Goal: Transaction & Acquisition: Book appointment/travel/reservation

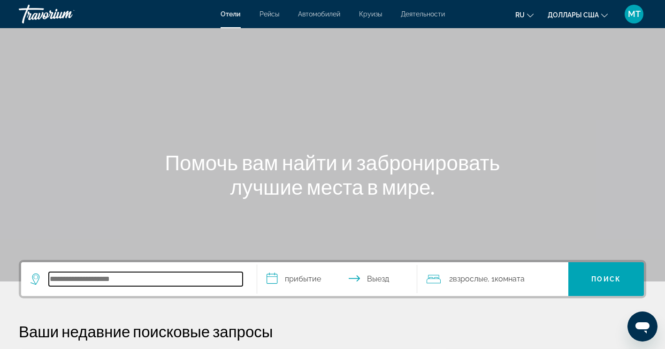
click at [123, 278] on input "Поиск направления от отеля" at bounding box center [146, 279] width 194 height 14
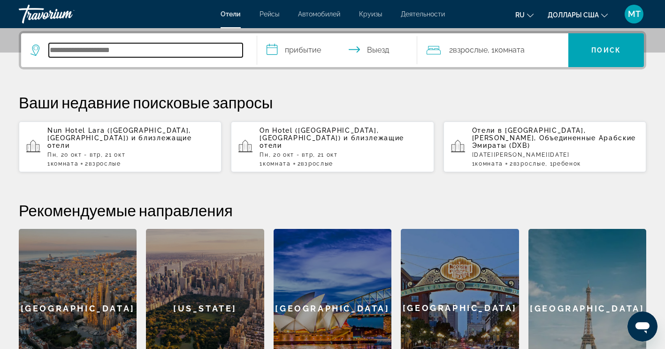
scroll to position [229, 0]
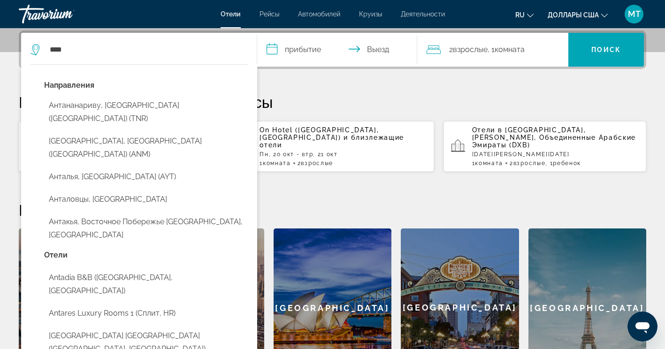
click at [120, 168] on button "Анталья, [GEOGRAPHIC_DATA] (AYT)" at bounding box center [146, 177] width 204 height 18
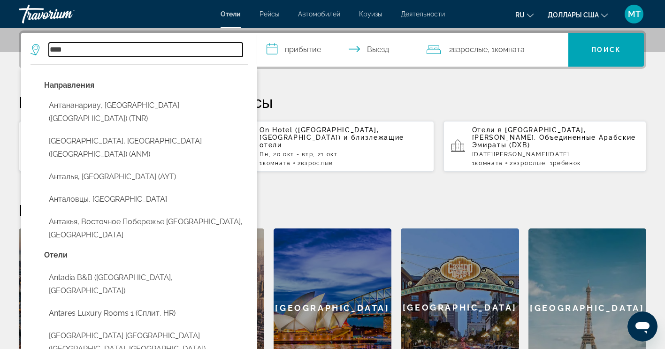
type input "**********"
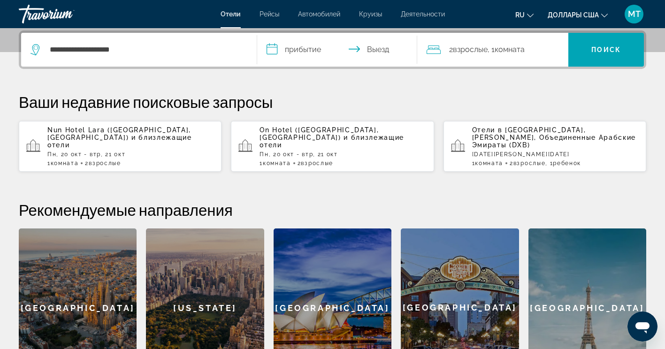
click at [311, 49] on input "**********" at bounding box center [339, 51] width 164 height 37
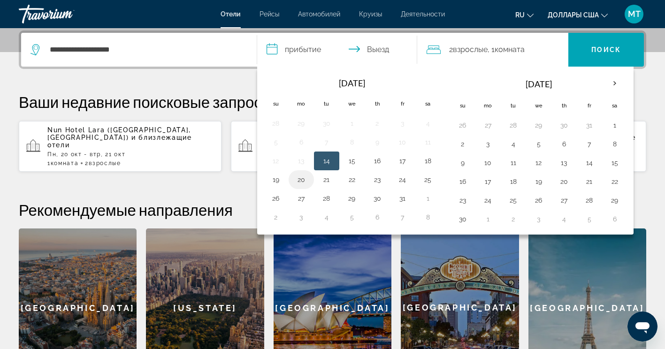
click at [301, 178] on button "20" at bounding box center [301, 179] width 15 height 13
click at [322, 184] on button "21" at bounding box center [326, 179] width 15 height 13
type input "**********"
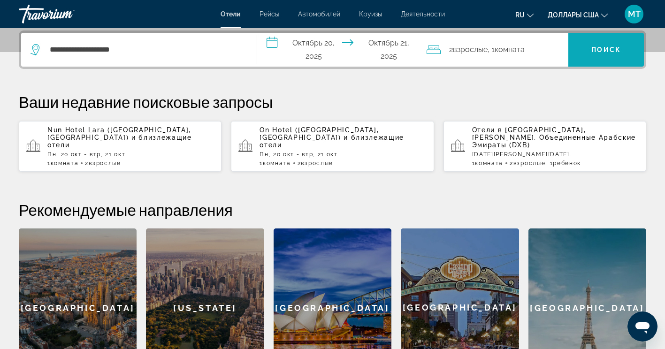
click at [582, 49] on span "Искать" at bounding box center [606, 49] width 76 height 23
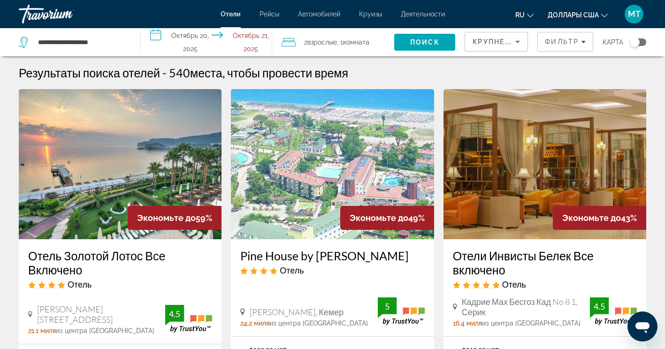
click at [637, 44] on div "Переключить карту" at bounding box center [634, 42] width 9 height 9
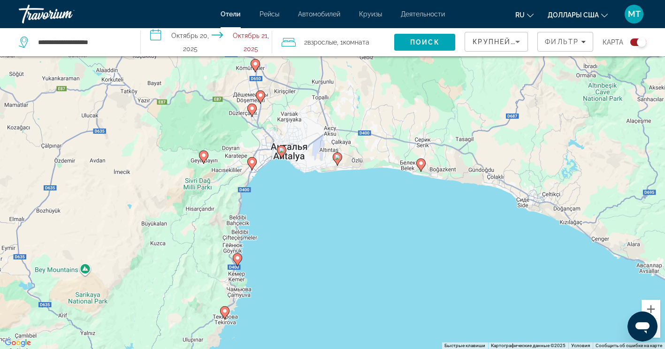
drag, startPoint x: 448, startPoint y: 179, endPoint x: 441, endPoint y: 209, distance: 31.2
click at [441, 209] on div "Чтобы активировать перетаскивание с помощью клавиатуры, нажмите Alt + Ввод. Пос…" at bounding box center [332, 174] width 665 height 349
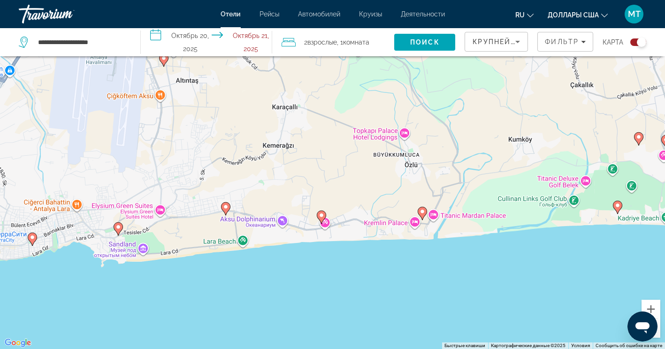
drag, startPoint x: 467, startPoint y: 228, endPoint x: 375, endPoint y: 264, distance: 98.0
click at [375, 264] on div "Чтобы активировать перетаскивание с помощью клавиатуры, нажмите Alt + Ввод. Пос…" at bounding box center [332, 174] width 665 height 349
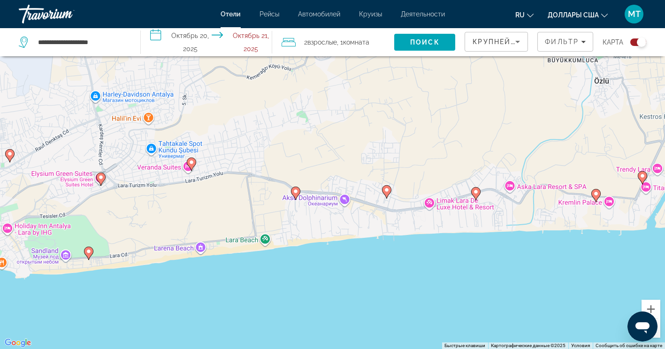
drag, startPoint x: 265, startPoint y: 246, endPoint x: 471, endPoint y: 254, distance: 206.6
click at [471, 254] on div "Чтобы активировать перетаскивание с помощью клавиатуры, нажмите Alt + Ввод. Пос…" at bounding box center [332, 174] width 665 height 349
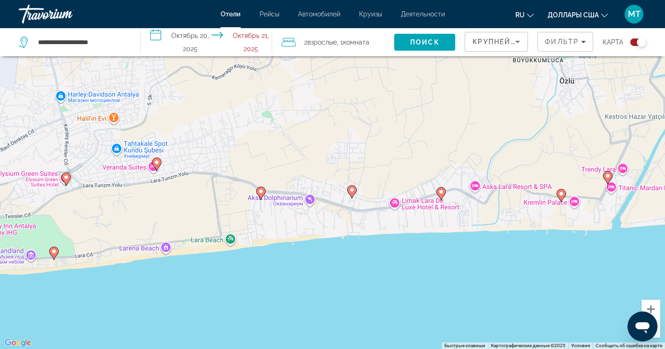
drag, startPoint x: 549, startPoint y: 247, endPoint x: 515, endPoint y: 247, distance: 34.2
click at [515, 247] on div "Чтобы активировать перетаскивание с помощью клавиатуры, нажмите Alt + Ввод. Пос…" at bounding box center [332, 174] width 665 height 349
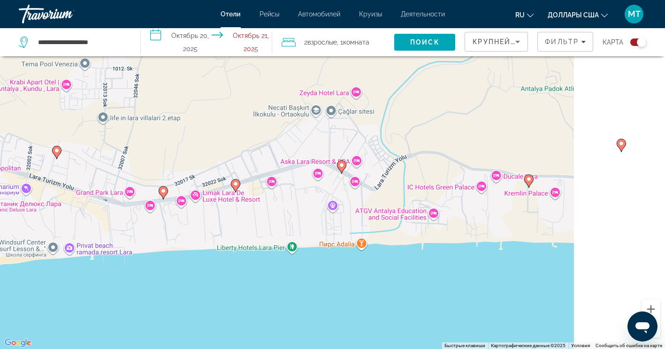
drag, startPoint x: 574, startPoint y: 246, endPoint x: 353, endPoint y: 264, distance: 221.7
click at [354, 264] on div "Чтобы активировать перетаскивание с помощью клавиатуры, нажмите Alt + Ввод. Пос…" at bounding box center [332, 174] width 665 height 349
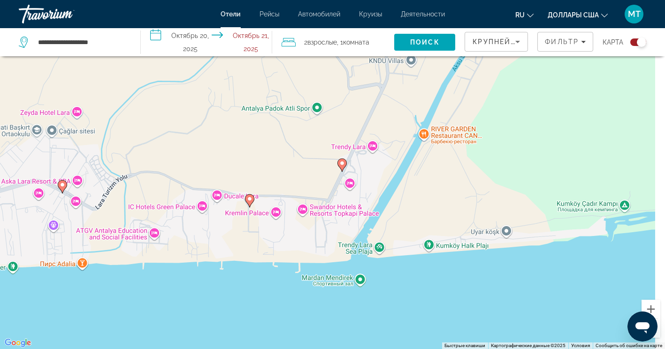
drag, startPoint x: 524, startPoint y: 260, endPoint x: 392, endPoint y: 291, distance: 136.3
click at [389, 290] on div "Чтобы активировать перетаскивание с помощью клавиатуры, нажмите Alt + Ввод. Пос…" at bounding box center [332, 174] width 665 height 349
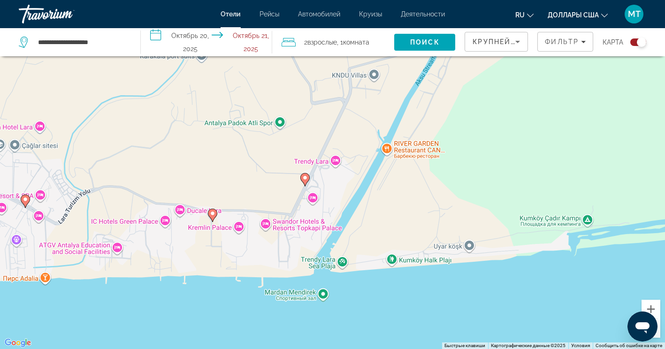
drag, startPoint x: 460, startPoint y: 268, endPoint x: 322, endPoint y: 267, distance: 137.5
click at [334, 268] on div "Чтобы активировать перетаскивание с помощью клавиатуры, нажмите Alt + Ввод. Пос…" at bounding box center [332, 174] width 665 height 349
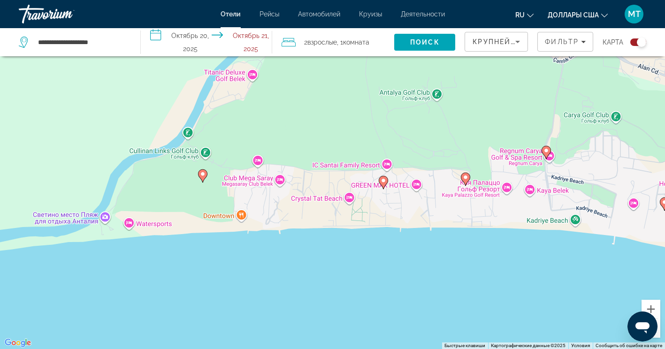
drag, startPoint x: 426, startPoint y: 251, endPoint x: 270, endPoint y: 261, distance: 156.5
click at [265, 265] on div "Чтобы активировать перетаскивание с помощью клавиатуры, нажмите Alt + Ввод. Пос…" at bounding box center [332, 174] width 665 height 349
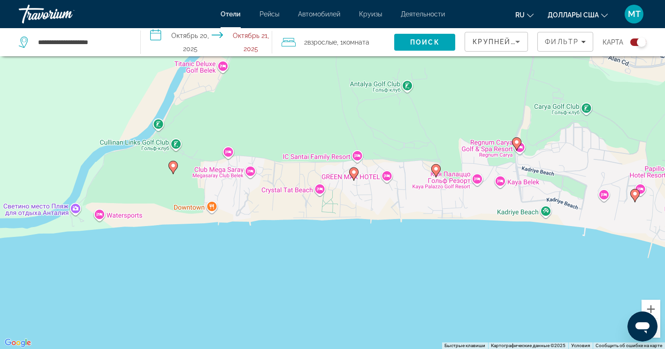
drag, startPoint x: 494, startPoint y: 255, endPoint x: 341, endPoint y: 258, distance: 153.4
click at [341, 258] on div "Чтобы активировать перетаскивание с помощью клавиатуры, нажмите Alt + Ввод. Пос…" at bounding box center [332, 174] width 665 height 349
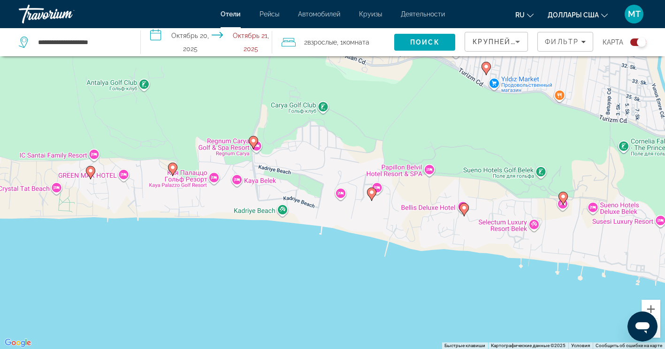
drag, startPoint x: 482, startPoint y: 266, endPoint x: 328, endPoint y: 208, distance: 164.5
click at [332, 210] on div "Чтобы активировать перетаскивание с помощью клавиатуры, нажмите Alt + Ввод. Пос…" at bounding box center [332, 174] width 665 height 349
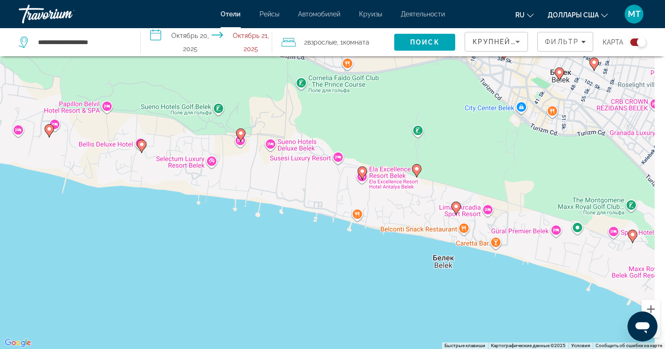
drag, startPoint x: 503, startPoint y: 236, endPoint x: 332, endPoint y: 251, distance: 171.4
click at [332, 251] on div "Чтобы активировать перетаскивание с помощью клавиатуры, нажмите Alt + Ввод. Пос…" at bounding box center [332, 174] width 665 height 349
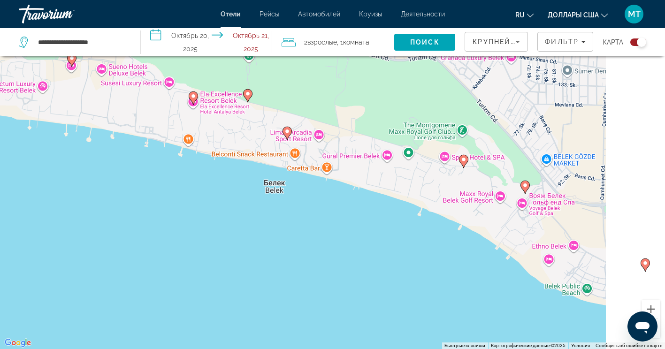
drag, startPoint x: 452, startPoint y: 275, endPoint x: 291, endPoint y: 179, distance: 187.2
click at [298, 184] on div "Чтобы активировать перетаскивание с помощью клавиатуры, нажмите Alt + Ввод. Пос…" at bounding box center [332, 174] width 665 height 349
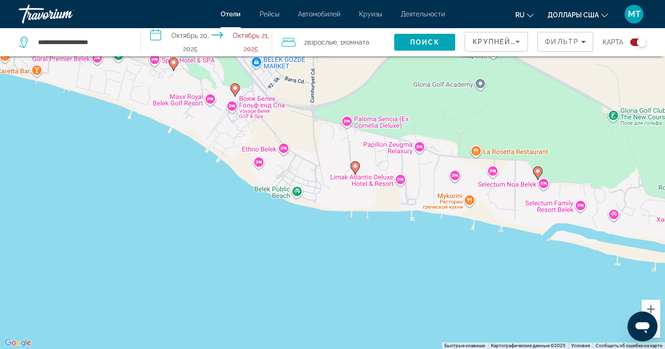
drag, startPoint x: 423, startPoint y: 208, endPoint x: 289, endPoint y: 228, distance: 134.8
click at [289, 228] on div "Чтобы активировать перетаскивание с помощью клавиатуры, нажмите Alt + Ввод. Пос…" at bounding box center [332, 174] width 665 height 349
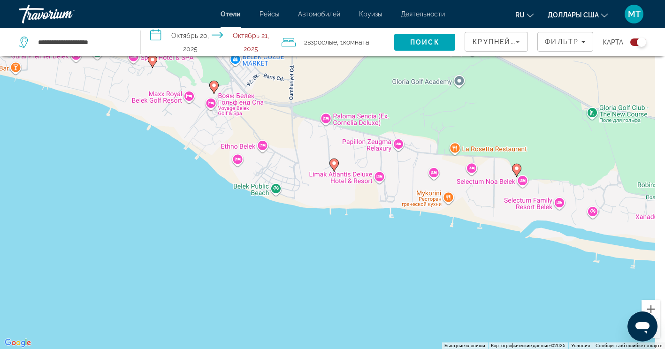
drag, startPoint x: 442, startPoint y: 243, endPoint x: 298, endPoint y: 219, distance: 146.0
click at [301, 220] on div "Чтобы активировать перетаскивание с помощью клавиатуры, нажмите Alt + Ввод. Пос…" at bounding box center [332, 174] width 665 height 349
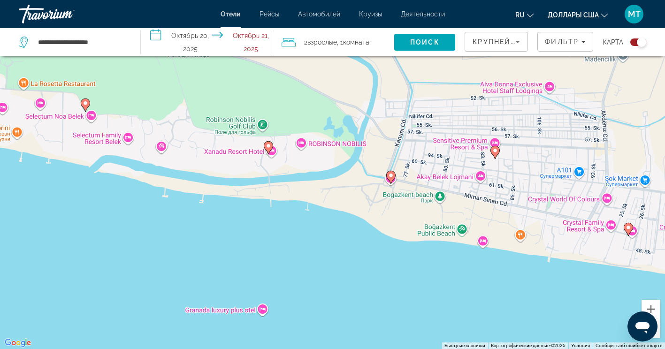
drag, startPoint x: 427, startPoint y: 271, endPoint x: 325, endPoint y: 257, distance: 103.2
click at [325, 257] on div "Чтобы активировать перетаскивание с помощью клавиатуры, нажмите Alt + Ввод. Пос…" at bounding box center [332, 174] width 665 height 349
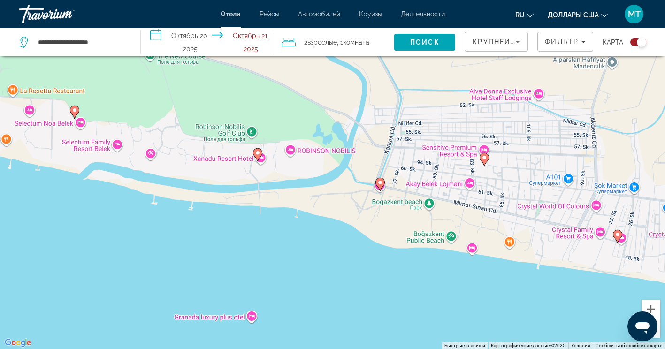
click at [409, 279] on div "Чтобы активировать перетаскивание с помощью клавиатуры, нажмите Alt + Ввод. Пос…" at bounding box center [332, 174] width 665 height 349
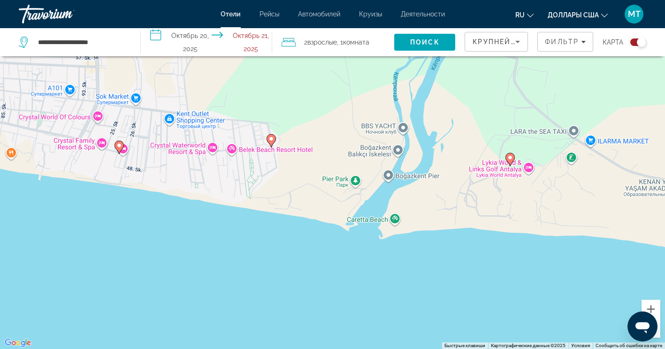
drag, startPoint x: 490, startPoint y: 326, endPoint x: 414, endPoint y: 237, distance: 117.1
click at [414, 237] on div "Чтобы активировать перетаскивание с помощью клавиатуры, нажмите Alt + Ввод. Пос…" at bounding box center [332, 174] width 665 height 349
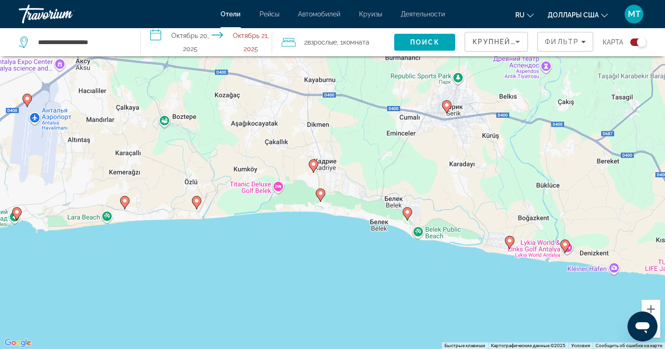
drag, startPoint x: 260, startPoint y: 231, endPoint x: 474, endPoint y: 270, distance: 218.0
click at [457, 270] on div "Чтобы активировать перетаскивание с помощью клавиатуры, нажмите Alt + Ввод. Пос…" at bounding box center [332, 174] width 665 height 349
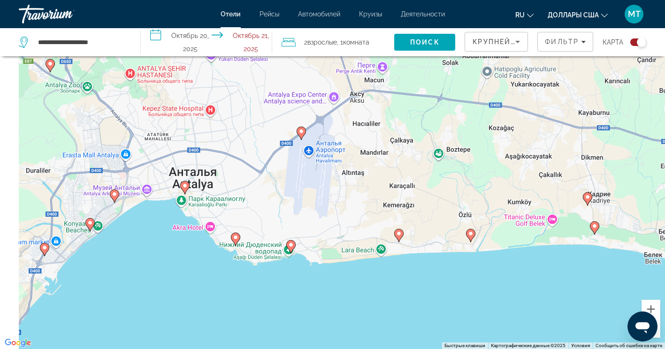
drag, startPoint x: 309, startPoint y: 265, endPoint x: 497, endPoint y: 287, distance: 189.3
click at [491, 287] on div "Чтобы активировать перетаскивание с помощью клавиатуры, нажмите Alt + Ввод. Пос…" at bounding box center [332, 174] width 665 height 349
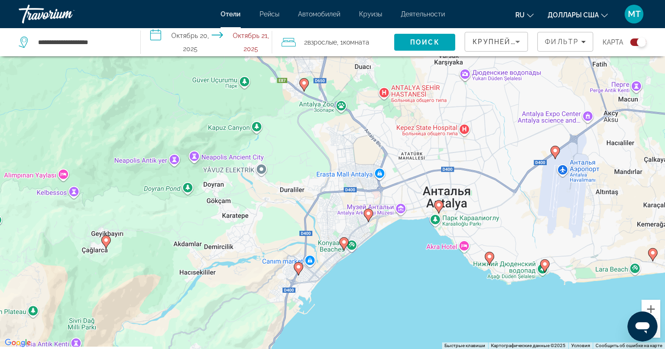
click at [380, 294] on div "Чтобы активировать перетаскивание с помощью клавиатуры, нажмите Alt + Ввод. Пос…" at bounding box center [332, 174] width 665 height 349
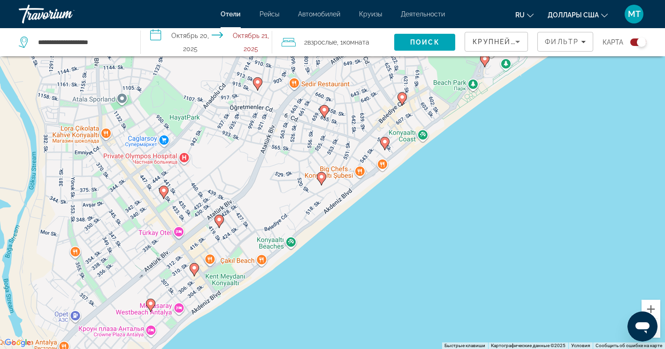
drag, startPoint x: 440, startPoint y: 198, endPoint x: 370, endPoint y: 279, distance: 106.7
click at [370, 279] on div "Чтобы активировать перетаскивание с помощью клавиатуры, нажмите Alt + Ввод. Пос…" at bounding box center [332, 174] width 665 height 349
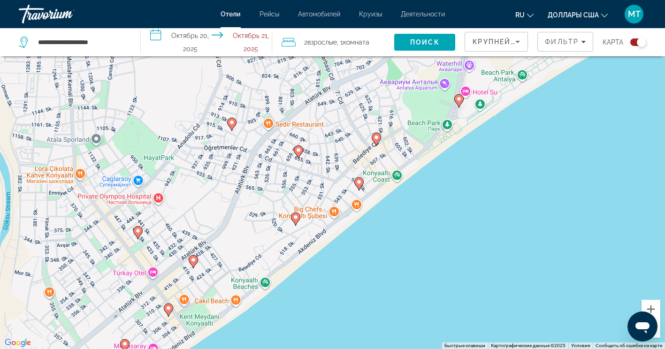
drag, startPoint x: 438, startPoint y: 212, endPoint x: 405, endPoint y: 257, distance: 55.7
click at [405, 257] on div "Чтобы активировать перетаскивание с помощью клавиатуры, нажмите Alt + Ввод. Пос…" at bounding box center [332, 174] width 665 height 349
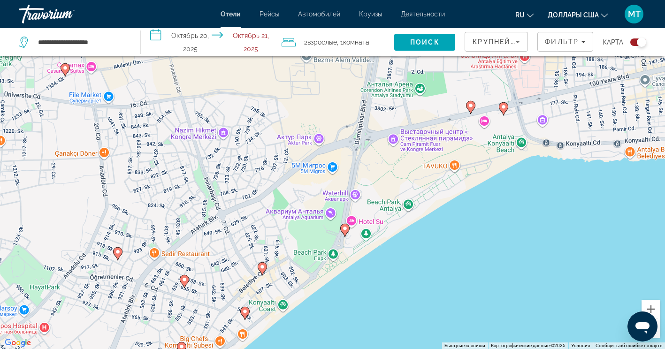
drag, startPoint x: 492, startPoint y: 191, endPoint x: 387, endPoint y: 309, distance: 157.5
click at [387, 309] on div "Чтобы активировать перетаскивание с помощью клавиатуры, нажмите Alt + Ввод. Пос…" at bounding box center [332, 174] width 665 height 349
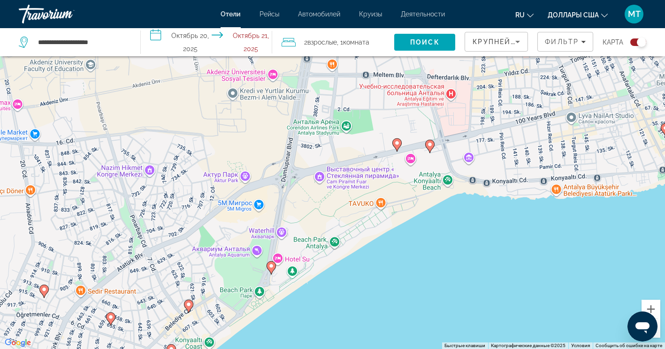
drag, startPoint x: 433, startPoint y: 257, endPoint x: 408, endPoint y: 274, distance: 30.3
click at [408, 274] on div "Чтобы активировать перетаскивание с помощью клавиатуры, нажмите Alt + Ввод. Пос…" at bounding box center [332, 174] width 665 height 349
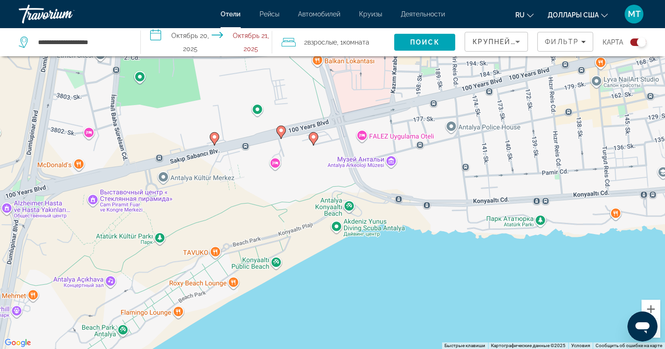
drag, startPoint x: 419, startPoint y: 269, endPoint x: 339, endPoint y: 308, distance: 89.2
click at [339, 308] on div "Чтобы активировать перетаскивание с помощью клавиатуры, нажмите Alt + Ввод. Пос…" at bounding box center [332, 174] width 665 height 349
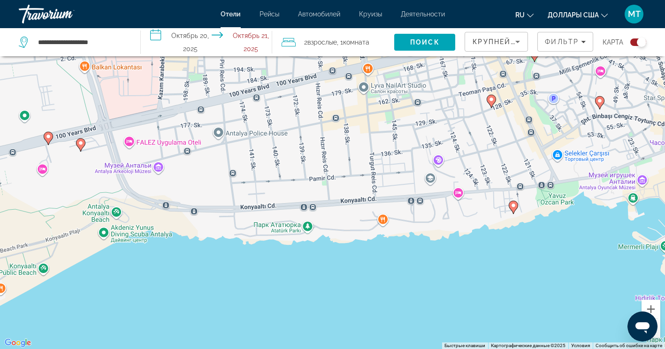
drag, startPoint x: 413, startPoint y: 285, endPoint x: 248, endPoint y: 268, distance: 166.0
click at [248, 268] on div "Чтобы активировать перетаскивание с помощью клавиатуры, нажмите Alt + Ввод. Пос…" at bounding box center [332, 174] width 665 height 349
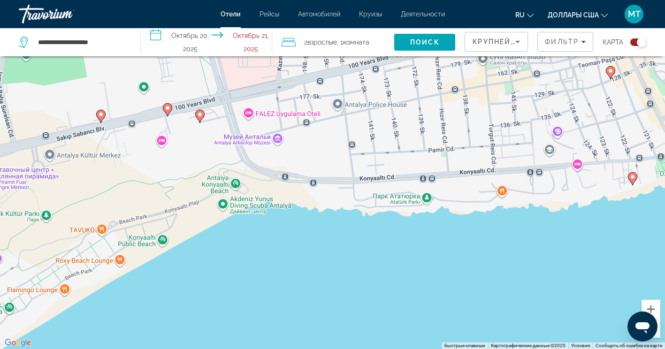
drag, startPoint x: 371, startPoint y: 258, endPoint x: 501, endPoint y: 225, distance: 134.0
click at [481, 228] on div "Чтобы активировать перетаскивание с помощью клавиатуры, нажмите Alt + Ввод. Пос…" at bounding box center [332, 174] width 665 height 349
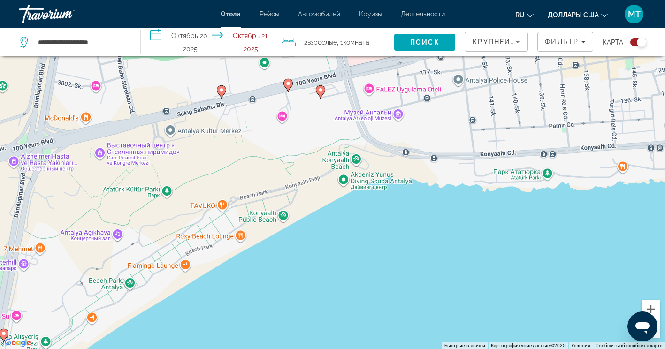
drag, startPoint x: 384, startPoint y: 223, endPoint x: 417, endPoint y: 190, distance: 47.1
click at [407, 197] on div "Чтобы активировать перетаскивание с помощью клавиатуры, нажмите Alt + Ввод. Пос…" at bounding box center [332, 174] width 665 height 349
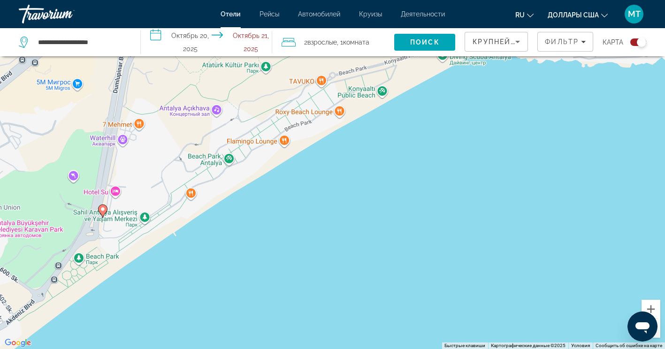
drag, startPoint x: 364, startPoint y: 222, endPoint x: 473, endPoint y: 193, distance: 112.6
click at [473, 193] on div "Чтобы активировать перетаскивание с помощью клавиатуры, нажмите Alt + Ввод. Пос…" at bounding box center [332, 174] width 665 height 349
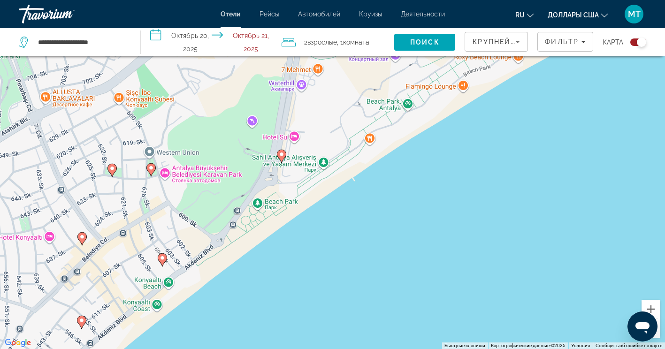
drag, startPoint x: 426, startPoint y: 195, endPoint x: 472, endPoint y: 147, distance: 66.0
click at [463, 155] on div "Чтобы активировать перетаскивание с помощью клавиатуры, нажмите Alt + Ввод. Пос…" at bounding box center [332, 174] width 665 height 349
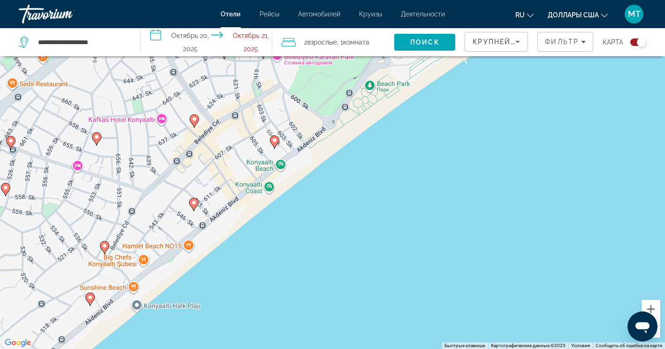
drag, startPoint x: 388, startPoint y: 228, endPoint x: 500, endPoint y: 177, distance: 122.6
click at [479, 185] on div "Чтобы активировать перетаскивание с помощью клавиатуры, нажмите Alt + Ввод. Пос…" at bounding box center [332, 174] width 665 height 349
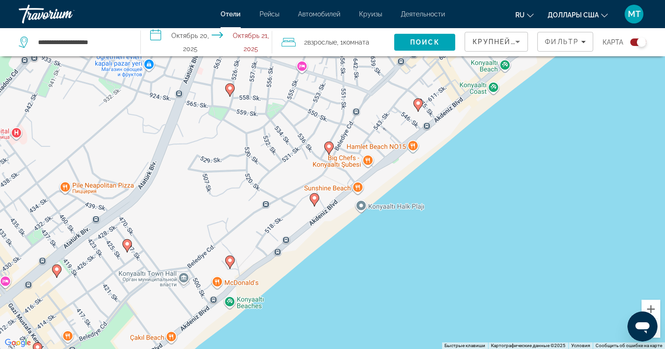
drag, startPoint x: 458, startPoint y: 213, endPoint x: 494, endPoint y: 157, distance: 66.9
click at [486, 167] on div "Чтобы активировать перетаскивание с помощью клавиатуры, нажмите Alt + Ввод. Пос…" at bounding box center [332, 174] width 665 height 349
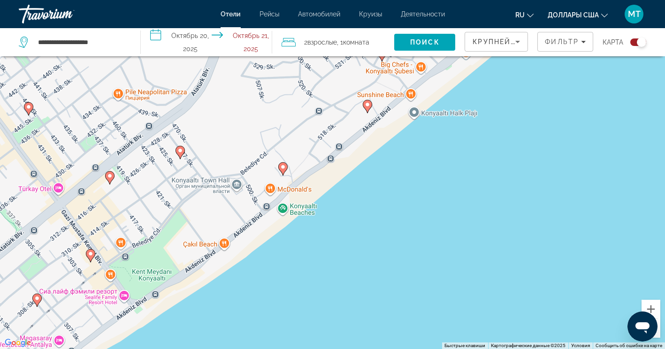
drag, startPoint x: 444, startPoint y: 190, endPoint x: 508, endPoint y: 118, distance: 96.7
click at [482, 143] on div "Чтобы активировать перетаскивание с помощью клавиатуры, нажмите Alt + Ввод. Пос…" at bounding box center [332, 174] width 665 height 349
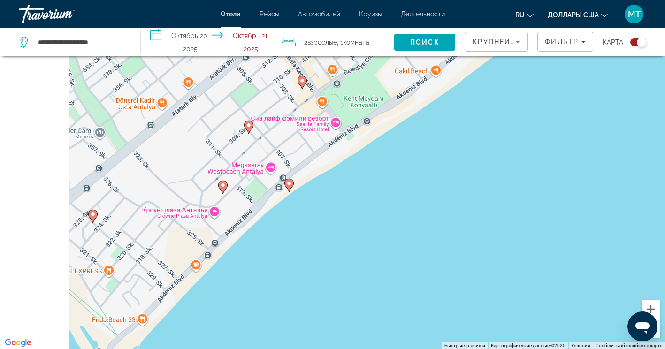
drag, startPoint x: 501, startPoint y: 155, endPoint x: 555, endPoint y: 133, distance: 58.1
click at [538, 141] on div "Чтобы активировать перетаскивание с помощью клавиатуры, нажмите Alt + Ввод. Пос…" at bounding box center [332, 174] width 665 height 349
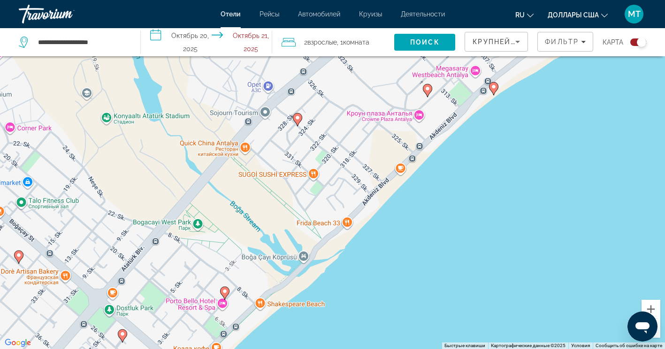
drag, startPoint x: 514, startPoint y: 152, endPoint x: 529, endPoint y: 129, distance: 27.5
click at [524, 137] on div "Чтобы активировать перетаскивание с помощью клавиатуры, нажмите Alt + Ввод. Пос…" at bounding box center [332, 174] width 665 height 349
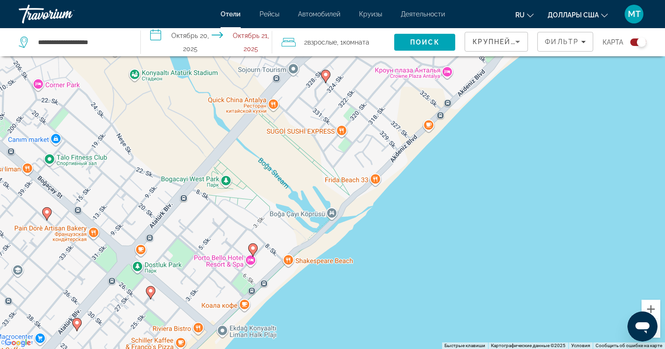
drag, startPoint x: 486, startPoint y: 165, endPoint x: 537, endPoint y: 99, distance: 82.7
click at [531, 105] on div "Чтобы активировать перетаскивание с помощью клавиатуры, нажмите Alt + Ввод. Пос…" at bounding box center [332, 174] width 665 height 349
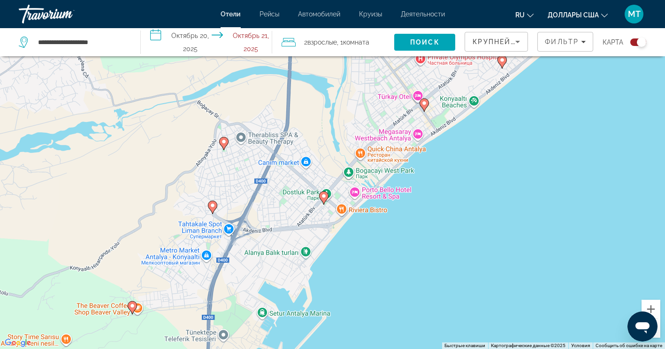
drag, startPoint x: 568, startPoint y: 110, endPoint x: 438, endPoint y: 195, distance: 155.0
click at [438, 195] on div "Чтобы активировать перетаскивание с помощью клавиатуры, нажмите Alt + Ввод. Пос…" at bounding box center [332, 174] width 665 height 349
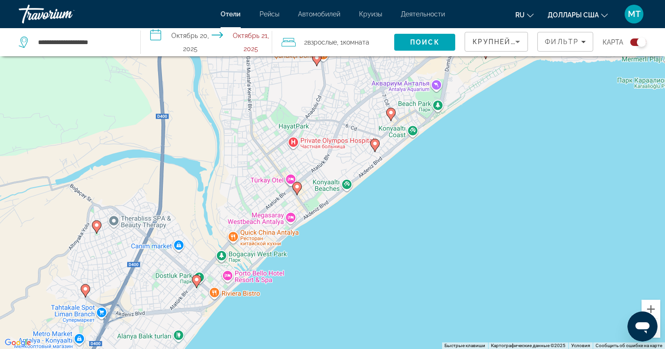
drag, startPoint x: 436, startPoint y: 187, endPoint x: 399, endPoint y: 221, distance: 51.1
click at [399, 221] on div "Чтобы активировать перетаскивание с помощью клавиатуры, нажмите Alt + Ввод. Пос…" at bounding box center [332, 174] width 665 height 349
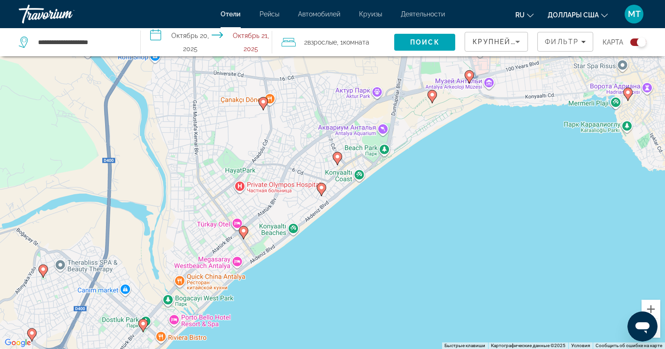
drag, startPoint x: 425, startPoint y: 188, endPoint x: 411, endPoint y: 203, distance: 19.9
click at [411, 203] on div "Чтобы активировать перетаскивание с помощью клавиатуры, нажмите Alt + Ввод. Пос…" at bounding box center [332, 174] width 665 height 349
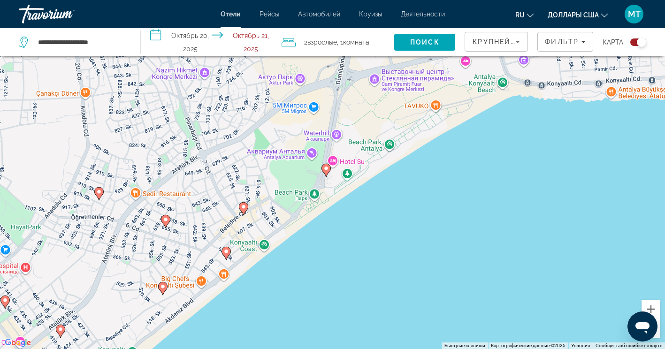
drag, startPoint x: 334, startPoint y: 233, endPoint x: 335, endPoint y: 258, distance: 24.9
click at [335, 258] on div "Чтобы активировать перетаскивание с помощью клавиатуры, нажмите Alt + Ввод. Пос…" at bounding box center [332, 174] width 665 height 349
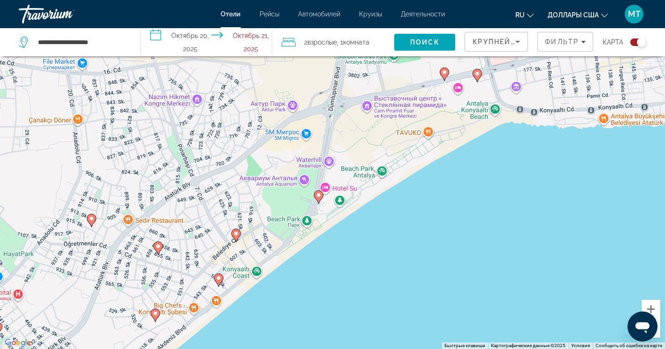
drag, startPoint x: 290, startPoint y: 132, endPoint x: 283, endPoint y: 159, distance: 28.7
click at [283, 159] on div "Чтобы активировать перетаскивание с помощью клавиатуры, нажмите Alt + Ввод. Пос…" at bounding box center [332, 174] width 665 height 349
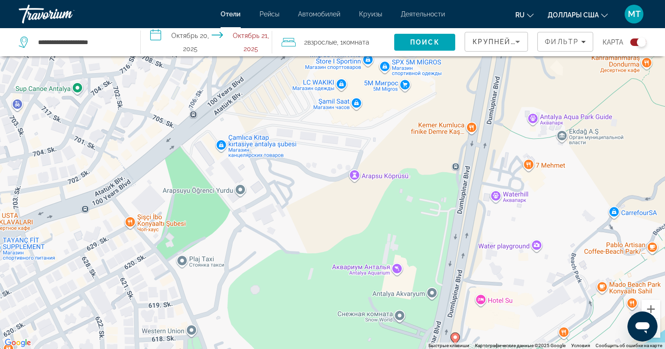
drag, startPoint x: 275, startPoint y: 212, endPoint x: 352, endPoint y: 275, distance: 99.3
click at [352, 275] on div "Чтобы активировать перетаскивание с помощью клавиатуры, нажмите Alt + Ввод. Пос…" at bounding box center [332, 174] width 665 height 349
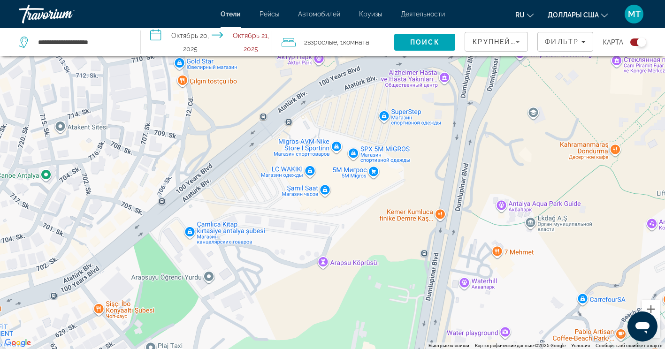
drag, startPoint x: 333, startPoint y: 171, endPoint x: 302, endPoint y: 259, distance: 93.6
click at [302, 259] on div "Чтобы активировать перетаскивание с помощью клавиатуры, нажмите Alt + Ввод. Пос…" at bounding box center [332, 174] width 665 height 349
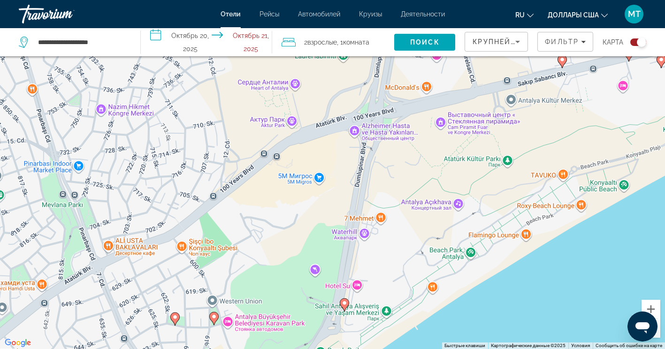
drag, startPoint x: 352, startPoint y: 162, endPoint x: 357, endPoint y: 77, distance: 84.6
click at [356, 80] on div "Чтобы активировать перетаскивание с помощью клавиатуры, нажмите Alt + Ввод. Пос…" at bounding box center [332, 174] width 665 height 349
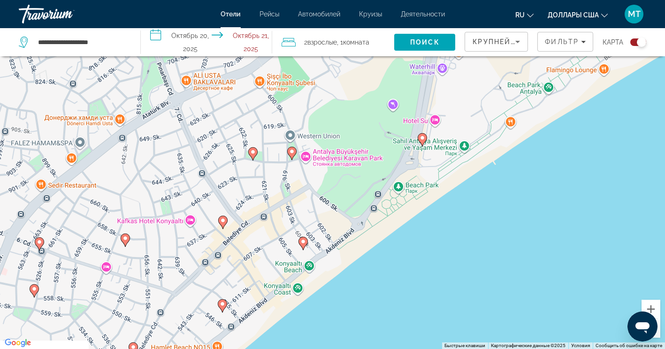
drag, startPoint x: 320, startPoint y: 193, endPoint x: 372, endPoint y: 95, distance: 110.2
click at [372, 95] on div "Чтобы активировать перетаскивание с помощью клавиатуры, нажмите Alt + Ввод. Пос…" at bounding box center [332, 174] width 665 height 349
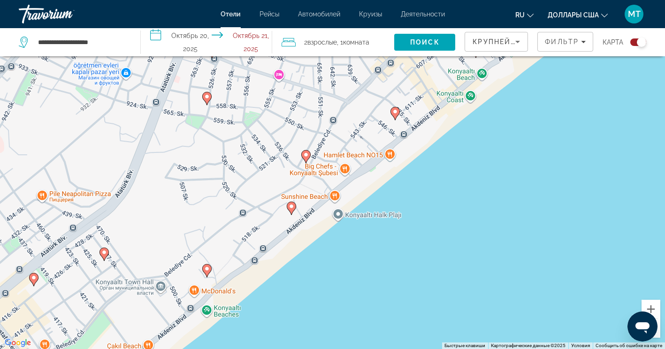
drag, startPoint x: 266, startPoint y: 223, endPoint x: 403, endPoint y: 77, distance: 200.1
click at [403, 77] on div "Чтобы активировать перетаскивание с помощью клавиатуры, нажмите Alt + Ввод. Пос…" at bounding box center [332, 174] width 665 height 349
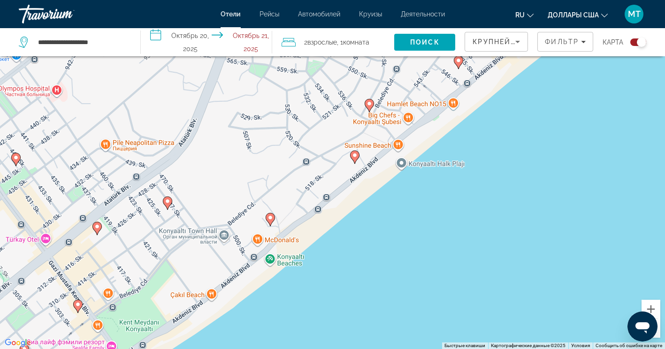
drag, startPoint x: 225, startPoint y: 224, endPoint x: 289, endPoint y: 172, distance: 83.4
click at [289, 172] on div "Чтобы активировать перетаскивание с помощью клавиатуры, нажмите Alt + Ввод. Пос…" at bounding box center [332, 174] width 665 height 349
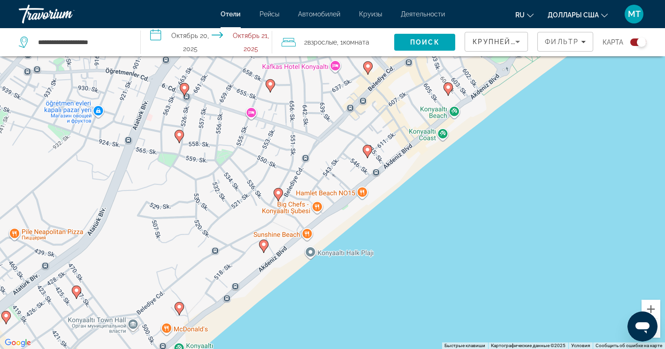
drag, startPoint x: 377, startPoint y: 147, endPoint x: 284, endPoint y: 239, distance: 130.7
click at [284, 239] on div "Чтобы активировать перетаскивание с помощью клавиатуры, нажмите Alt + Ввод. Пос…" at bounding box center [332, 174] width 665 height 349
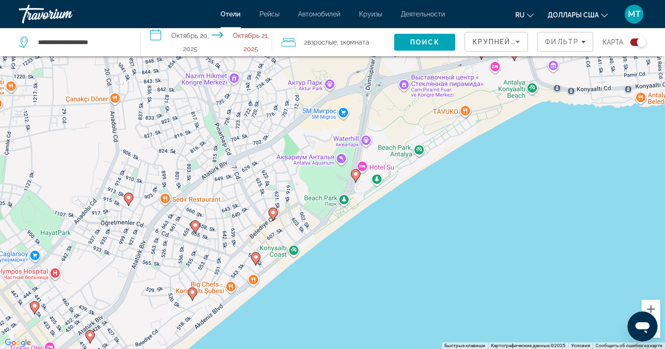
drag, startPoint x: 347, startPoint y: 194, endPoint x: 313, endPoint y: 226, distance: 46.1
click at [313, 226] on div "Чтобы активировать перетаскивание с помощью клавиатуры, нажмите Alt + Ввод. Пос…" at bounding box center [332, 174] width 665 height 349
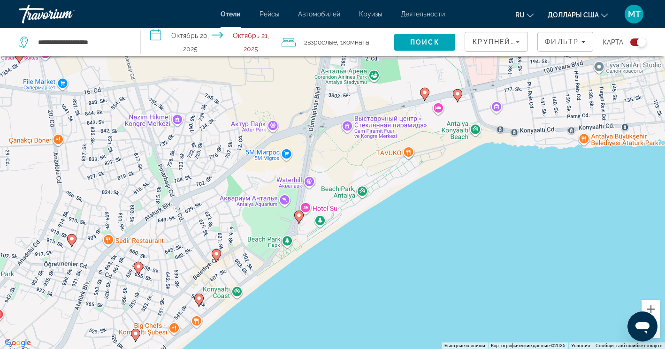
drag, startPoint x: 389, startPoint y: 177, endPoint x: 345, endPoint y: 207, distance: 53.2
click at [345, 207] on div "Чтобы активировать перетаскивание с помощью клавиатуры, нажмите Alt + Ввод. Пос…" at bounding box center [332, 174] width 665 height 349
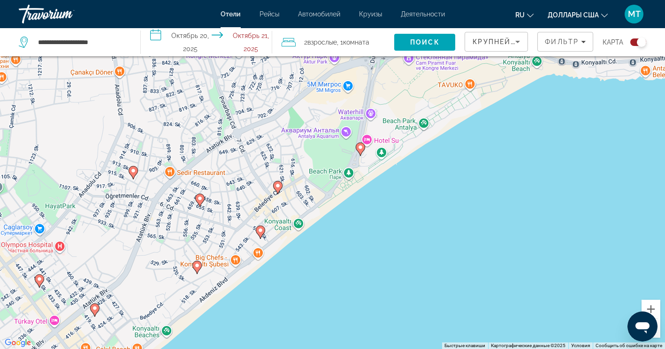
drag, startPoint x: 293, startPoint y: 163, endPoint x: 324, endPoint y: 126, distance: 48.3
click at [322, 132] on div "Чтобы активировать перетаскивание с помощью клавиатуры, нажмите Alt + Ввод. Пос…" at bounding box center [332, 174] width 665 height 349
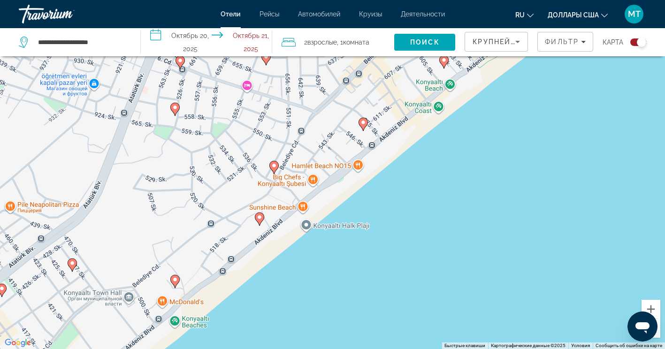
click at [260, 218] on image "Основное содержание" at bounding box center [260, 217] width 6 height 6
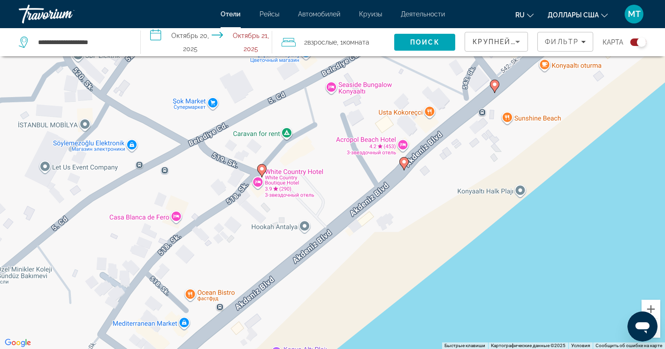
click at [405, 165] on icon "Основное содержание" at bounding box center [403, 164] width 8 height 12
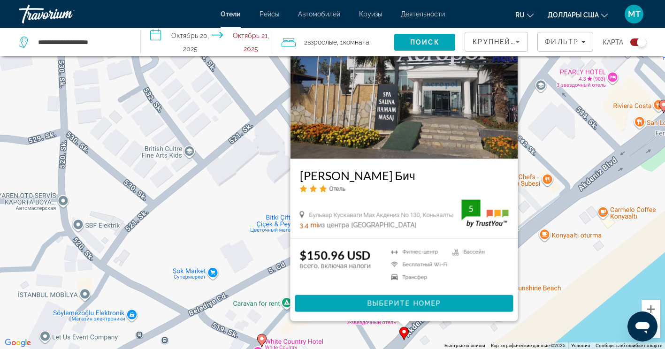
click at [276, 288] on div "Чтобы активировать перетаскивание с помощью клавиатуры, нажмите Alt + Ввод. Пос…" at bounding box center [332, 174] width 665 height 349
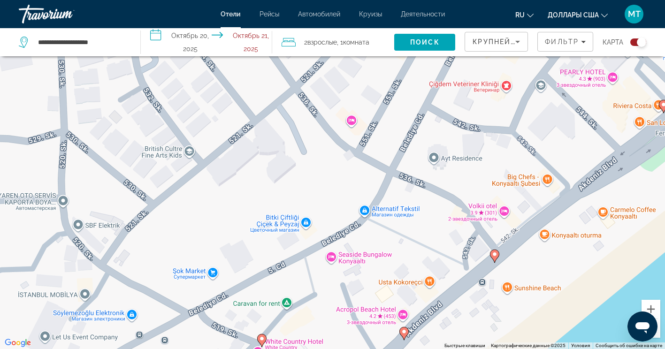
click at [493, 259] on icon "Основное содержание" at bounding box center [494, 256] width 8 height 12
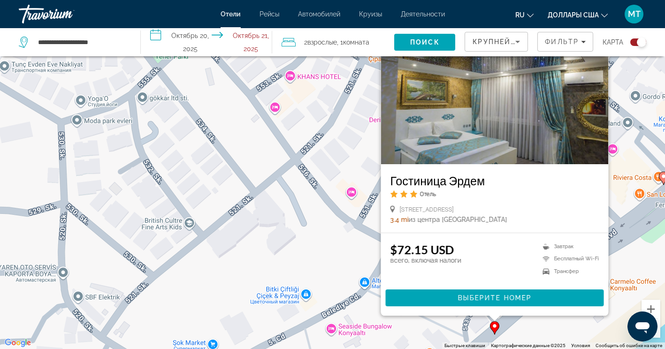
click at [313, 228] on div "Чтобы активировать перетаскивание с помощью клавиатуры, нажмите Alt + Ввод. Пос…" at bounding box center [332, 174] width 665 height 349
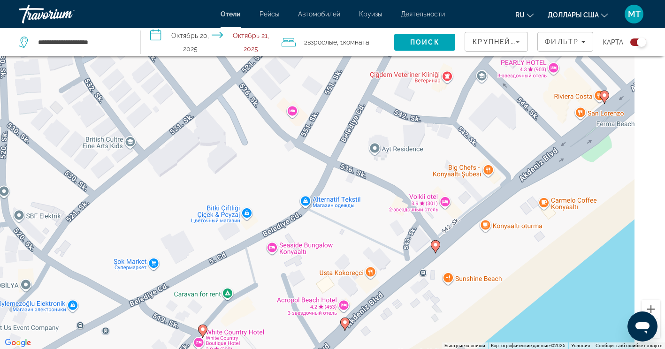
drag, startPoint x: 501, startPoint y: 265, endPoint x: 429, endPoint y: 169, distance: 119.3
click at [429, 169] on div "Чтобы активировать перетаскивание с помощью клавиатуры, нажмите Alt + Ввод. Пос…" at bounding box center [332, 174] width 665 height 349
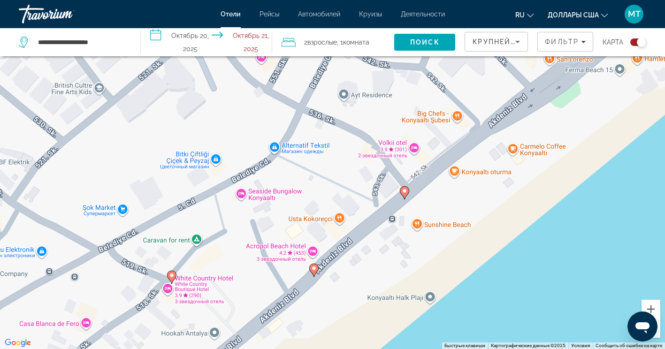
drag, startPoint x: 455, startPoint y: 240, endPoint x: 477, endPoint y: 190, distance: 55.3
click at [470, 209] on div "Чтобы активировать перетаскивание с помощью клавиатуры, нажмите Alt + Ввод. Пос…" at bounding box center [332, 174] width 665 height 349
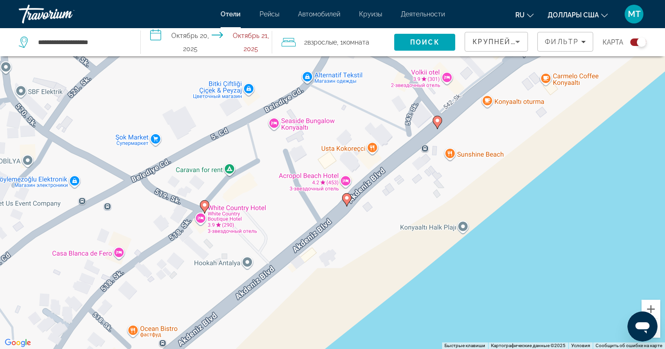
drag, startPoint x: 387, startPoint y: 247, endPoint x: 427, endPoint y: 199, distance: 62.2
click at [427, 199] on div "Чтобы активировать перетаскивание с помощью клавиатуры, нажмите Alt + Ввод. Пос…" at bounding box center [332, 174] width 665 height 349
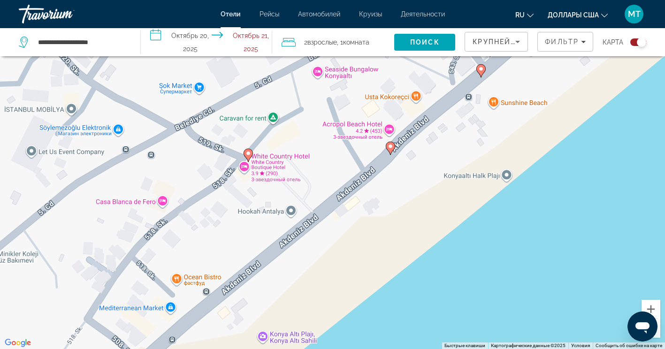
drag, startPoint x: 364, startPoint y: 255, endPoint x: 404, endPoint y: 209, distance: 61.5
click at [402, 212] on div "Чтобы активировать перетаскивание с помощью клавиатуры, нажмите Alt + Ввод. Пос…" at bounding box center [332, 174] width 665 height 349
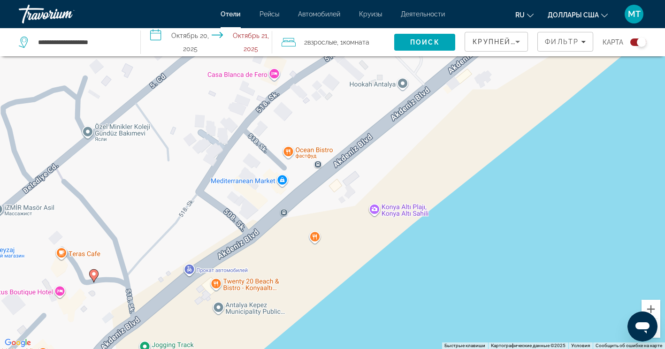
drag, startPoint x: 355, startPoint y: 259, endPoint x: 413, endPoint y: 194, distance: 87.4
click at [410, 198] on div "Чтобы активировать перетаскивание с помощью клавиатуры, нажмите Alt + Ввод. Пос…" at bounding box center [332, 174] width 665 height 349
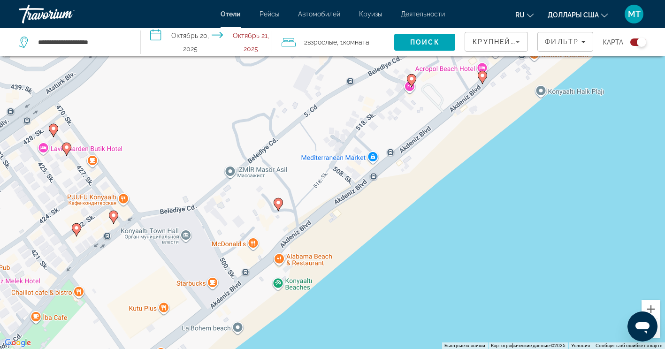
click at [278, 206] on icon "Основное содержание" at bounding box center [277, 204] width 8 height 12
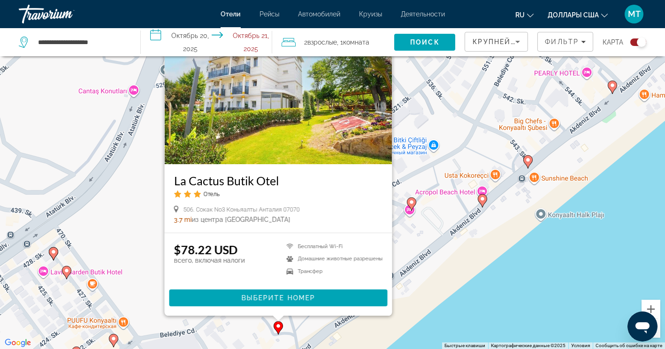
click at [512, 256] on div "Чтобы активировать перетаскивание с помощью клавиатуры, нажмите Alt + Ввод. Пос…" at bounding box center [332, 174] width 665 height 349
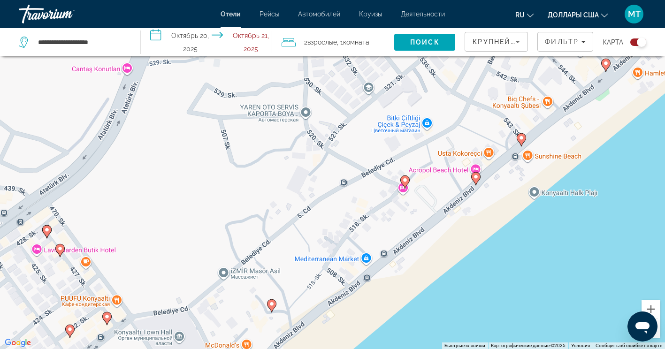
drag, startPoint x: 477, startPoint y: 236, endPoint x: 453, endPoint y: 149, distance: 89.9
click at [454, 153] on div "Чтобы активировать перетаскивание с помощью клавиатуры, нажмите Alt + Ввод. Пос…" at bounding box center [332, 174] width 665 height 349
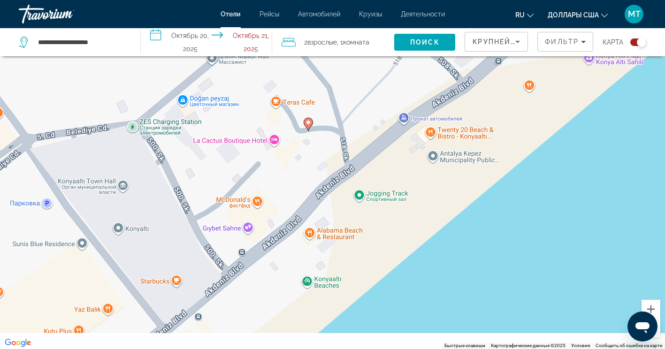
drag, startPoint x: 294, startPoint y: 218, endPoint x: 373, endPoint y: 167, distance: 93.8
click at [369, 169] on div "Чтобы активировать перетаскивание с помощью клавиатуры, нажмите Alt + Ввод. Пос…" at bounding box center [332, 174] width 665 height 349
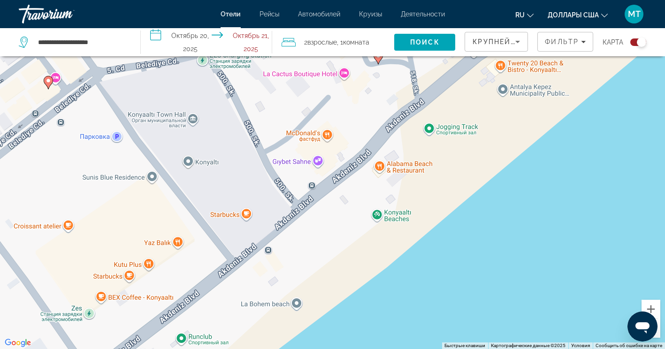
drag, startPoint x: 349, startPoint y: 214, endPoint x: 414, endPoint y: 144, distance: 95.6
click at [410, 150] on div "Чтобы активировать перетаскивание с помощью клавиатуры, нажмите Alt + Ввод. Пос…" at bounding box center [332, 174] width 665 height 349
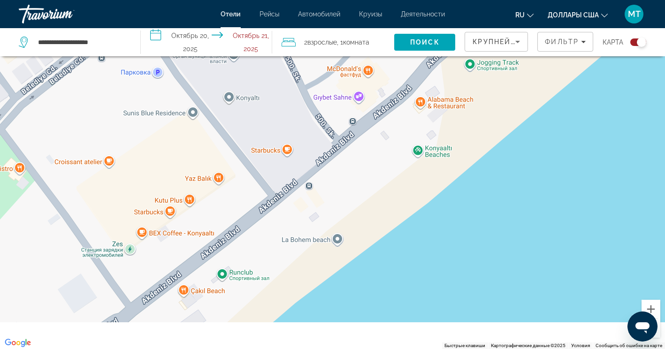
drag, startPoint x: 363, startPoint y: 237, endPoint x: 393, endPoint y: 179, distance: 65.5
click at [392, 182] on div "Чтобы активировать перетаскивание с помощью клавиатуры, нажмите Alt + Ввод. Пос…" at bounding box center [332, 174] width 665 height 349
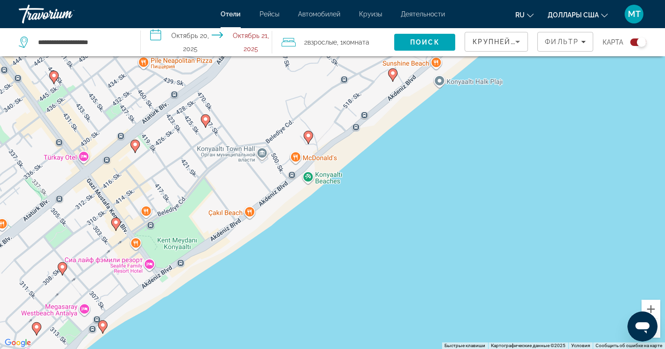
drag, startPoint x: 492, startPoint y: 200, endPoint x: 355, endPoint y: 263, distance: 150.7
click at [355, 262] on div "Чтобы активировать перетаскивание с помощью клавиатуры, нажмите Alt + Ввод. Пос…" at bounding box center [332, 174] width 665 height 349
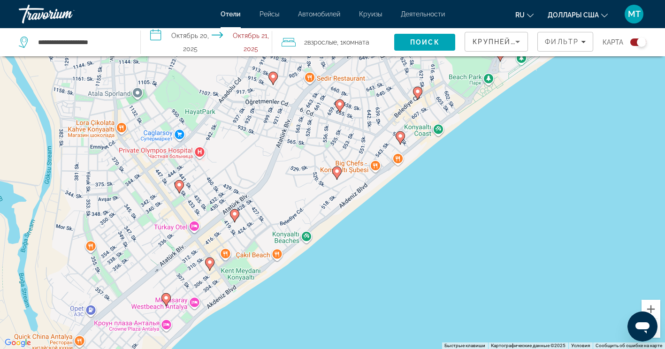
drag, startPoint x: 409, startPoint y: 205, endPoint x: 341, endPoint y: 249, distance: 81.7
click at [341, 249] on div "Чтобы активировать перетаскивание с помощью клавиатуры, нажмите Alt + Ввод. Пос…" at bounding box center [332, 174] width 665 height 349
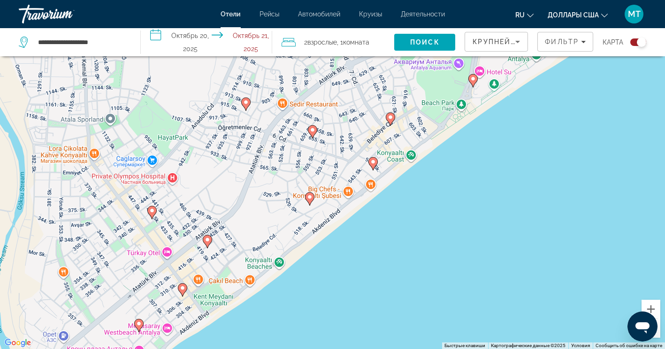
drag, startPoint x: 493, startPoint y: 189, endPoint x: 356, endPoint y: 246, distance: 148.2
click at [356, 246] on div "Чтобы активировать перетаскивание с помощью клавиатуры, нажмите Alt + Ввод. Пос…" at bounding box center [332, 174] width 665 height 349
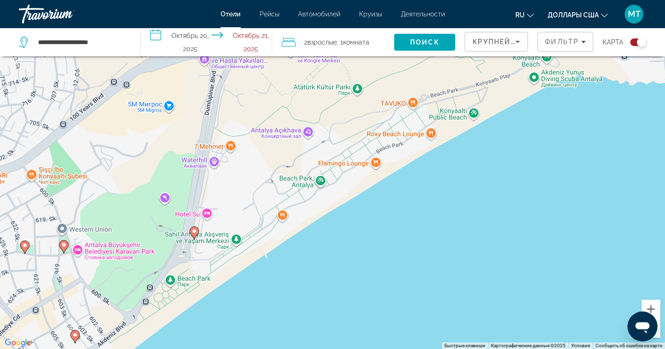
drag, startPoint x: 309, startPoint y: 240, endPoint x: 320, endPoint y: 260, distance: 23.5
click at [319, 258] on div "Чтобы активировать перетаскивание с помощью клавиатуры, нажмите Alt + Ввод. Пос…" at bounding box center [332, 174] width 665 height 349
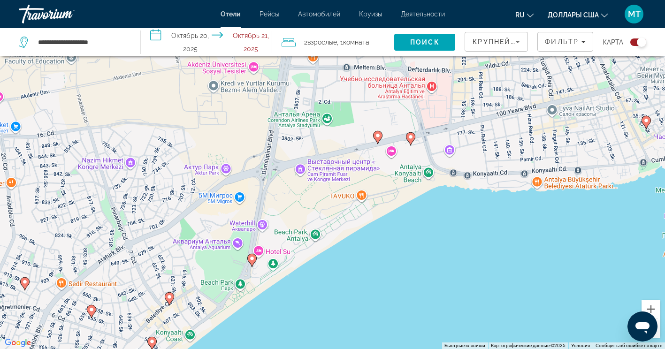
drag, startPoint x: 396, startPoint y: 200, endPoint x: 377, endPoint y: 239, distance: 43.4
click at [377, 239] on div "Чтобы активировать перетаскивание с помощью клавиатуры, нажмите Alt + Ввод. Пос…" at bounding box center [332, 174] width 665 height 349
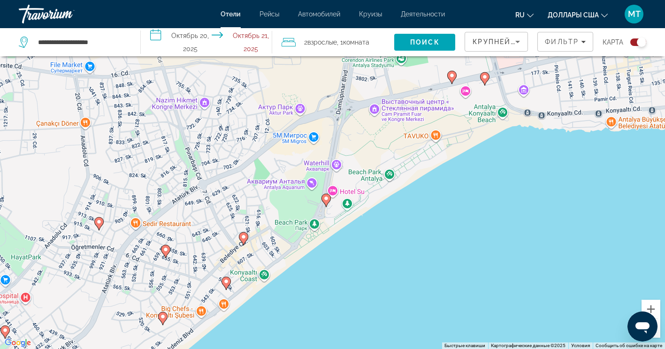
drag, startPoint x: 281, startPoint y: 202, endPoint x: 356, endPoint y: 139, distance: 97.9
click at [356, 139] on div "Чтобы активировать перетаскивание с помощью клавиатуры, нажмите Alt + Ввод. Пос…" at bounding box center [332, 174] width 665 height 349
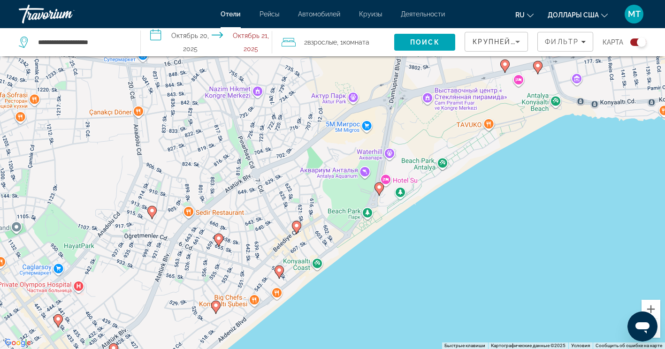
drag, startPoint x: 387, startPoint y: 201, endPoint x: 441, endPoint y: 191, distance: 54.8
click at [441, 191] on div "Чтобы активировать перетаскивание с помощью клавиатуры, нажмите Alt + Ввод. Пос…" at bounding box center [332, 174] width 665 height 349
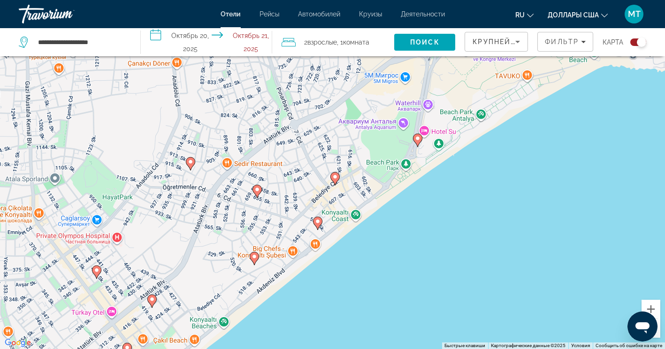
drag, startPoint x: 318, startPoint y: 225, endPoint x: 357, endPoint y: 175, distance: 63.2
click at [357, 175] on div "Чтобы активировать перетаскивание с помощью клавиатуры, нажмите Alt + Ввод. Пос…" at bounding box center [332, 174] width 665 height 349
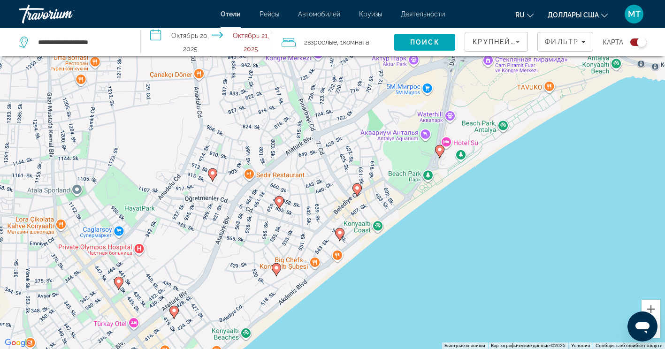
drag, startPoint x: 323, startPoint y: 145, endPoint x: 340, endPoint y: 140, distance: 17.5
click at [340, 140] on div "Чтобы активировать перетаскивание с помощью клавиатуры, нажмите Alt + Ввод. Пос…" at bounding box center [332, 174] width 665 height 349
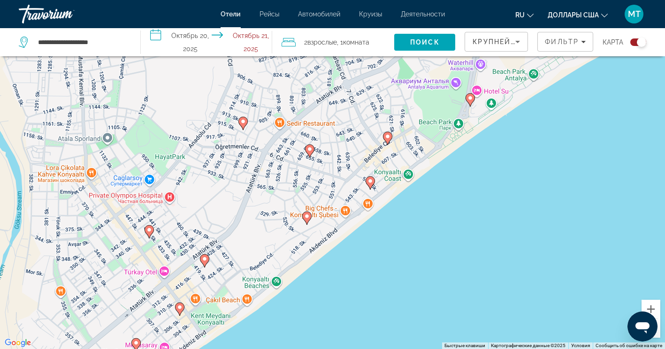
drag, startPoint x: 287, startPoint y: 175, endPoint x: 318, endPoint y: 122, distance: 61.6
click at [318, 122] on div "Чтобы активировать перетаскивание с помощью клавиатуры, нажмите Alt + Ввод. Пос…" at bounding box center [332, 174] width 665 height 349
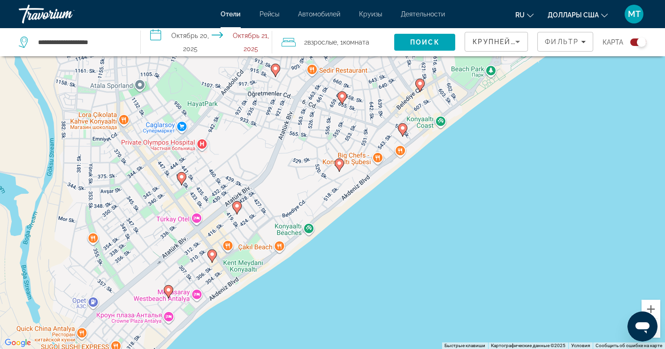
drag, startPoint x: 264, startPoint y: 180, endPoint x: 298, endPoint y: 119, distance: 70.6
click at [298, 119] on div "Чтобы активировать перетаскивание с помощью клавиатуры, нажмите Alt + Ввод. Пос…" at bounding box center [332, 174] width 665 height 349
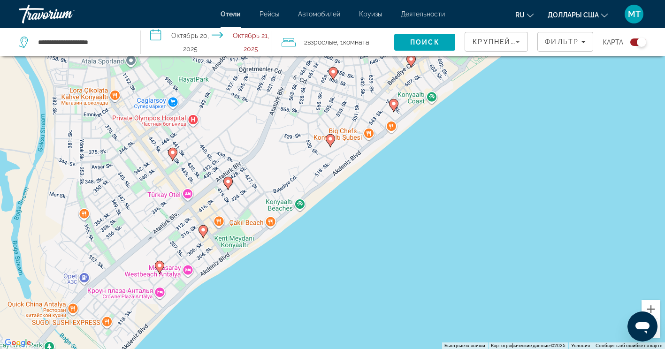
drag, startPoint x: 263, startPoint y: 182, endPoint x: 252, endPoint y: 163, distance: 22.3
click at [252, 163] on div "Чтобы активировать перетаскивание с помощью клавиатуры, нажмите Alt + Ввод. Пос…" at bounding box center [332, 174] width 665 height 349
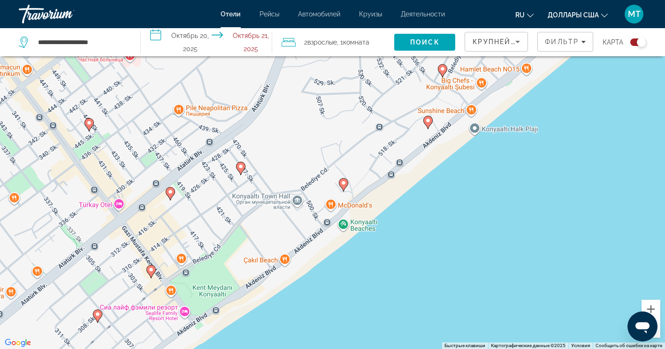
drag, startPoint x: 211, startPoint y: 155, endPoint x: 182, endPoint y: 126, distance: 40.5
click at [182, 126] on div "Чтобы активировать перетаскивание с помощью клавиатуры, нажмите Alt + Ввод. Пос…" at bounding box center [332, 174] width 665 height 349
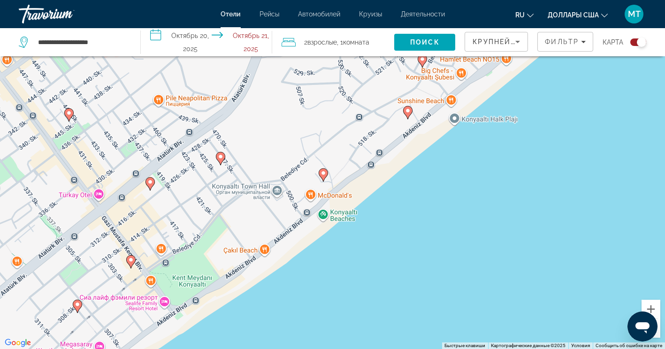
drag, startPoint x: 393, startPoint y: 187, endPoint x: 356, endPoint y: 193, distance: 37.6
click at [356, 193] on div "Чтобы активировать перетаскивание с помощью клавиатуры, нажмите Alt + Ввод. Пос…" at bounding box center [332, 174] width 665 height 349
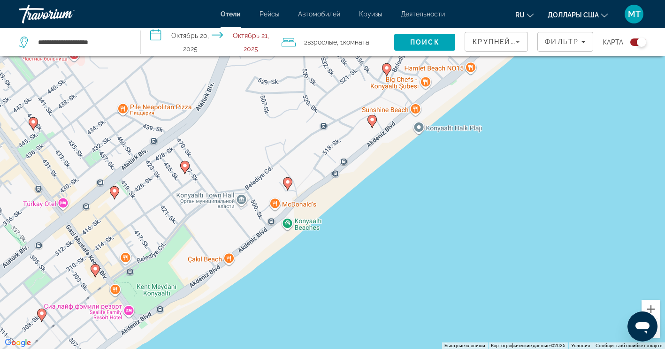
click at [289, 188] on gmp-advanced-marker "Основное содержание" at bounding box center [287, 184] width 9 height 14
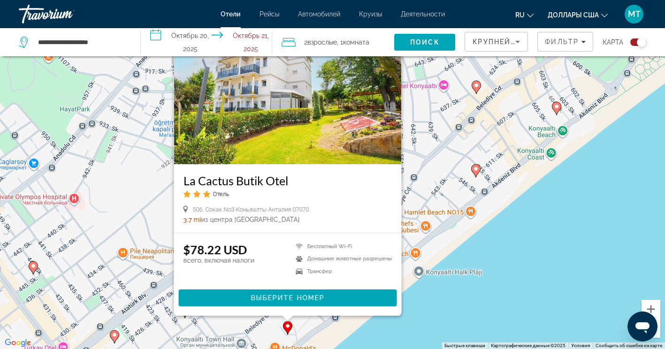
click at [489, 197] on div "Чтобы активировать перетаскивание с помощью клавиатуры, нажмите Alt + Ввод. Пос…" at bounding box center [332, 174] width 665 height 349
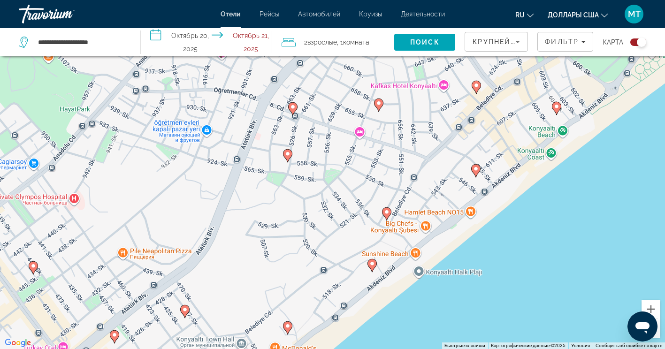
click at [373, 269] on gmp-advanced-marker "Основное содержание" at bounding box center [371, 265] width 9 height 14
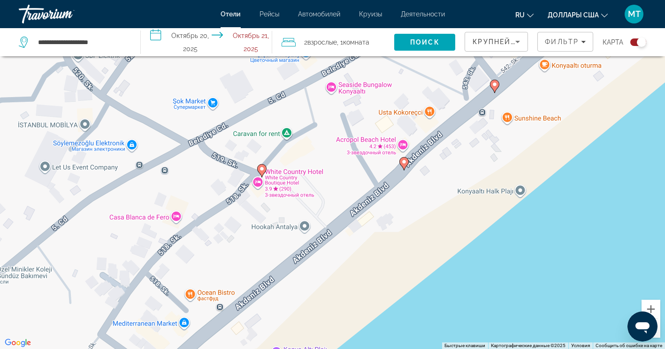
click at [261, 168] on image "Основное содержание" at bounding box center [262, 169] width 6 height 6
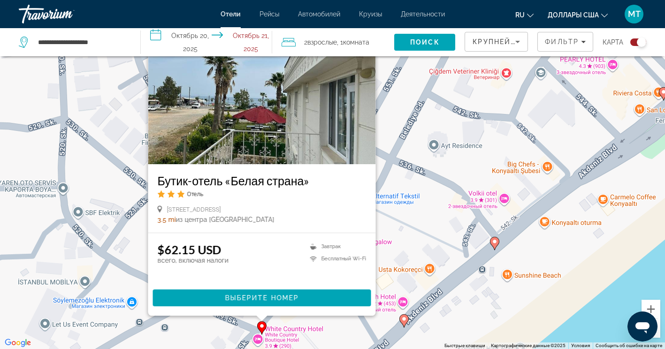
click at [406, 320] on image "Основное содержание" at bounding box center [404, 319] width 6 height 6
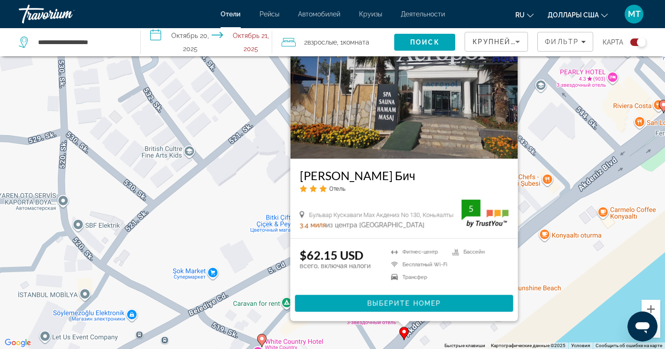
click at [550, 262] on div "Чтобы активировать перетаскивание с помощью клавиатуры, нажмите Alt + Ввод. Пос…" at bounding box center [332, 174] width 665 height 349
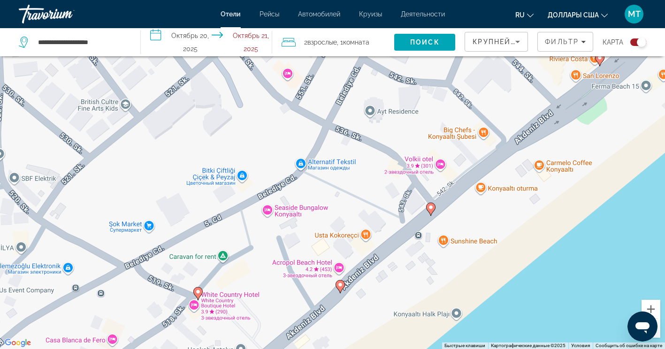
drag, startPoint x: 540, startPoint y: 260, endPoint x: 470, endPoint y: 209, distance: 87.3
click at [470, 209] on div "Чтобы активировать перетаскивание с помощью клавиатуры, нажмите Alt + Ввод. Пос…" at bounding box center [332, 174] width 665 height 349
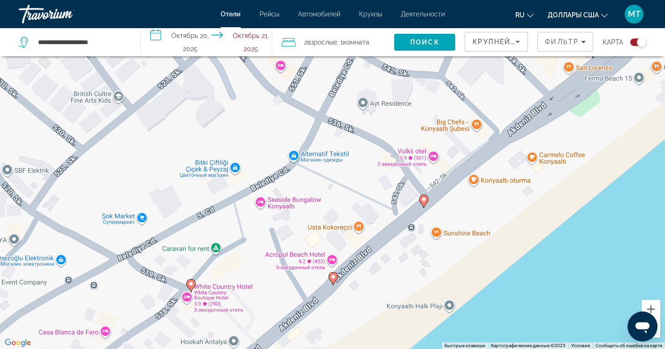
click at [425, 204] on icon "Основное содержание" at bounding box center [423, 201] width 8 height 12
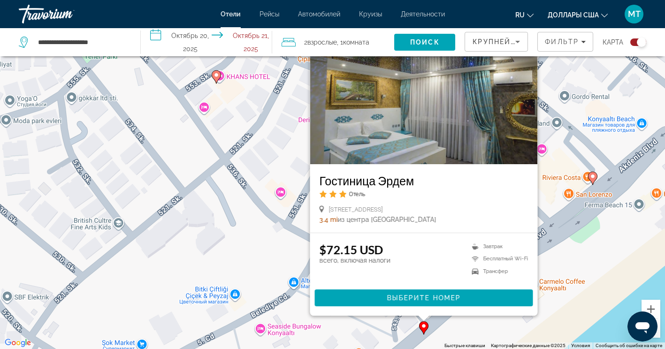
click at [575, 256] on div "Чтобы активировать перетаскивание с помощью клавиатуры, нажмите Alt + Ввод. Пос…" at bounding box center [332, 174] width 665 height 349
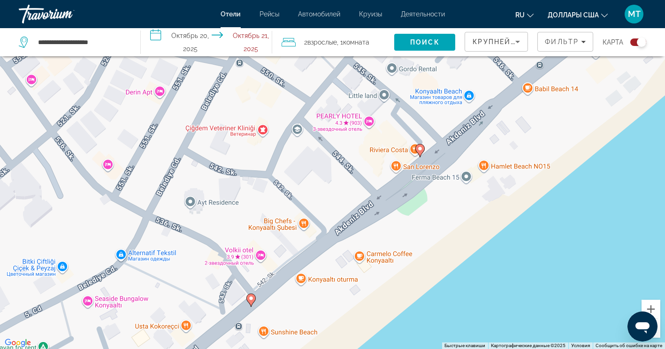
drag, startPoint x: 563, startPoint y: 252, endPoint x: 388, endPoint y: 228, distance: 176.5
click at [389, 228] on div "Чтобы активировать перетаскивание с помощью клавиатуры, нажмите Alt + Ввод. Пос…" at bounding box center [332, 174] width 665 height 349
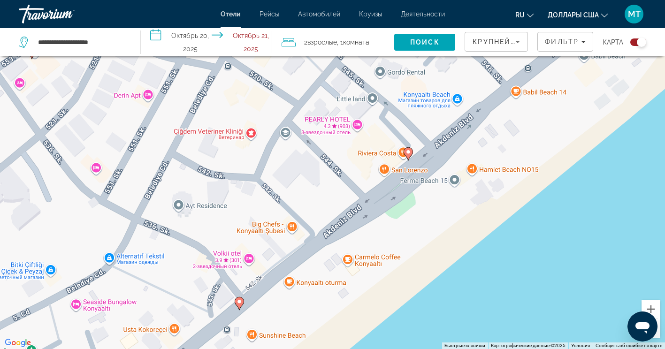
click at [405, 154] on icon "Основное содержание" at bounding box center [407, 154] width 8 height 12
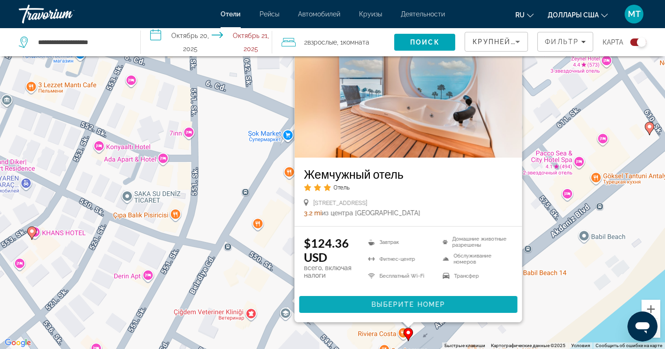
click at [439, 302] on span "Выберите номер" at bounding box center [408, 305] width 74 height 8
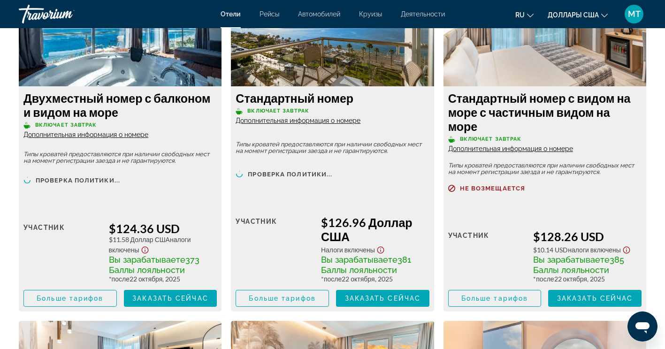
scroll to position [1360, 0]
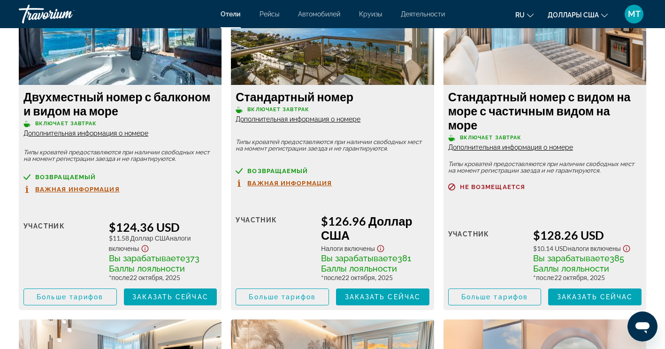
click at [79, 186] on span "Важная информация" at bounding box center [77, 189] width 84 height 6
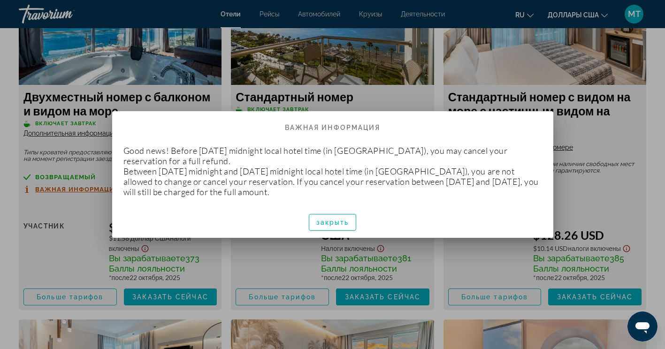
scroll to position [0, 0]
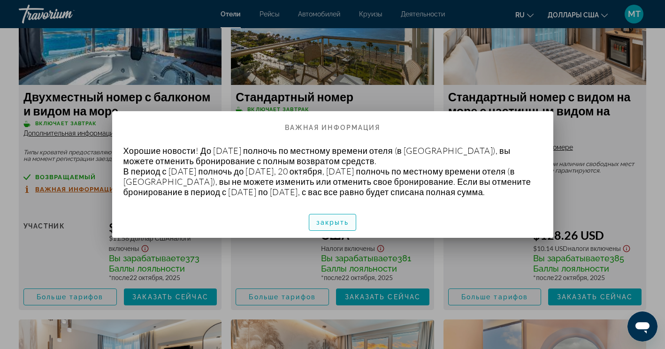
click at [345, 226] on span "закрыть" at bounding box center [332, 223] width 33 height 8
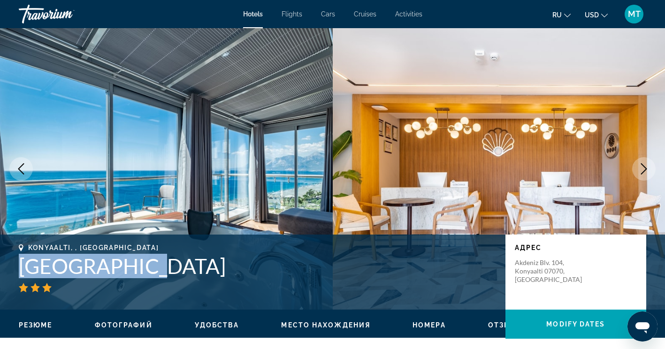
drag, startPoint x: 131, startPoint y: 268, endPoint x: 18, endPoint y: 267, distance: 113.1
click at [18, 267] on div "Konyaalti, , Turkey Pearly Hotel адрес Akdeniz Blv. 104, Konyaalti 07070, Turkey" at bounding box center [332, 272] width 665 height 56
copy h1 "[GEOGRAPHIC_DATA]"
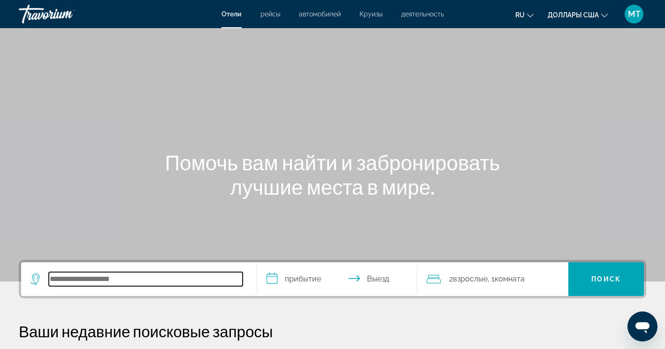
click at [195, 281] on input "Поиск направления от отеля" at bounding box center [146, 279] width 194 height 14
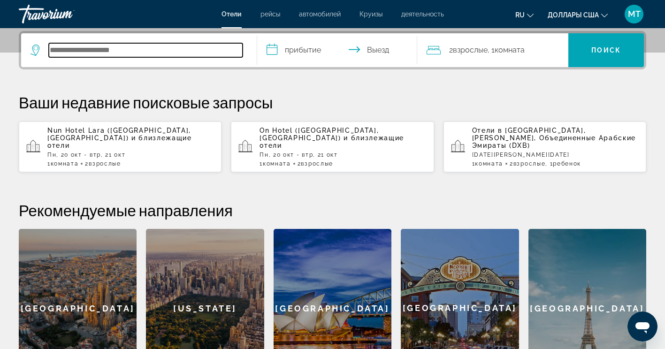
scroll to position [229, 0]
paste input "**********"
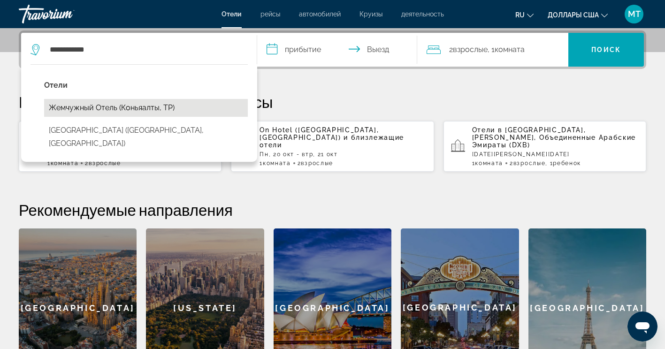
click at [159, 103] on button "Жемчужный отель (Коньяалты, ТР)" at bounding box center [146, 108] width 204 height 18
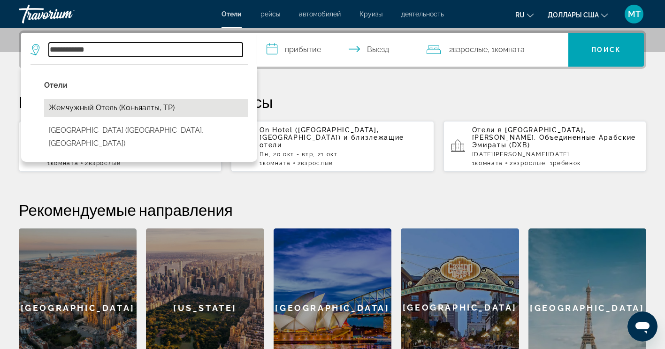
type input "**********"
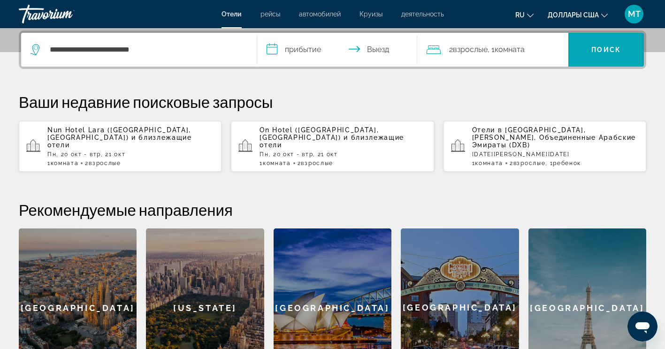
click at [305, 50] on input "**********" at bounding box center [339, 51] width 164 height 37
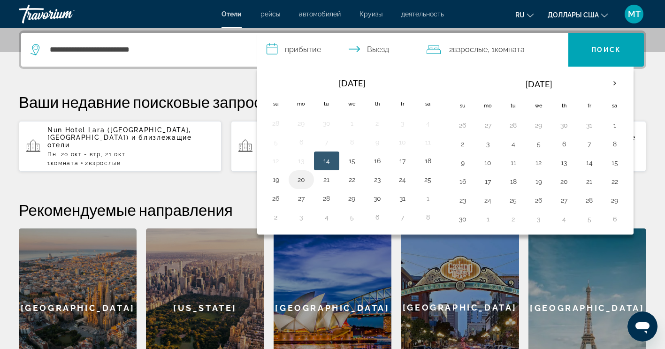
click at [298, 183] on button "20" at bounding box center [301, 179] width 15 height 13
click at [327, 182] on button "21" at bounding box center [326, 179] width 15 height 13
type input "**********"
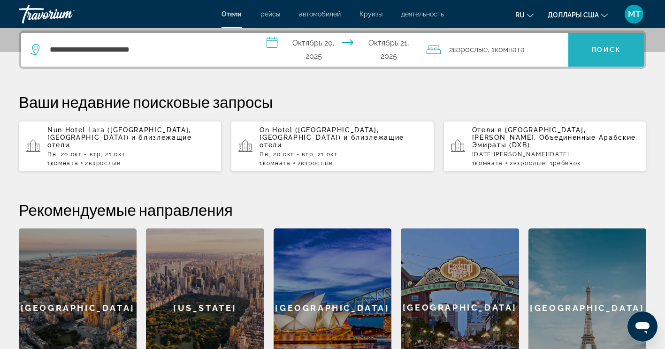
click at [629, 52] on span "Искать" at bounding box center [606, 49] width 76 height 23
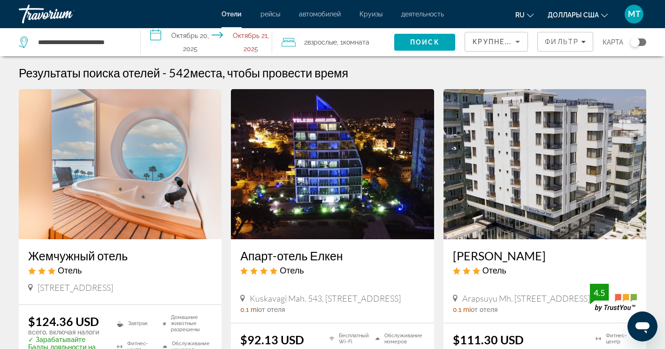
click at [68, 186] on img "Основное содержание" at bounding box center [120, 164] width 203 height 150
click at [343, 133] on img "Основное содержание" at bounding box center [332, 164] width 203 height 150
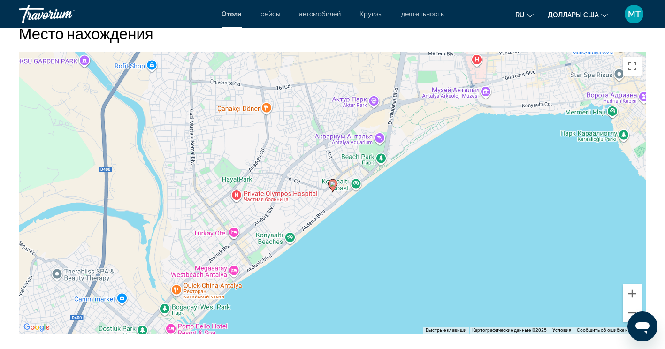
scroll to position [563, 0]
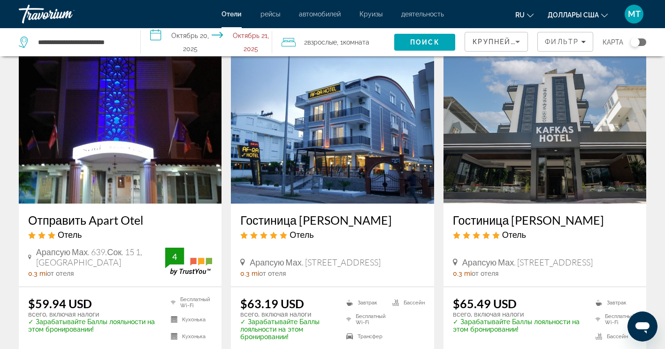
scroll to position [1126, 0]
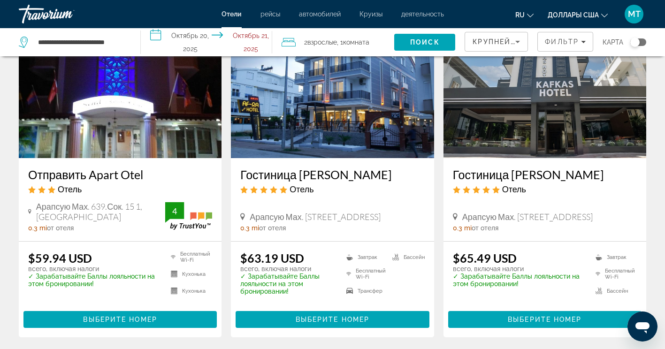
click at [317, 128] on img "Основное содержание" at bounding box center [332, 83] width 203 height 150
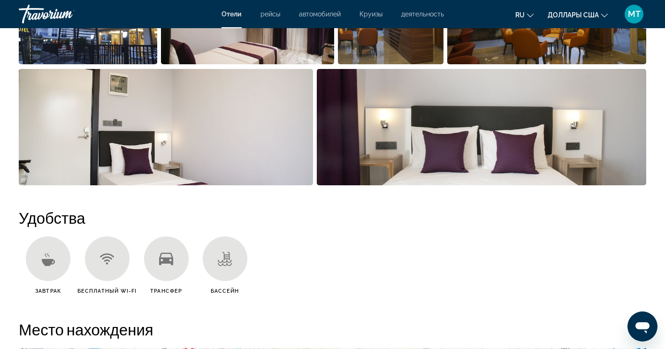
scroll to position [584, 0]
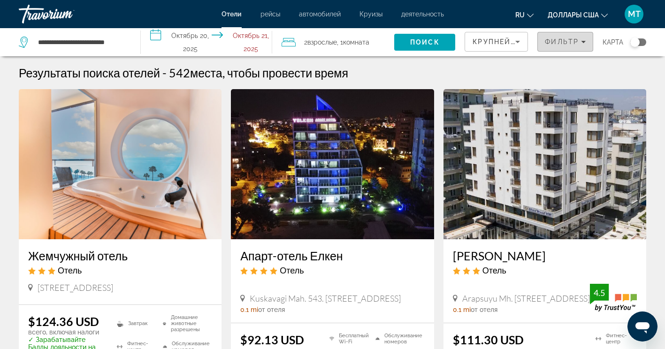
click at [568, 42] on span "Фильтр" at bounding box center [562, 42] width 34 height 8
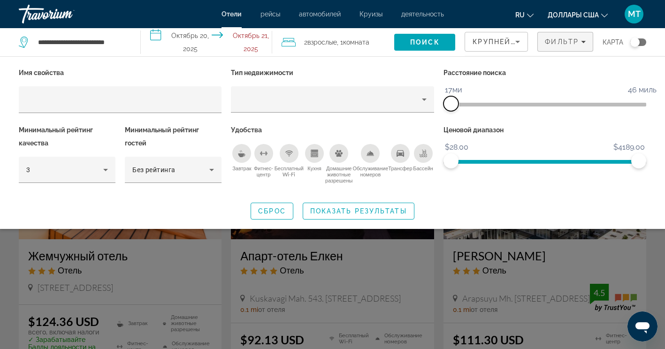
drag, startPoint x: 571, startPoint y: 103, endPoint x: 398, endPoint y: 82, distance: 174.3
click at [414, 74] on div "Имя свойства Тип недвижимости Расстояние поиска 1 миля 46 миль 17ми Минимальный…" at bounding box center [332, 129] width 637 height 127
drag, startPoint x: 448, startPoint y: 100, endPoint x: 442, endPoint y: 100, distance: 6.6
click at [442, 100] on div "Расстояние поиска 1 миля 46 миль 1 миля" at bounding box center [545, 94] width 212 height 57
click at [346, 205] on span "Виджет поиска" at bounding box center [358, 211] width 111 height 23
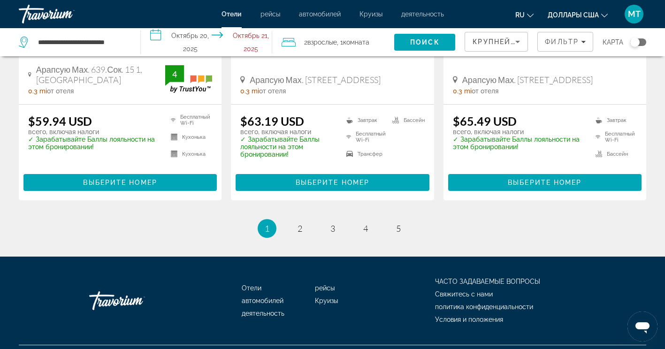
scroll to position [1281, 0]
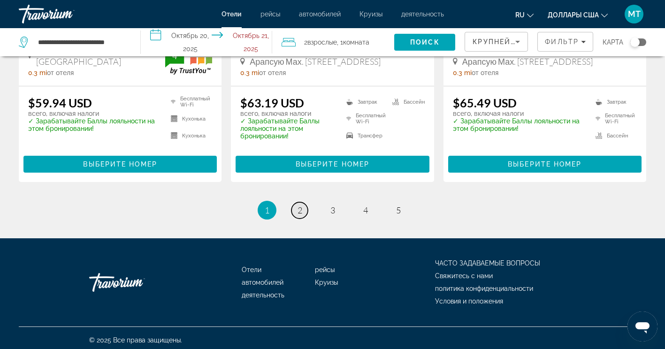
click at [298, 207] on span "2" at bounding box center [299, 210] width 5 height 10
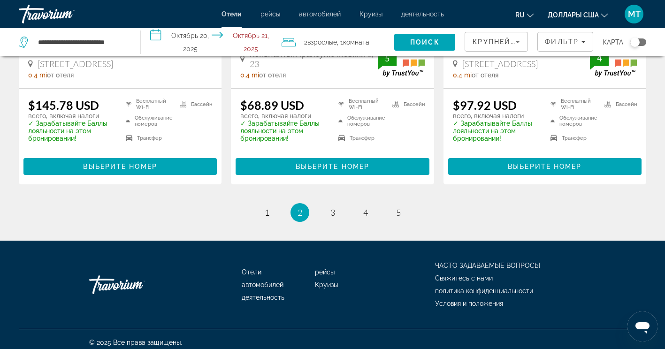
scroll to position [1310, 0]
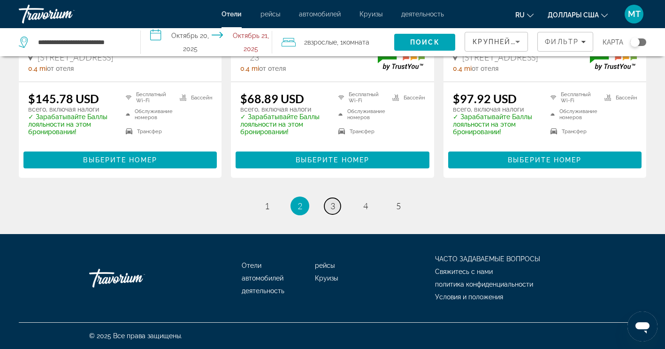
click at [333, 208] on span "3" at bounding box center [332, 206] width 5 height 10
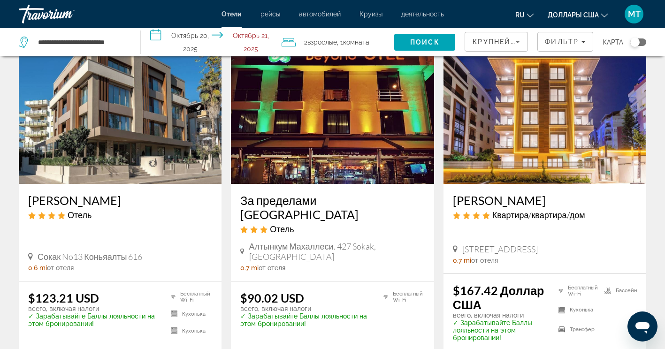
scroll to position [1319, 0]
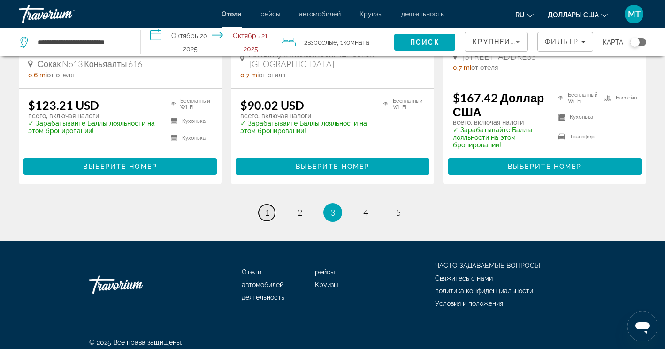
click at [269, 205] on link "страница 1" at bounding box center [266, 213] width 16 height 16
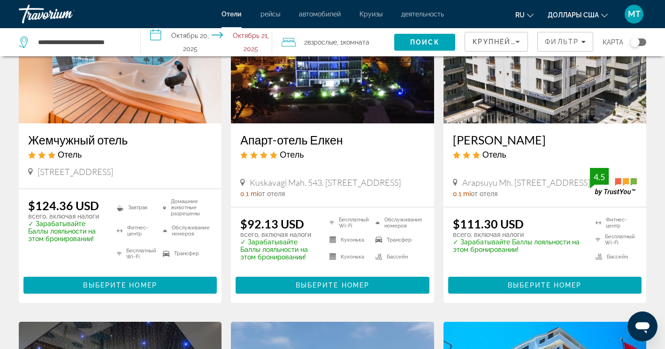
scroll to position [141, 0]
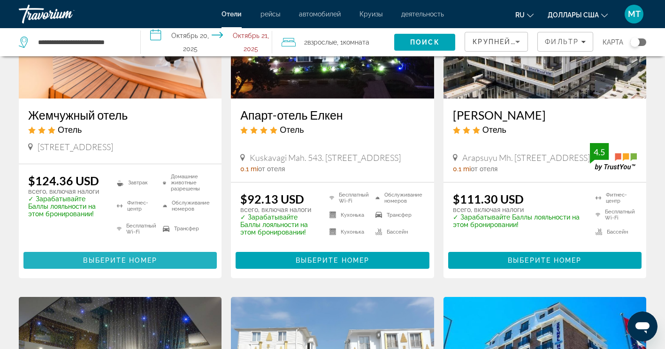
click at [100, 259] on span "Выберите номер" at bounding box center [120, 261] width 74 height 8
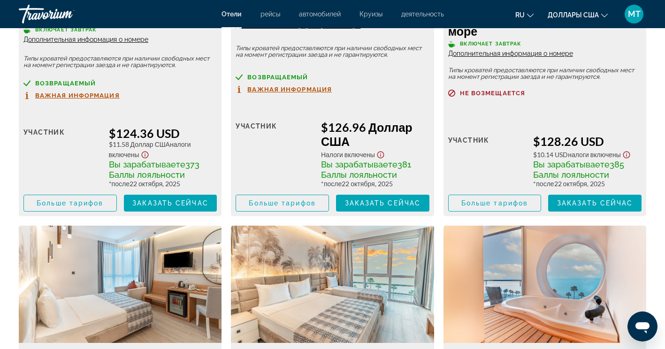
scroll to position [1407, 0]
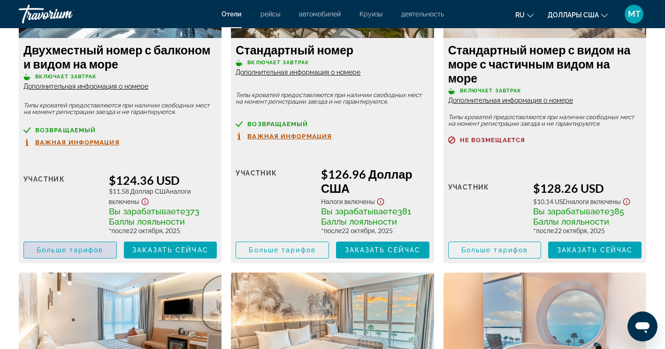
click at [96, 246] on span "Больше тарифов" at bounding box center [70, 250] width 67 height 8
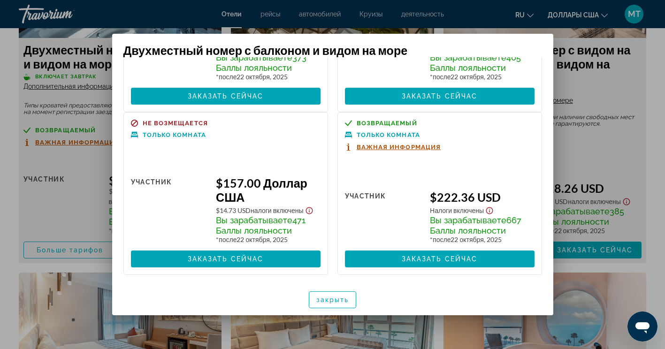
scroll to position [0, 0]
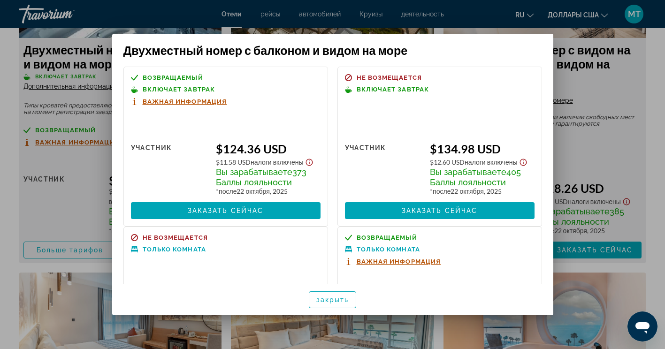
drag, startPoint x: 98, startPoint y: 130, endPoint x: 100, endPoint y: 123, distance: 7.4
drag, startPoint x: 100, startPoint y: 123, endPoint x: 161, endPoint y: 110, distance: 62.9
click at [62, 192] on div at bounding box center [332, 174] width 665 height 349
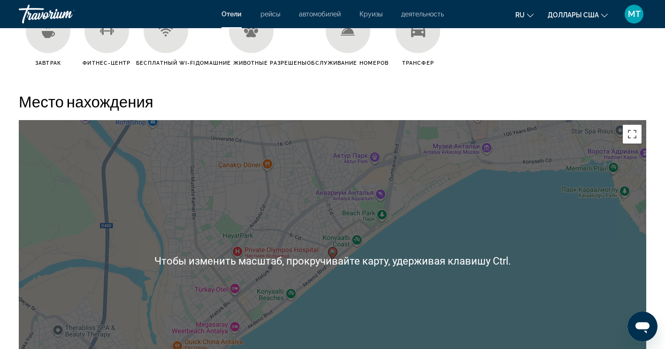
scroll to position [844, 0]
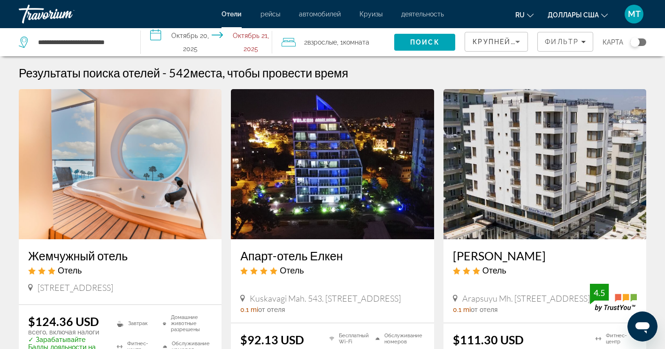
scroll to position [47, 0]
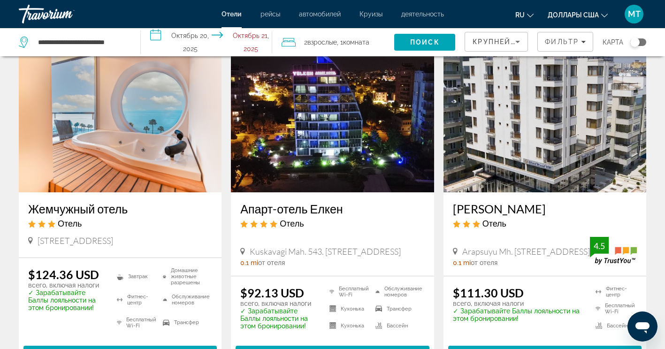
click at [325, 115] on img "Основное содержание" at bounding box center [332, 117] width 203 height 150
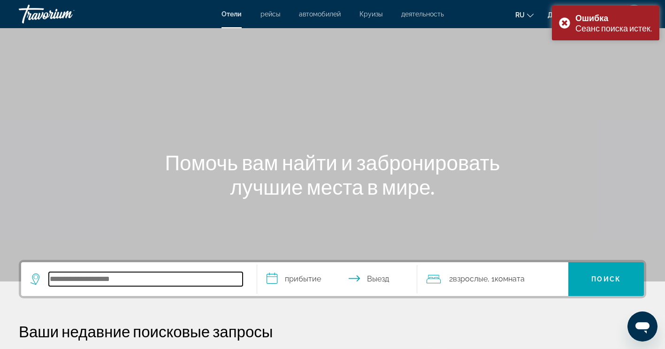
click at [141, 284] on input "Поиск направления от отеля" at bounding box center [146, 279] width 194 height 14
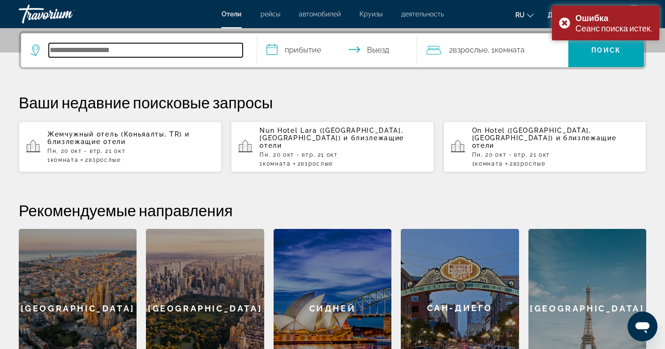
scroll to position [229, 0]
click at [152, 52] on input "Поиск направления от отеля" at bounding box center [146, 50] width 194 height 14
click at [156, 48] on input "Поиск направления от отеля" at bounding box center [146, 50] width 194 height 14
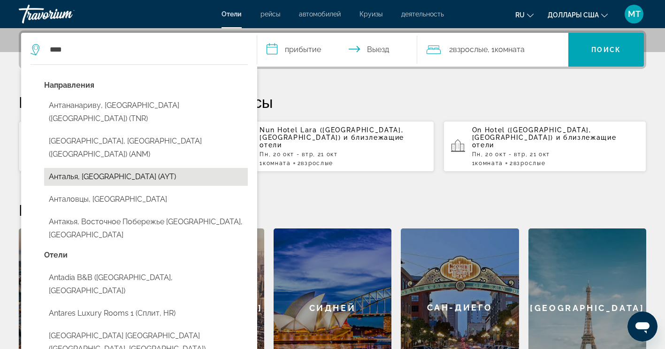
click at [136, 168] on button "Анталья, [GEOGRAPHIC_DATA] (AYT)" at bounding box center [146, 177] width 204 height 18
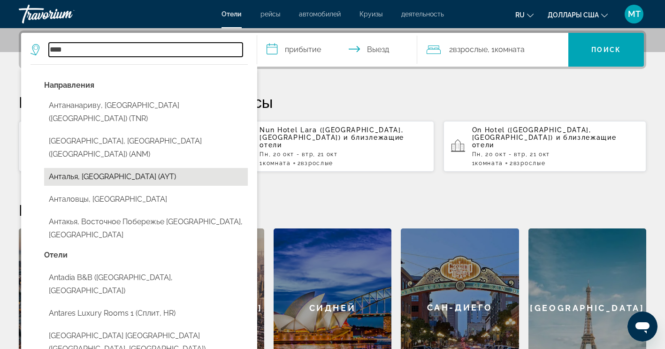
type input "**********"
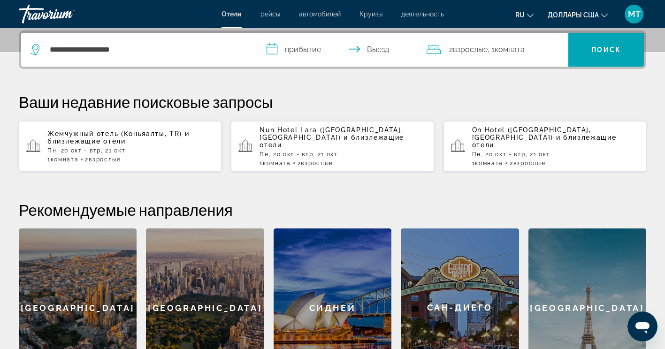
click at [290, 50] on input "**********" at bounding box center [339, 51] width 164 height 37
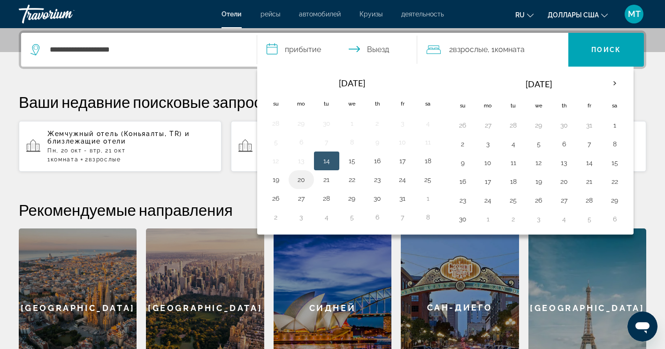
click at [302, 180] on button "20" at bounding box center [301, 179] width 15 height 13
click at [321, 183] on button "21" at bounding box center [326, 179] width 15 height 13
type input "**********"
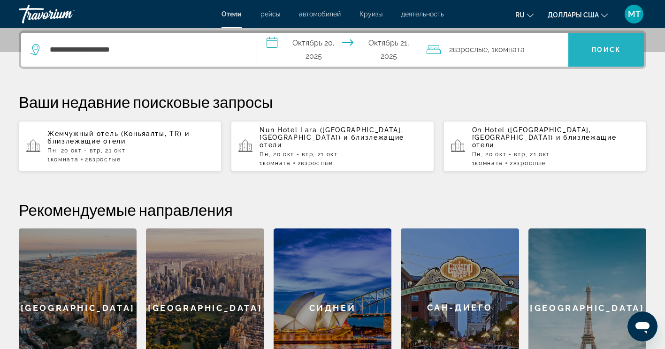
click at [586, 46] on span "Искать" at bounding box center [606, 49] width 76 height 23
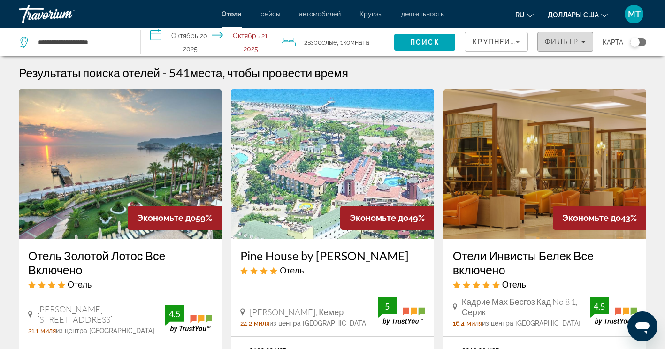
click at [584, 43] on icon "Фильтры" at bounding box center [583, 41] width 5 height 5
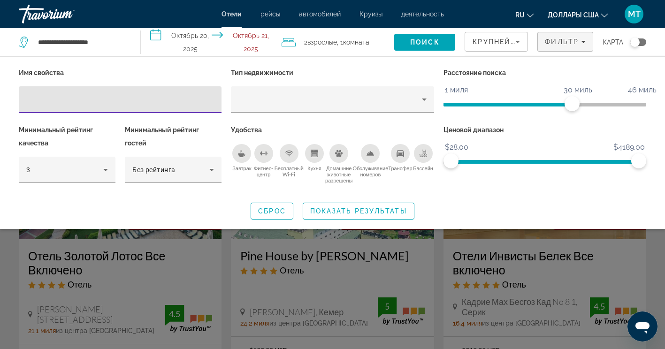
click at [119, 184] on div "Минимальный рейтинг качества 3" at bounding box center [67, 158] width 106 height 70
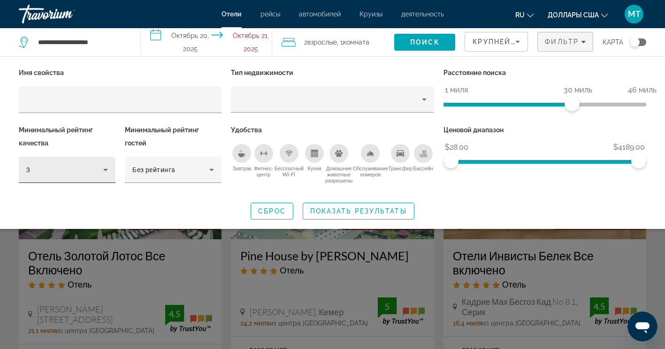
click at [113, 177] on div "3" at bounding box center [67, 170] width 97 height 26
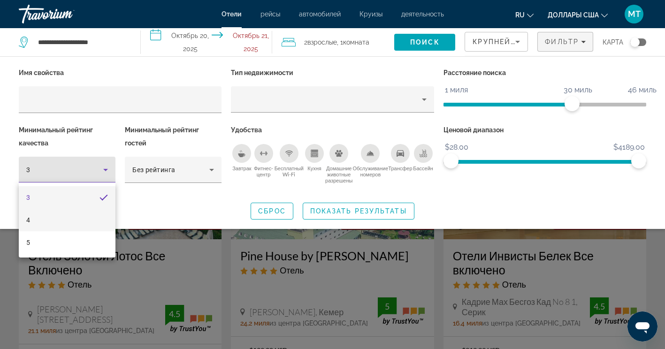
click at [69, 215] on mat-option "4" at bounding box center [67, 220] width 97 height 23
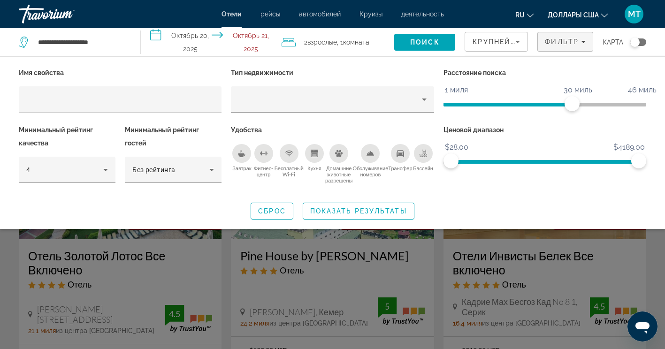
click at [569, 185] on div "Ценовой диапазон $28.00 $4189.00 $28.00 $4189.00" at bounding box center [545, 158] width 212 height 70
click at [326, 209] on span "Показать результаты" at bounding box center [358, 211] width 97 height 8
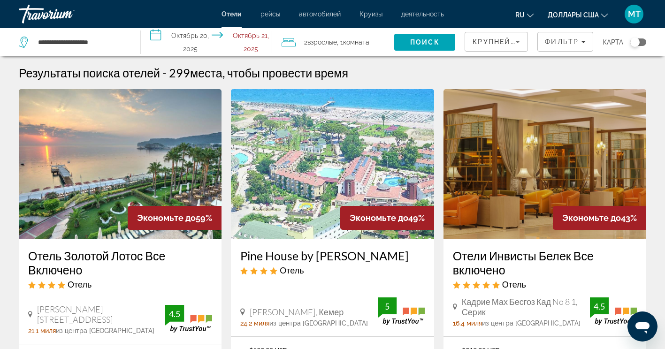
click at [642, 39] on div "Переключить карту" at bounding box center [638, 42] width 16 height 8
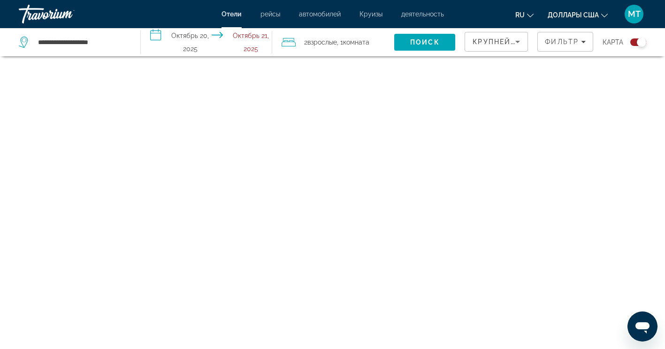
scroll to position [56, 0]
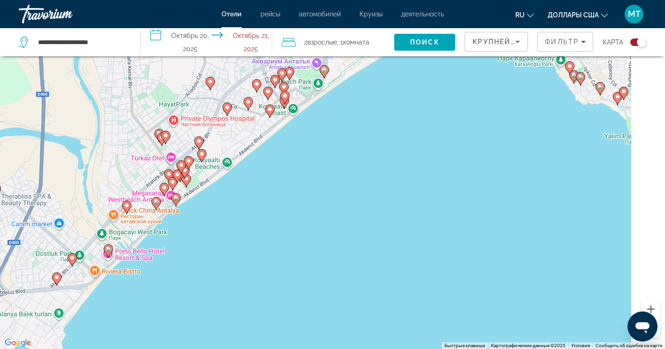
drag, startPoint x: 354, startPoint y: 107, endPoint x: 239, endPoint y: 231, distance: 168.6
click at [239, 231] on div "Чтобы активировать перетаскивание с помощью клавиатуры, нажмите Alt + Ввод. Пос…" at bounding box center [332, 174] width 665 height 349
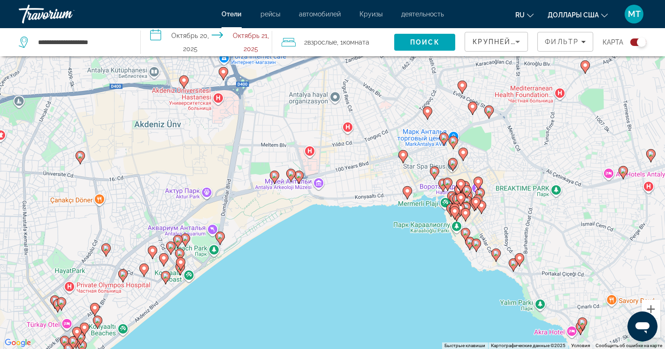
drag, startPoint x: 341, startPoint y: 171, endPoint x: 316, endPoint y: 259, distance: 91.8
click at [316, 259] on div "Чтобы активировать перетаскивание с помощью клавиатуры, нажмите Alt + Ввод. Пос…" at bounding box center [332, 174] width 665 height 349
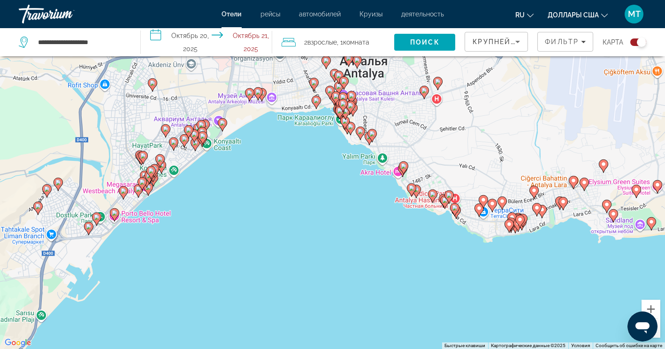
drag, startPoint x: 346, startPoint y: 231, endPoint x: 310, endPoint y: 155, distance: 83.7
click at [310, 155] on div "Чтобы активировать перетаскивание с помощью клавиатуры, нажмите Alt + Ввод. Пос…" at bounding box center [332, 174] width 665 height 349
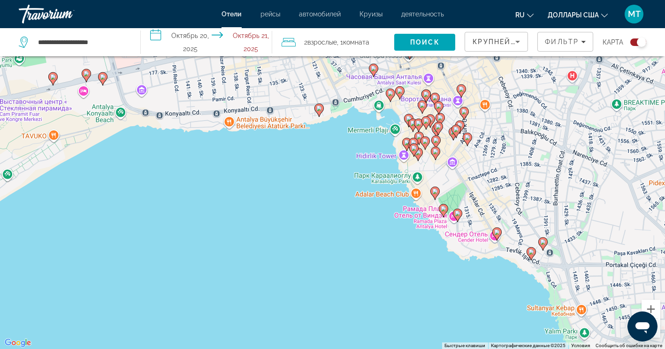
drag, startPoint x: 311, startPoint y: 119, endPoint x: 346, endPoint y: 175, distance: 66.5
click at [346, 175] on div "Чтобы активировать перетаскивание с помощью клавиатуры, нажмите Alt + Ввод. Пос…" at bounding box center [332, 174] width 665 height 349
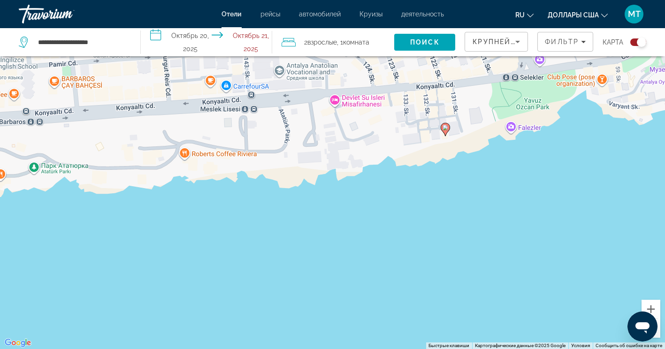
drag, startPoint x: 368, startPoint y: 124, endPoint x: 378, endPoint y: 221, distance: 97.1
click at [378, 221] on div "Чтобы активировать перетаскивание с помощью клавиатуры, нажмите Alt + Ввод. Пос…" at bounding box center [332, 174] width 665 height 349
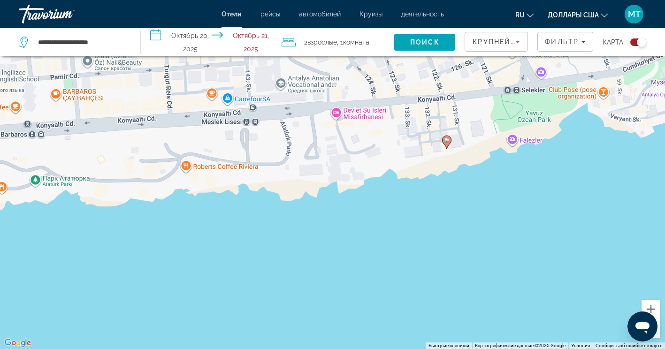
click at [447, 141] on image "Основное содержание" at bounding box center [447, 140] width 6 height 6
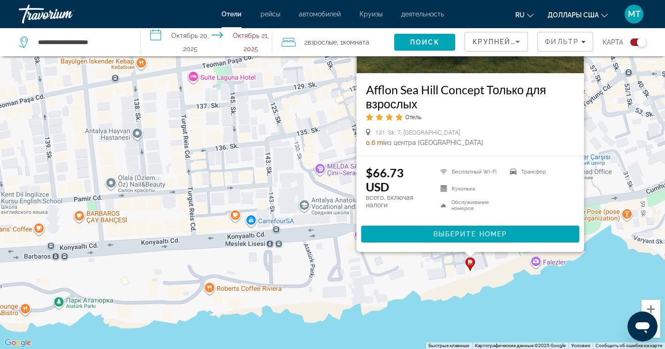
drag, startPoint x: 287, startPoint y: 219, endPoint x: 320, endPoint y: 146, distance: 80.2
click at [313, 142] on div "Чтобы активировать перетаскивание с помощью клавиатуры, нажмите Alt + Ввод. Пос…" at bounding box center [332, 174] width 665 height 349
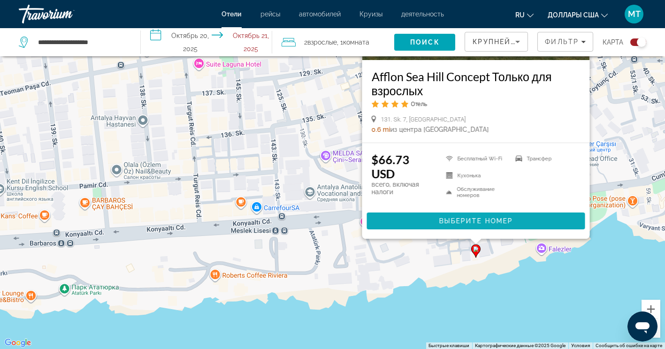
click at [518, 220] on span "Основное содержание" at bounding box center [475, 221] width 218 height 23
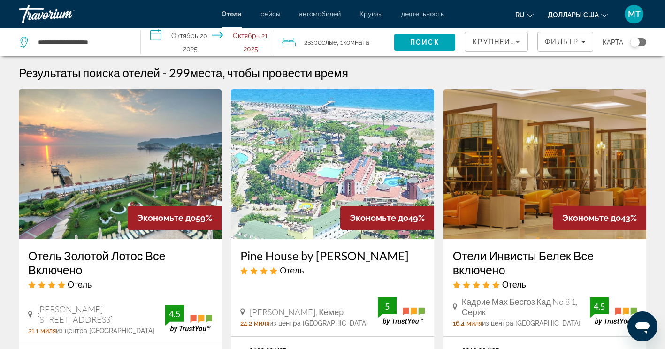
click at [637, 40] on div "Переключить карту" at bounding box center [634, 42] width 9 height 9
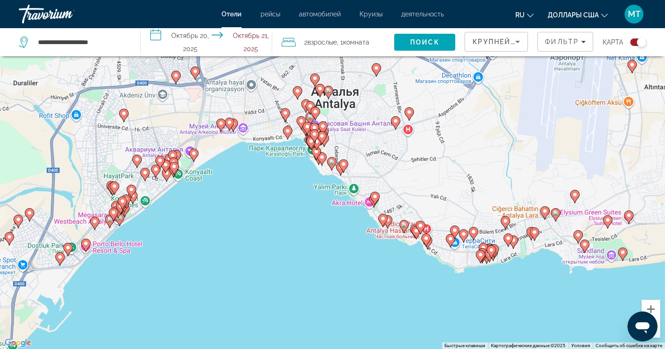
drag, startPoint x: 288, startPoint y: 158, endPoint x: 277, endPoint y: 188, distance: 31.8
click at [277, 188] on div "Чтобы активировать перетаскивание с помощью клавиатуры, нажмите Alt + Ввод. Пос…" at bounding box center [332, 174] width 665 height 349
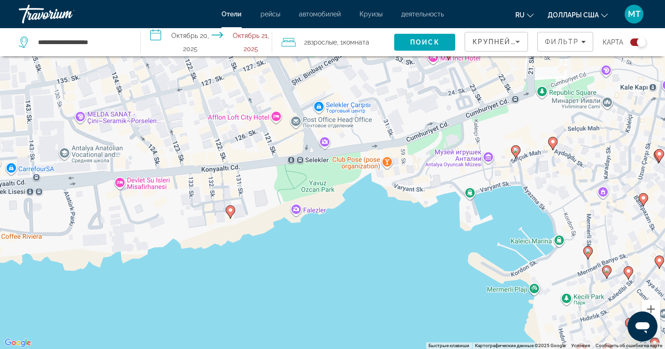
drag, startPoint x: 347, startPoint y: 147, endPoint x: 340, endPoint y: 229, distance: 82.4
click at [340, 229] on div "Чтобы активировать перетаскивание с помощью клавиатуры, нажмите Alt + Ввод. Пос…" at bounding box center [332, 174] width 665 height 349
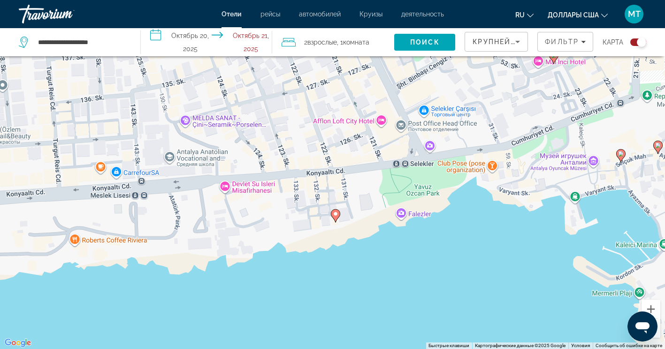
drag, startPoint x: 308, startPoint y: 232, endPoint x: 415, endPoint y: 236, distance: 107.0
click at [415, 236] on div "Чтобы активировать перетаскивание с помощью клавиатуры, нажмите Alt + Ввод. Пос…" at bounding box center [332, 174] width 665 height 349
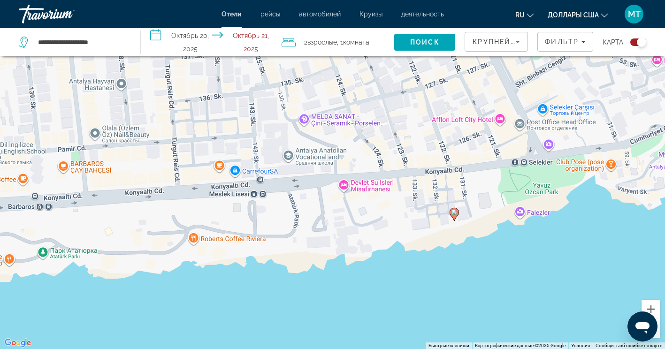
drag, startPoint x: 285, startPoint y: 268, endPoint x: 405, endPoint y: 266, distance: 119.6
click at [405, 266] on div "Чтобы активировать перетаскивание с помощью клавиатуры, нажмите Alt + Ввод. Пос…" at bounding box center [332, 174] width 665 height 349
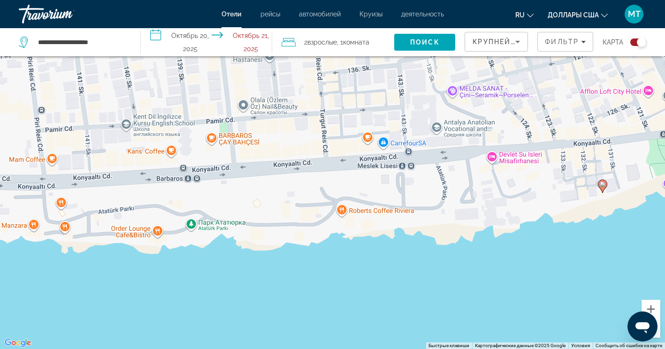
drag, startPoint x: 283, startPoint y: 313, endPoint x: 423, endPoint y: 284, distance: 143.2
click at [423, 284] on div "Чтобы активировать перетаскивание с помощью клавиатуры, нажмите Alt + Ввод. Пос…" at bounding box center [332, 174] width 665 height 349
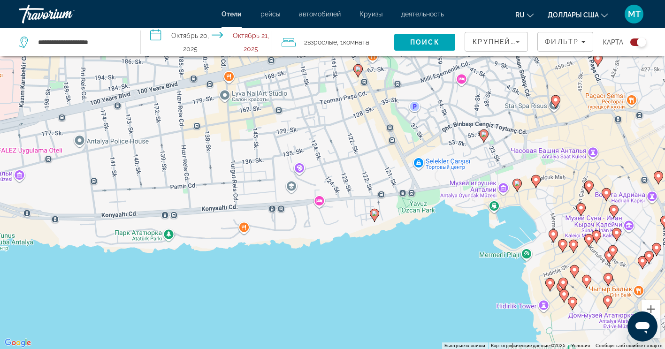
drag, startPoint x: 449, startPoint y: 262, endPoint x: 352, endPoint y: 253, distance: 97.6
click at [352, 253] on div "Чтобы активировать перетаскивание с помощью клавиатуры, нажмите Alt + Ввод. Пос…" at bounding box center [332, 174] width 665 height 349
click at [576, 39] on span "Фильтр" at bounding box center [562, 42] width 34 height 8
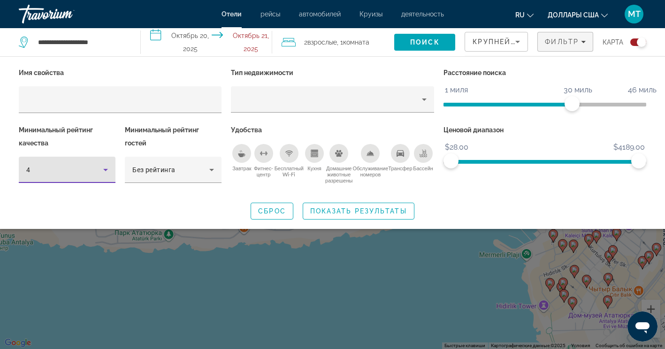
click at [97, 169] on div "4" at bounding box center [64, 169] width 77 height 11
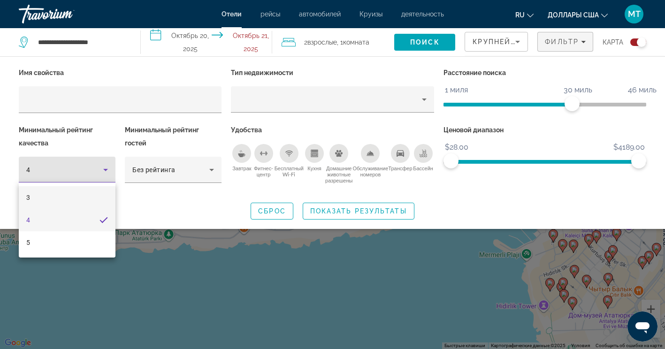
click at [71, 202] on mat-option "3" at bounding box center [67, 197] width 97 height 23
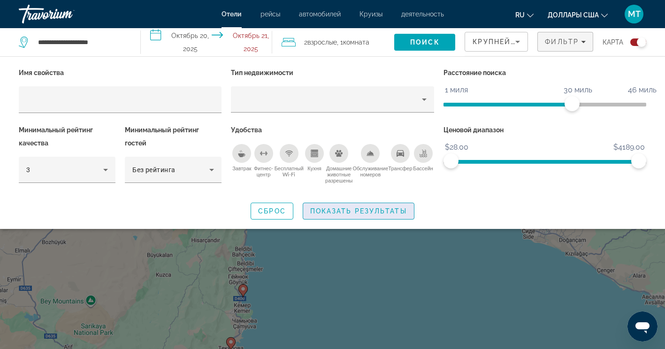
click at [352, 213] on span "Показать результаты" at bounding box center [358, 211] width 97 height 8
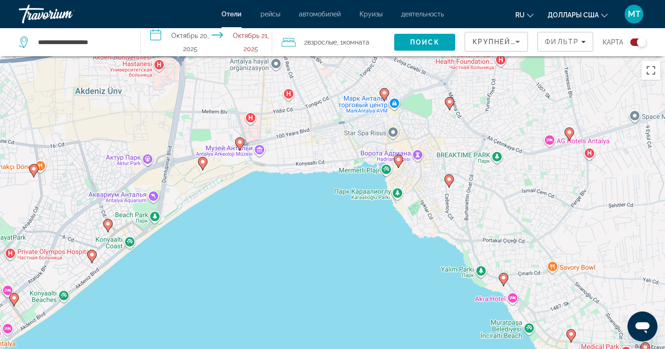
drag, startPoint x: 387, startPoint y: 231, endPoint x: 317, endPoint y: 177, distance: 89.3
click at [317, 177] on div "Чтобы активировать перетаскивание с помощью клавиатуры, нажмите Alt + Ввод. Пос…" at bounding box center [332, 230] width 665 height 349
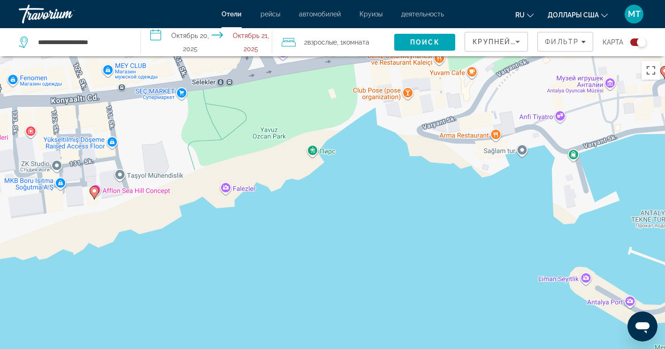
drag, startPoint x: 625, startPoint y: 234, endPoint x: 495, endPoint y: 159, distance: 150.3
click at [495, 158] on div "Чтобы активировать перетаскивание с помощью клавиатуры, нажмите Alt + Ввод. Пос…" at bounding box center [332, 230] width 665 height 349
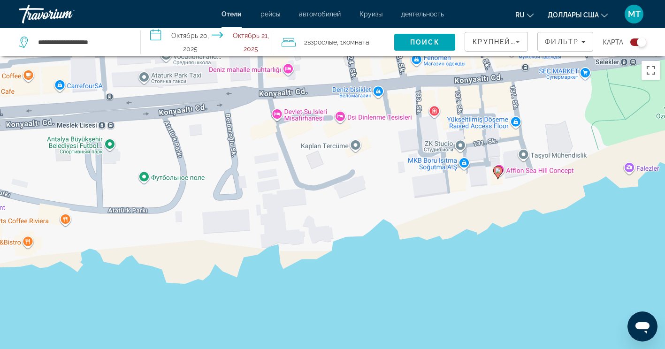
drag, startPoint x: 353, startPoint y: 205, endPoint x: 409, endPoint y: 160, distance: 71.7
click at [409, 160] on div "Чтобы активировать перетаскивание с помощью клавиатуры, нажмите Alt + Ввод. Пос…" at bounding box center [332, 230] width 665 height 349
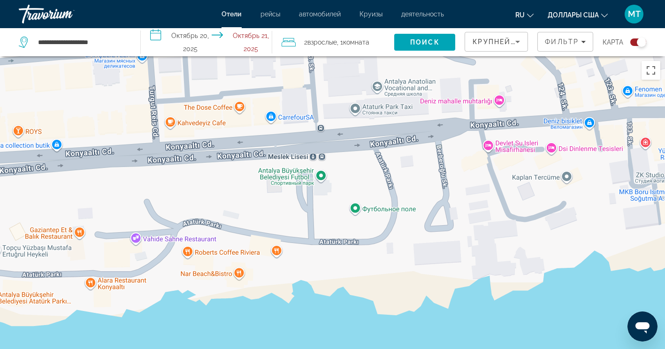
drag, startPoint x: 218, startPoint y: 181, endPoint x: 359, endPoint y: 277, distance: 170.8
click at [359, 277] on div "Чтобы активировать перетаскивание с помощью клавиатуры, нажмите Alt + Ввод. Пос…" at bounding box center [332, 230] width 665 height 349
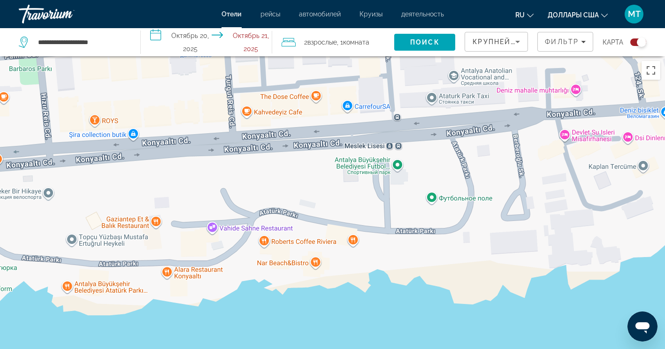
drag, startPoint x: 258, startPoint y: 263, endPoint x: 335, endPoint y: 191, distance: 105.6
click at [330, 196] on div "Чтобы активировать перетаскивание с помощью клавиатуры, нажмите Alt + Ввод. Пос…" at bounding box center [332, 230] width 665 height 349
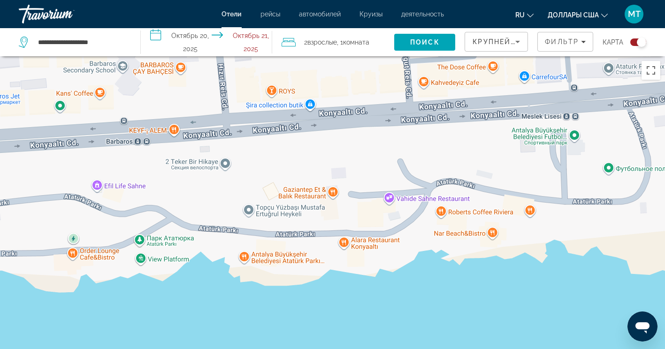
drag, startPoint x: 175, startPoint y: 182, endPoint x: 339, endPoint y: 203, distance: 164.5
click at [338, 203] on div "Чтобы активировать перетаскивание с помощью клавиатуры, нажмите Alt + Ввод. Пос…" at bounding box center [332, 230] width 665 height 349
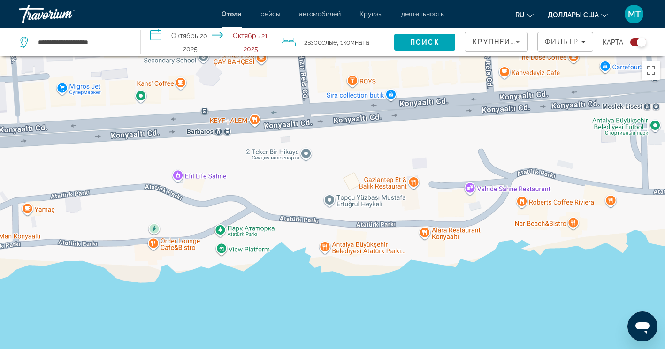
drag, startPoint x: 227, startPoint y: 235, endPoint x: 305, endPoint y: 171, distance: 101.3
click at [305, 171] on div "Чтобы активировать перетаскивание с помощью клавиатуры, нажмите Alt + Ввод. Пос…" at bounding box center [332, 230] width 665 height 349
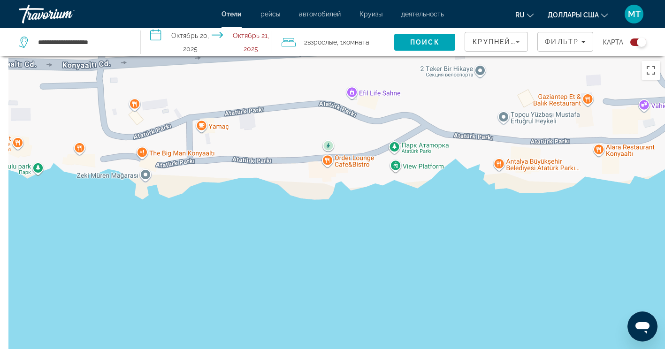
drag, startPoint x: 256, startPoint y: 149, endPoint x: 385, endPoint y: 242, distance: 158.3
click at [383, 241] on div "Основное содержание" at bounding box center [332, 230] width 665 height 349
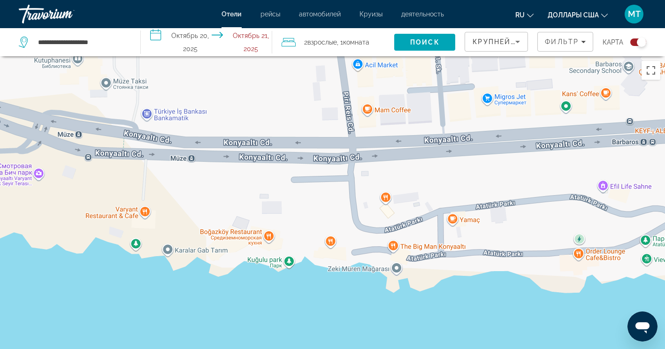
drag, startPoint x: 256, startPoint y: 243, endPoint x: 282, endPoint y: 217, distance: 37.2
click at [282, 217] on div "Основное содержание" at bounding box center [332, 230] width 665 height 349
click at [565, 43] on span "Фильтр" at bounding box center [562, 42] width 34 height 8
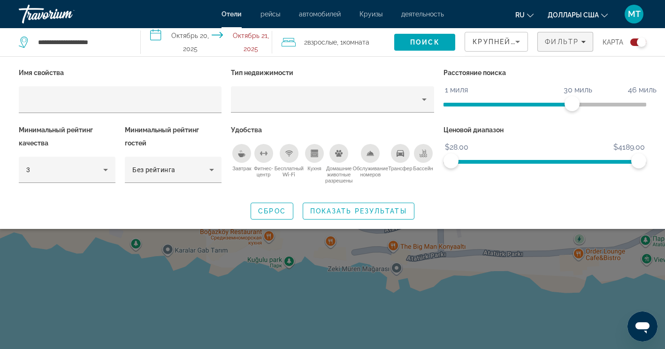
click at [315, 297] on div "Виджет поиска" at bounding box center [332, 245] width 665 height 208
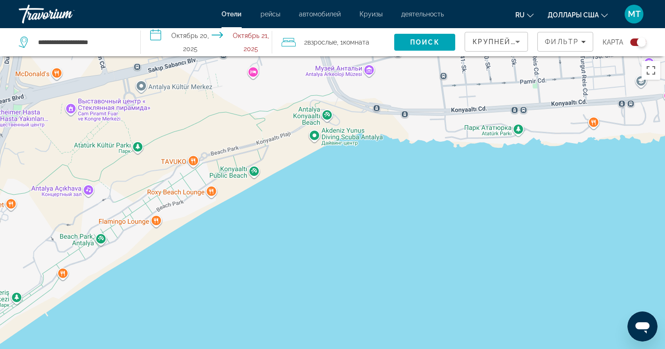
drag, startPoint x: 326, startPoint y: 250, endPoint x: 318, endPoint y: 150, distance: 100.7
click at [357, 150] on div "Чтобы активировать перетаскивание с помощью клавиатуры, нажмите Alt + Ввод. Пос…" at bounding box center [332, 230] width 665 height 349
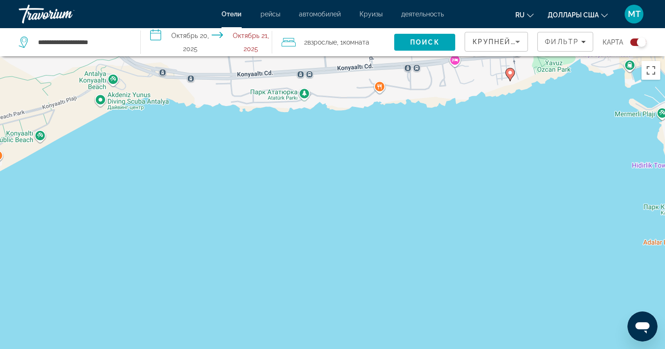
drag, startPoint x: 426, startPoint y: 151, endPoint x: 357, endPoint y: 216, distance: 94.6
click at [358, 215] on div "Чтобы активировать перетаскивание с помощью клавиатуры, нажмите Alt + Ввод. Пос…" at bounding box center [332, 230] width 665 height 349
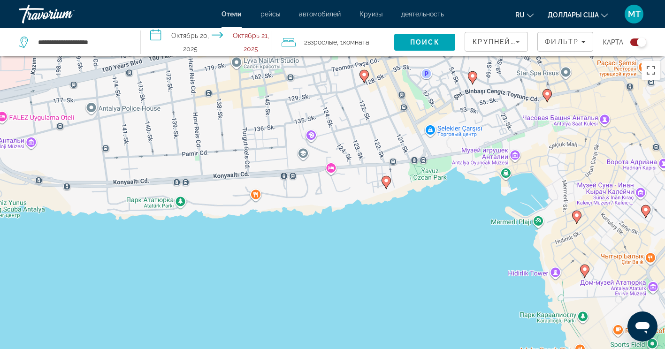
drag, startPoint x: 406, startPoint y: 205, endPoint x: 398, endPoint y: 261, distance: 56.9
click at [400, 211] on div "Чтобы активировать перетаскивание с помощью клавиатуры, нажмите Alt + Ввод. Пос…" at bounding box center [332, 230] width 665 height 349
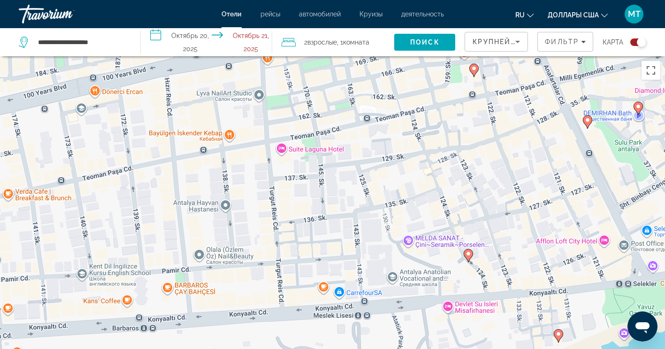
click at [634, 43] on div "Переключить карту" at bounding box center [638, 42] width 16 height 8
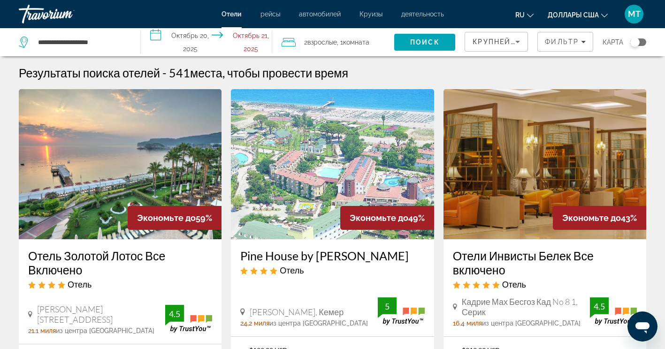
click at [641, 40] on div "Переключить карту" at bounding box center [638, 42] width 16 height 8
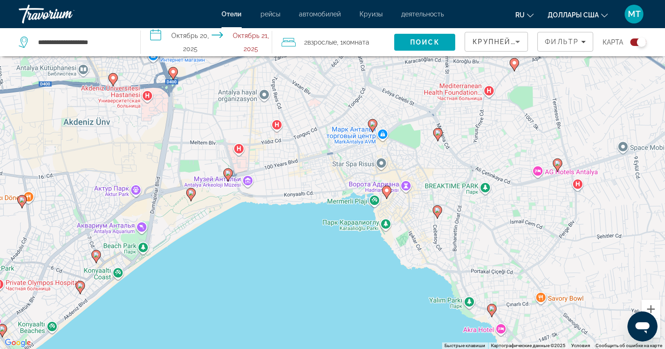
drag, startPoint x: 213, startPoint y: 180, endPoint x: 167, endPoint y: 275, distance: 106.4
click at [167, 275] on div "Чтобы активировать перетаскивание с помощью клавиатуры, нажмите Alt + Ввод. Пос…" at bounding box center [332, 174] width 665 height 349
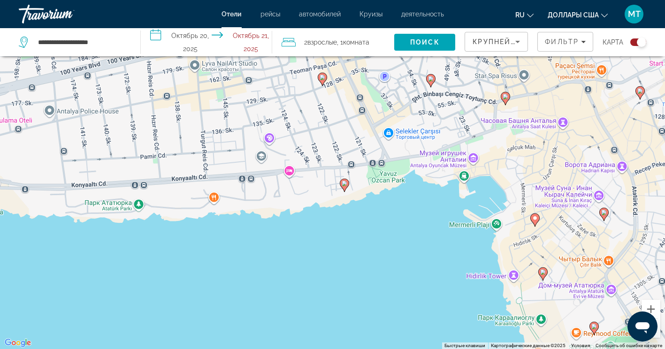
drag, startPoint x: 370, startPoint y: 210, endPoint x: 371, endPoint y: 288, distance: 78.3
click at [371, 288] on div "Чтобы активировать перетаскивание с помощью клавиатуры, нажмите Alt + Ввод. Пос…" at bounding box center [332, 174] width 665 height 349
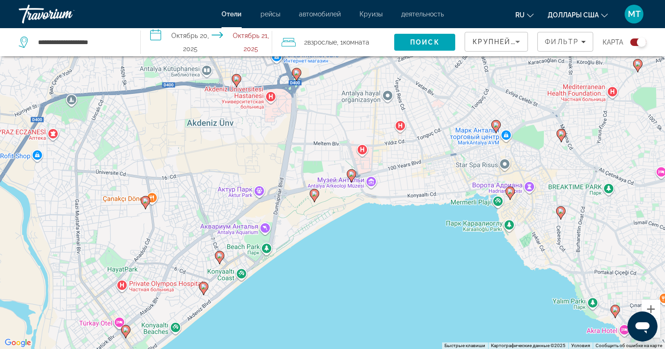
drag, startPoint x: 303, startPoint y: 275, endPoint x: 391, endPoint y: 224, distance: 102.6
click at [391, 224] on div "Чтобы активировать перетаскивание с помощью клавиатуры, нажмите Alt + Ввод. Пос…" at bounding box center [332, 174] width 665 height 349
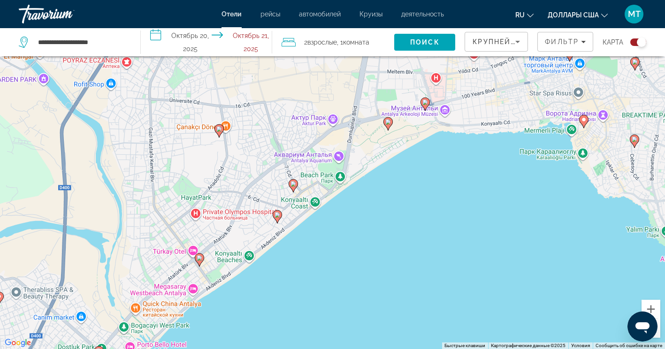
drag, startPoint x: 309, startPoint y: 262, endPoint x: 353, endPoint y: 215, distance: 64.0
click at [353, 215] on div "Чтобы активировать перетаскивание с помощью клавиатуры, нажмите Alt + Ввод. Пос…" at bounding box center [332, 174] width 665 height 349
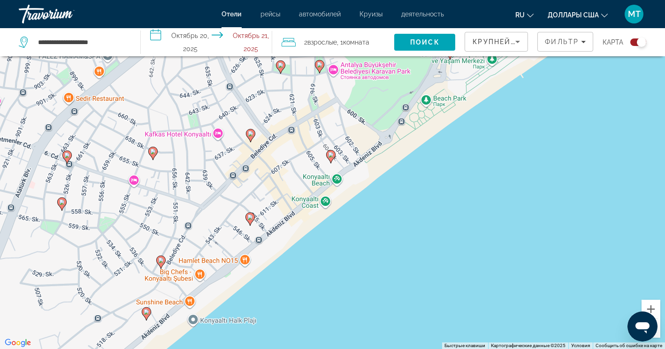
drag, startPoint x: 358, startPoint y: 201, endPoint x: 340, endPoint y: 260, distance: 61.9
click at [341, 259] on div "Чтобы активировать перетаскивание с помощью клавиатуры, нажмите Alt + Ввод. Пос…" at bounding box center [332, 174] width 665 height 349
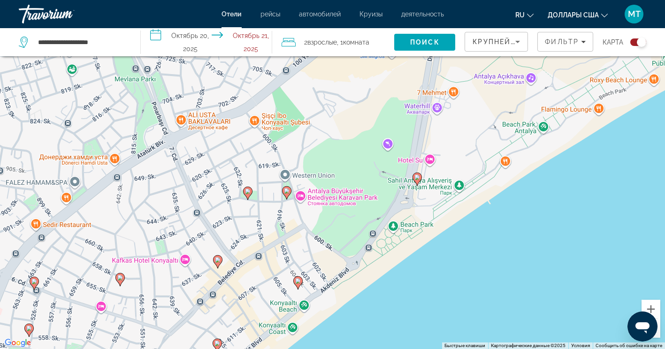
drag, startPoint x: 401, startPoint y: 174, endPoint x: 385, endPoint y: 261, distance: 88.7
click at [385, 261] on div "Чтобы активировать перетаскивание с помощью клавиатуры, нажмите Alt + Ввод. Пос…" at bounding box center [332, 174] width 665 height 349
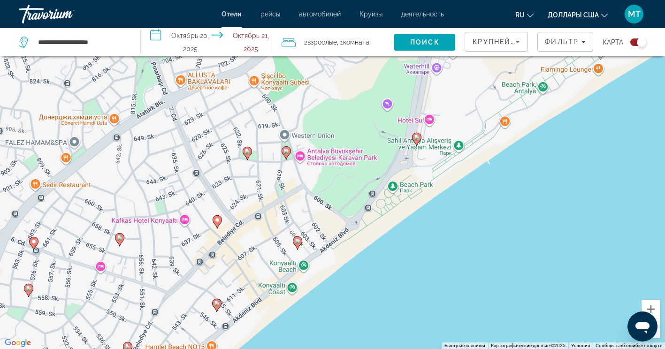
drag, startPoint x: 519, startPoint y: 176, endPoint x: 526, endPoint y: 129, distance: 48.4
click at [526, 129] on div "Чтобы активировать перетаскивание с помощью клавиатуры, нажмите Alt + Ввод. Пос…" at bounding box center [332, 174] width 665 height 349
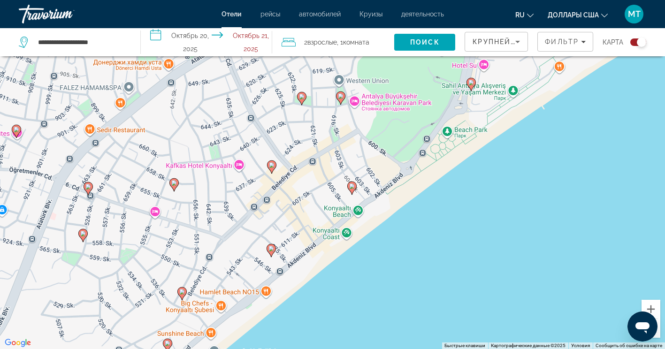
drag, startPoint x: 408, startPoint y: 241, endPoint x: 463, endPoint y: 185, distance: 78.9
click at [463, 185] on div "Чтобы активировать перетаскивание с помощью клавиатуры, нажмите Alt + Ввод. Пос…" at bounding box center [332, 174] width 665 height 349
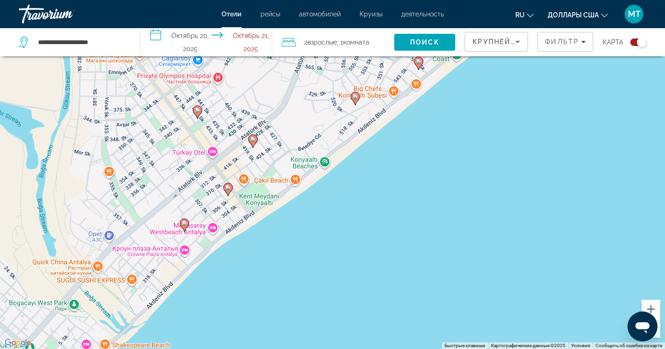
drag, startPoint x: 446, startPoint y: 214, endPoint x: 502, endPoint y: 47, distance: 175.8
click at [502, 48] on div "**********" at bounding box center [332, 202] width 665 height 405
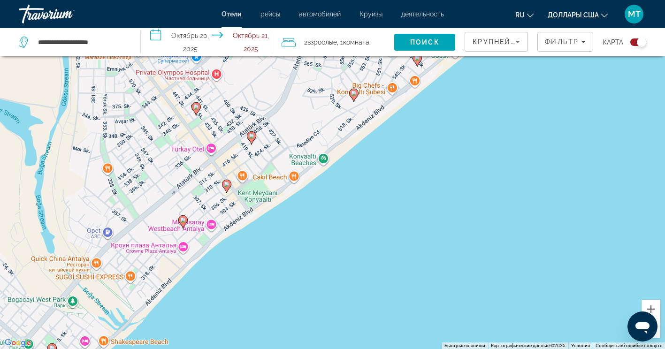
drag, startPoint x: 469, startPoint y: 112, endPoint x: 348, endPoint y: 226, distance: 166.6
click at [350, 224] on div "Чтобы активировать перетаскивание с помощью клавиатуры, нажмите Alt + Ввод. Пос…" at bounding box center [332, 174] width 665 height 349
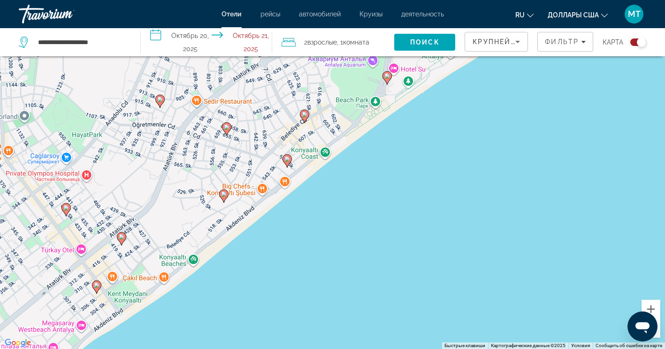
drag, startPoint x: 280, startPoint y: 288, endPoint x: 431, endPoint y: 131, distance: 218.0
click at [431, 131] on div "Чтобы активировать перетаскивание с помощью клавиатуры, нажмите Alt + Ввод. Пос…" at bounding box center [332, 174] width 665 height 349
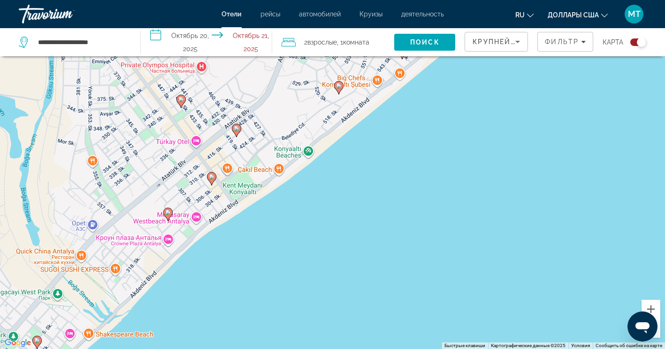
drag, startPoint x: 227, startPoint y: 243, endPoint x: 178, endPoint y: 304, distance: 77.8
click at [179, 303] on div "Чтобы активировать перетаскивание с помощью клавиатуры, нажмите Alt + Ввод. Пос…" at bounding box center [332, 174] width 665 height 349
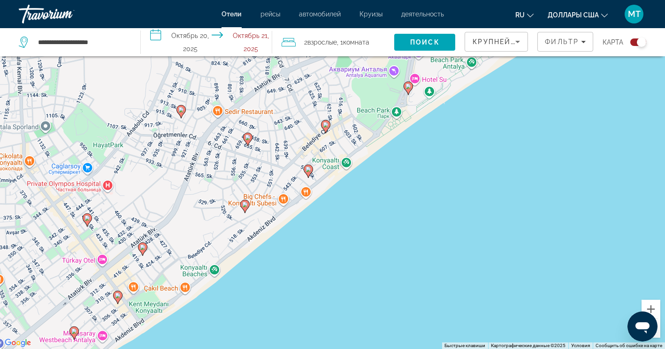
click at [310, 169] on image "Основное содержание" at bounding box center [308, 170] width 6 height 6
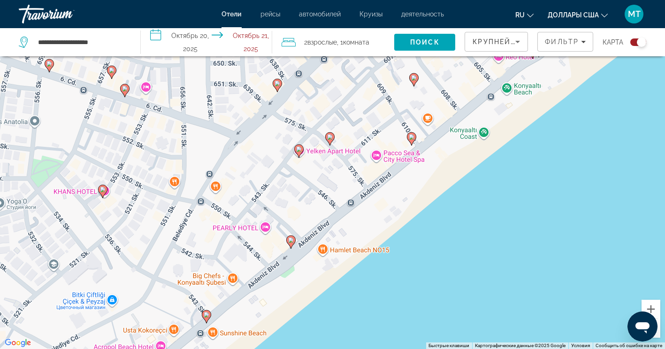
click at [292, 242] on image "Основное содержание" at bounding box center [291, 240] width 6 height 6
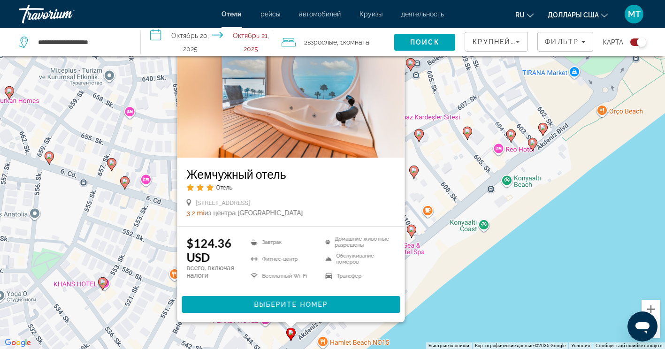
click at [446, 280] on div "Чтобы активировать перетаскивание с помощью клавиатуры, нажмите Alt + Ввод. Пос…" at bounding box center [332, 174] width 665 height 349
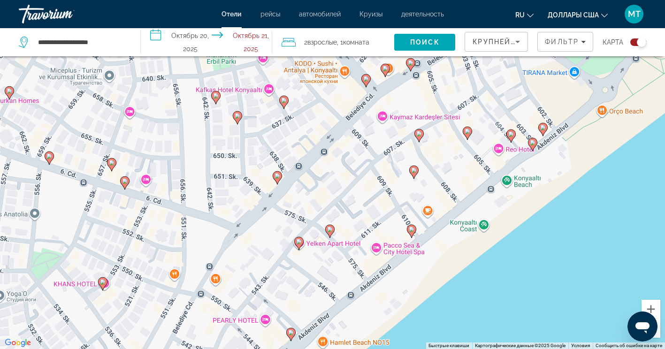
click at [413, 232] on image "Основное содержание" at bounding box center [412, 230] width 6 height 6
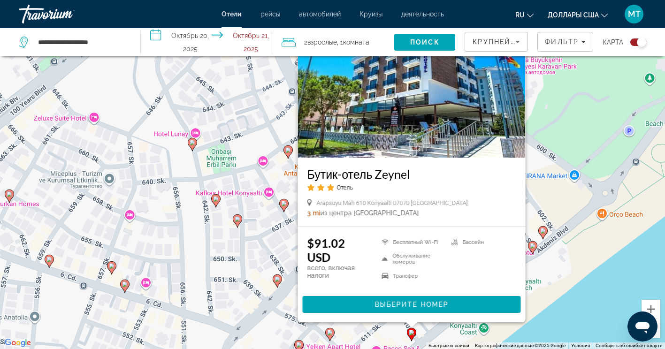
click at [574, 292] on div "Чтобы активировать перетаскивание с помощью клавиатуры, нажмите Alt + Ввод. Пос…" at bounding box center [332, 174] width 665 height 349
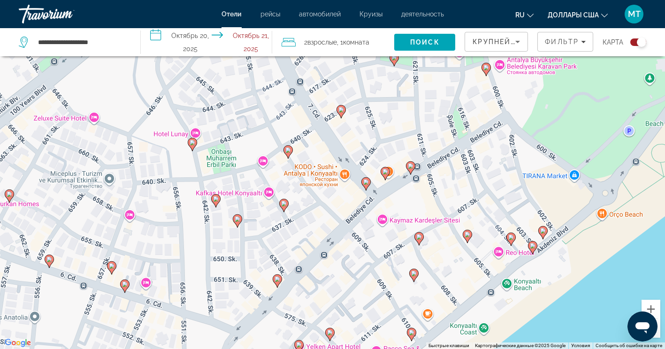
click at [531, 248] on image "Основное содержание" at bounding box center [533, 246] width 6 height 6
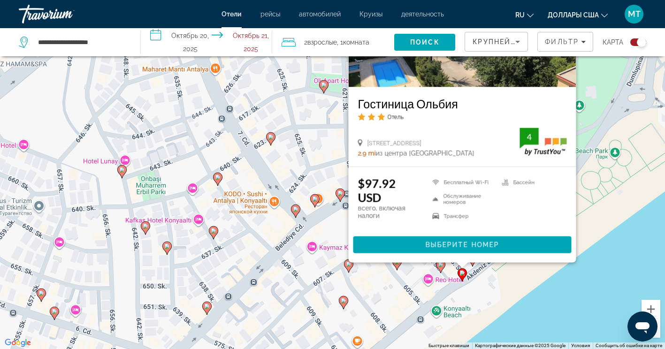
drag, startPoint x: 576, startPoint y: 337, endPoint x: 514, endPoint y: 272, distance: 90.3
click at [514, 272] on div "Чтобы активировать перетаскивание с помощью клавиатуры, нажмите Alt + Ввод. Пос…" at bounding box center [332, 174] width 665 height 349
click at [511, 280] on div "Чтобы активировать перетаскивание с помощью клавиатуры, нажмите Alt + Ввод. Пос…" at bounding box center [332, 174] width 665 height 349
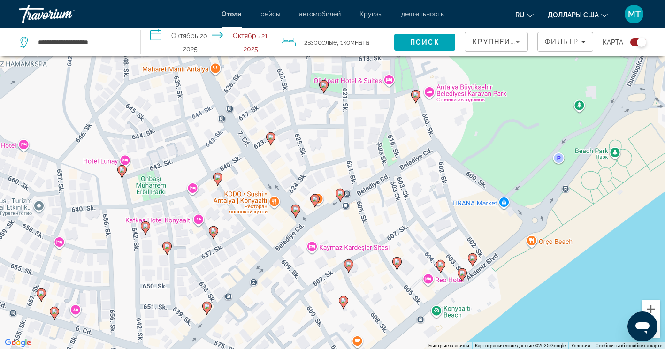
click at [475, 259] on icon "Основное содержание" at bounding box center [472, 260] width 8 height 12
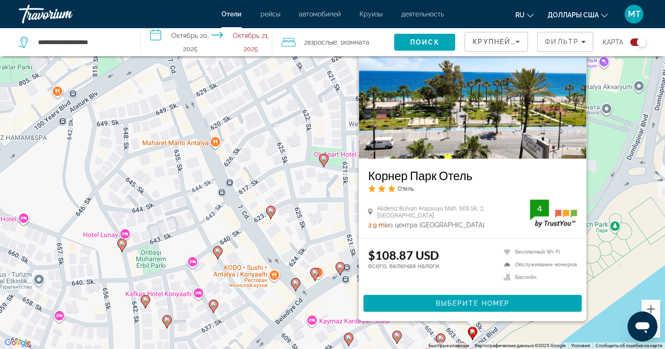
click at [604, 283] on div "Чтобы активировать перетаскивание с помощью клавиатуры, нажмите Alt + Ввод. Пос…" at bounding box center [332, 174] width 665 height 349
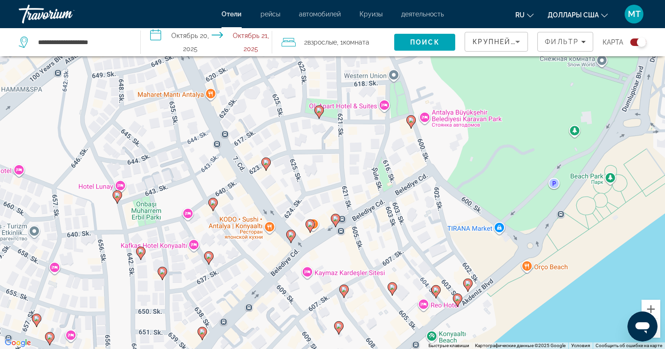
drag, startPoint x: 455, startPoint y: 312, endPoint x: 450, endPoint y: 261, distance: 51.9
click at [450, 261] on div "Чтобы активировать перетаскивание с помощью клавиатуры, нажмите Alt + Ввод. Пос…" at bounding box center [332, 174] width 665 height 349
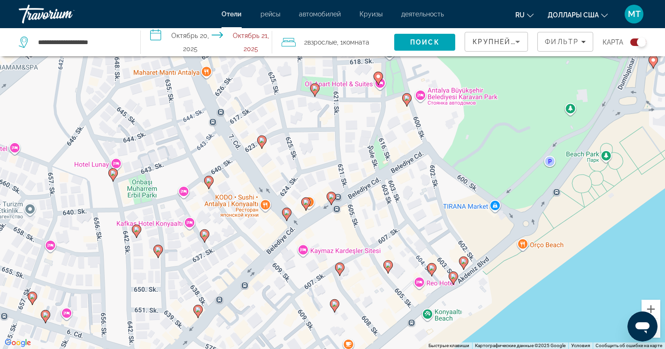
click at [433, 267] on image "Основное содержание" at bounding box center [432, 268] width 6 height 6
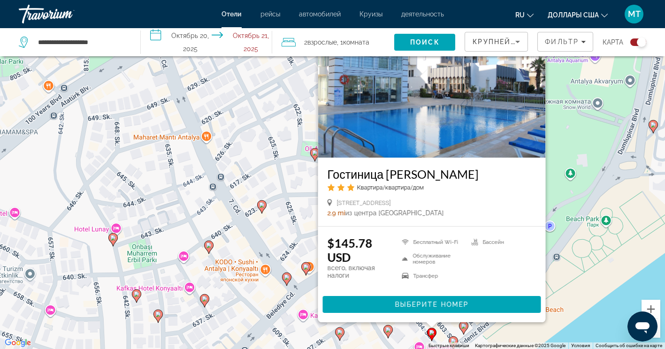
click at [578, 283] on div "Чтобы активировать перетаскивание с помощью клавиатуры, нажмите Alt + Ввод. Пос…" at bounding box center [332, 174] width 665 height 349
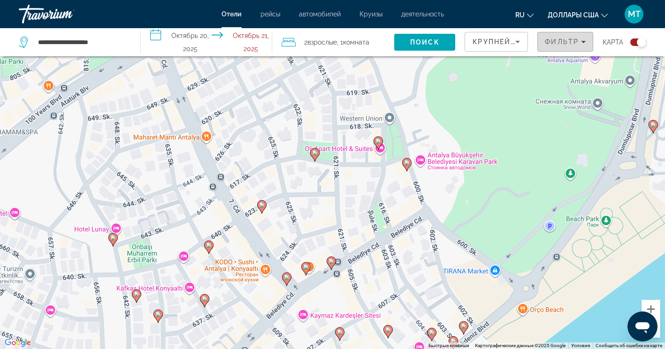
click at [587, 40] on span "Фильтры" at bounding box center [565, 41] width 55 height 23
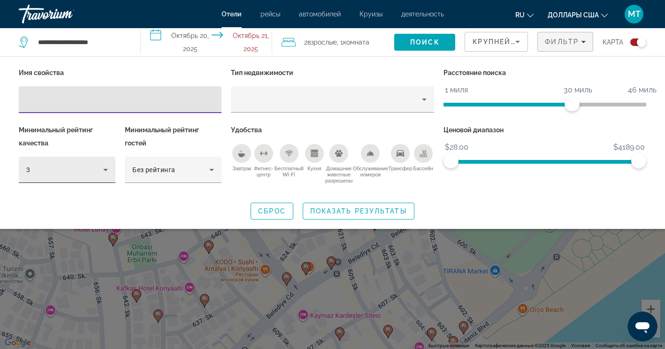
click at [97, 165] on div "3" at bounding box center [64, 169] width 77 height 11
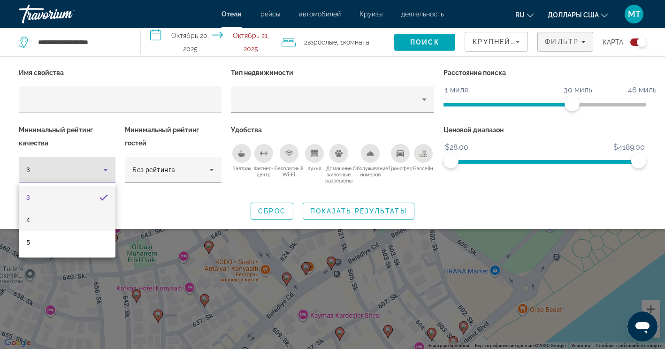
click at [66, 224] on mat-option "4" at bounding box center [67, 220] width 97 height 23
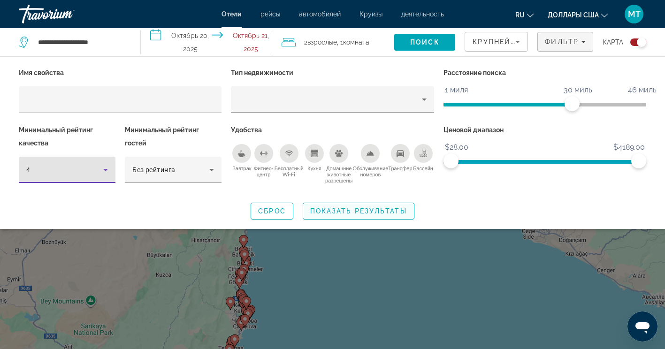
click at [336, 207] on span "Показать результаты" at bounding box center [358, 211] width 97 height 8
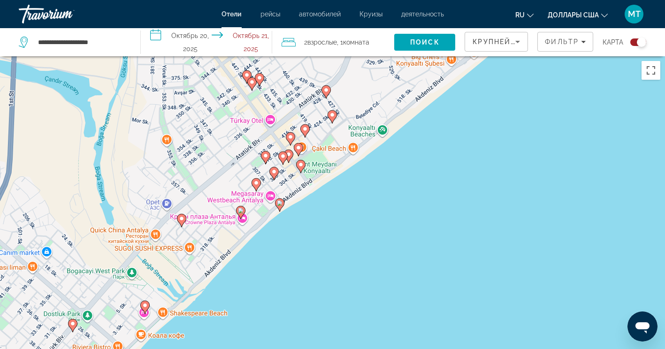
drag, startPoint x: 434, startPoint y: 159, endPoint x: 314, endPoint y: 274, distance: 166.6
click at [318, 269] on div "Чтобы активировать перетаскивание с помощью клавиатуры, нажмите Alt + Ввод. Пос…" at bounding box center [332, 230] width 665 height 349
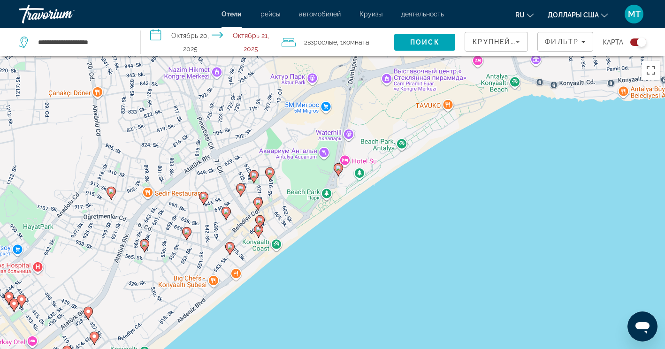
drag, startPoint x: 422, startPoint y: 193, endPoint x: 327, endPoint y: 265, distance: 119.0
click at [327, 265] on div "Чтобы активировать перетаскивание с помощью клавиатуры, нажмите Alt + Ввод. Пос…" at bounding box center [332, 230] width 665 height 349
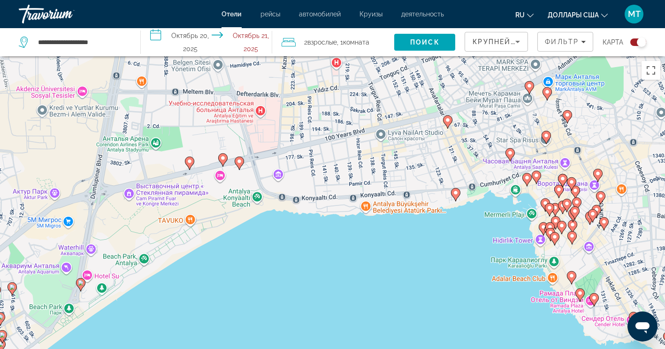
drag, startPoint x: 419, startPoint y: 232, endPoint x: 402, endPoint y: 220, distance: 19.9
click at [402, 220] on div "Чтобы активировать перетаскивание с помощью клавиатуры, нажмите Alt + Ввод. Пос…" at bounding box center [332, 230] width 665 height 349
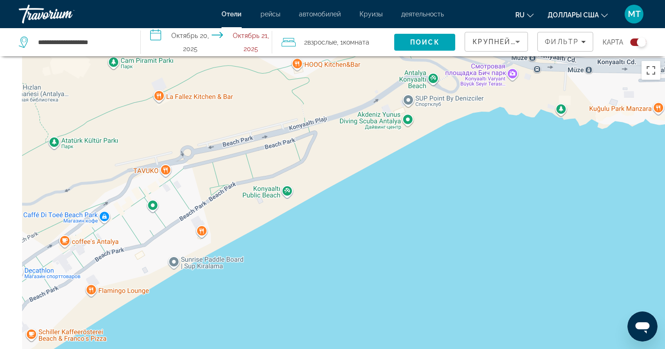
drag, startPoint x: 228, startPoint y: 238, endPoint x: 343, endPoint y: 216, distance: 117.6
click at [343, 216] on div "Чтобы активировать перетаскивание с помощью клавиатуры, нажмите Alt + Ввод. Пос…" at bounding box center [332, 230] width 665 height 349
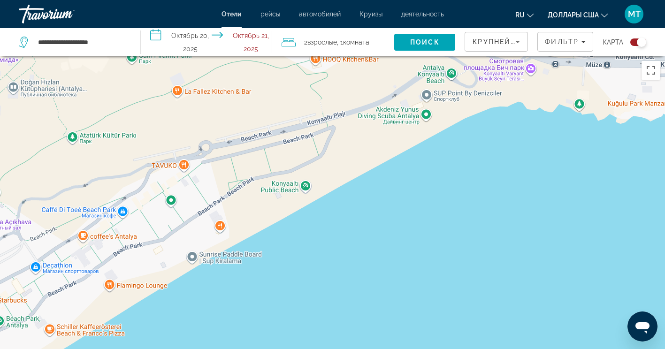
drag, startPoint x: 331, startPoint y: 199, endPoint x: 374, endPoint y: 155, distance: 61.7
click at [369, 158] on div "Чтобы активировать перетаскивание с помощью клавиатуры, нажмите Alt + Ввод. Пос…" at bounding box center [332, 230] width 665 height 349
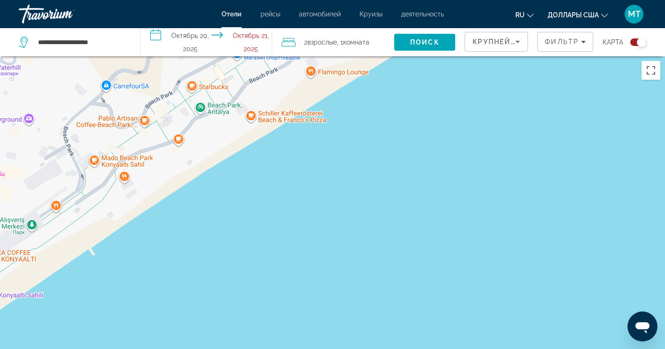
drag, startPoint x: 320, startPoint y: 159, endPoint x: 503, endPoint y: 221, distance: 192.5
click at [502, 221] on div "Чтобы активировать перетаскивание с помощью клавиатуры, нажмите Alt + Ввод. Пос…" at bounding box center [332, 230] width 665 height 349
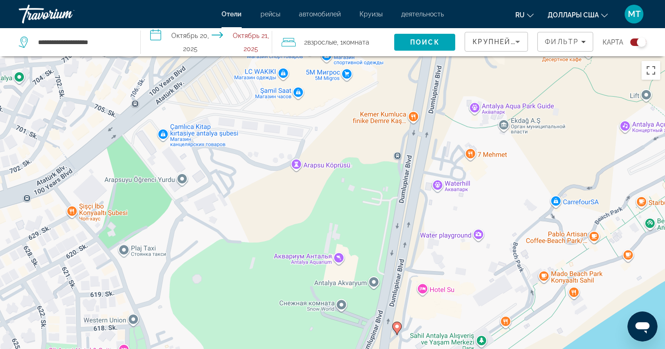
drag, startPoint x: 440, startPoint y: 145, endPoint x: 415, endPoint y: 70, distance: 78.6
click at [418, 78] on div "Чтобы активировать перетаскивание с помощью клавиатуры, нажмите Alt + Ввод. Пос…" at bounding box center [332, 230] width 665 height 349
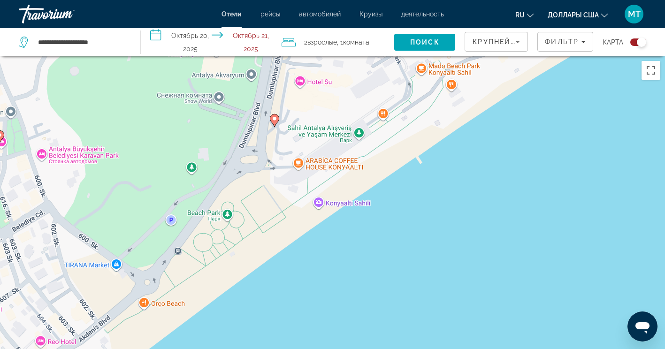
drag, startPoint x: 434, startPoint y: 138, endPoint x: 410, endPoint y: 221, distance: 87.0
click at [382, 239] on div "Чтобы активировать перетаскивание с помощью клавиатуры, нажмите Alt + Ввод. Пос…" at bounding box center [332, 230] width 665 height 349
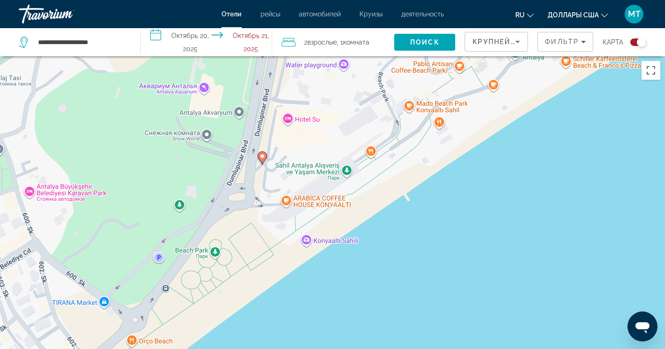
drag, startPoint x: 488, startPoint y: 152, endPoint x: 482, endPoint y: 187, distance: 36.2
click at [482, 187] on div "Чтобы активировать перетаскивание с помощью клавиатуры, нажмите Alt + Ввод. Пос…" at bounding box center [332, 230] width 665 height 349
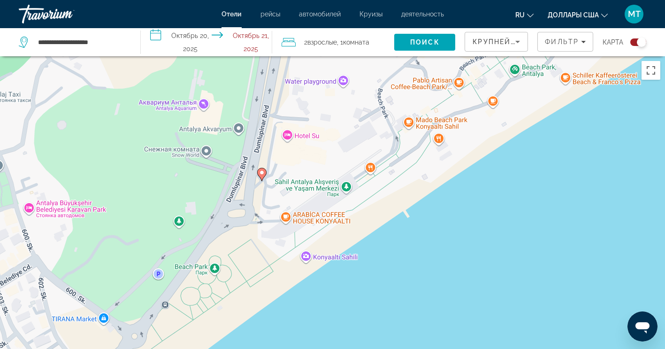
click at [263, 176] on icon "Основное содержание" at bounding box center [261, 174] width 8 height 12
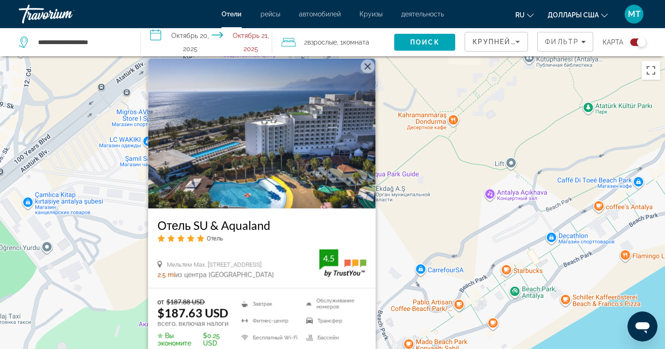
click at [437, 183] on div "Чтобы активировать перетаскивание с помощью клавиатуры, нажмите Alt + Ввод. Пос…" at bounding box center [332, 230] width 665 height 349
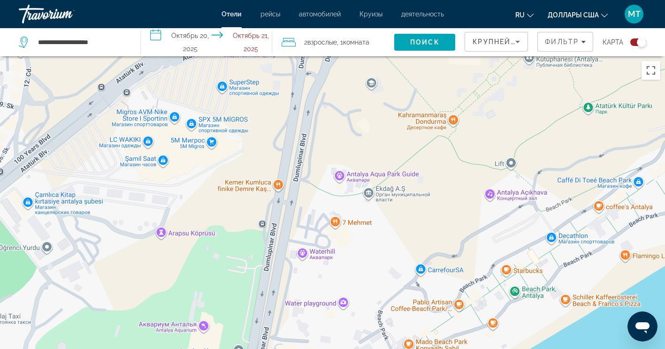
drag, startPoint x: 405, startPoint y: 238, endPoint x: 406, endPoint y: 124, distance: 114.0
click at [407, 159] on div "Чтобы активировать перетаскивание с помощью клавиатуры, нажмите Alt + Ввод. Пос…" at bounding box center [332, 230] width 665 height 349
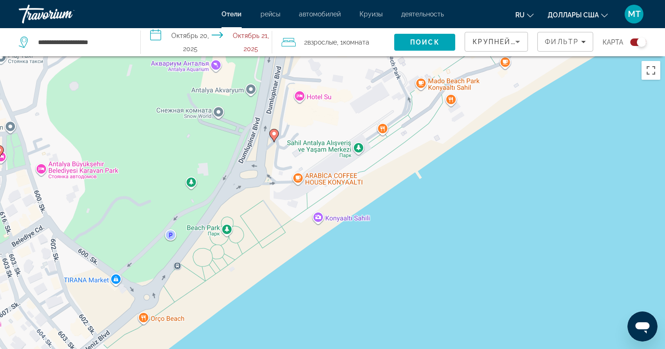
drag, startPoint x: 389, startPoint y: 214, endPoint x: 398, endPoint y: 129, distance: 85.4
click at [397, 132] on div "Чтобы активировать перетаскивание с помощью клавиатуры, нажмите Alt + Ввод. Пос…" at bounding box center [332, 230] width 665 height 349
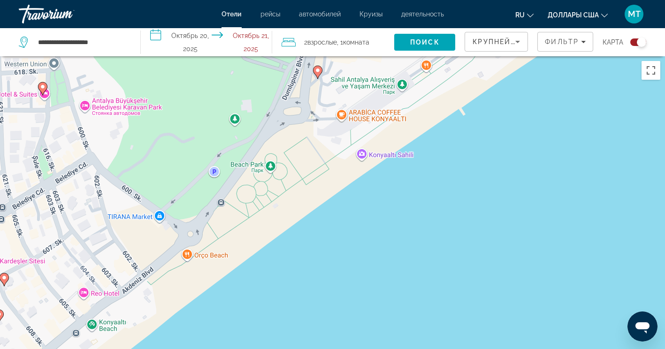
drag, startPoint x: 314, startPoint y: 194, endPoint x: 351, endPoint y: 151, distance: 57.5
click at [350, 152] on div "Чтобы активировать перетаскивание с помощью клавиатуры, нажмите Alt + Ввод. Пос…" at bounding box center [332, 230] width 665 height 349
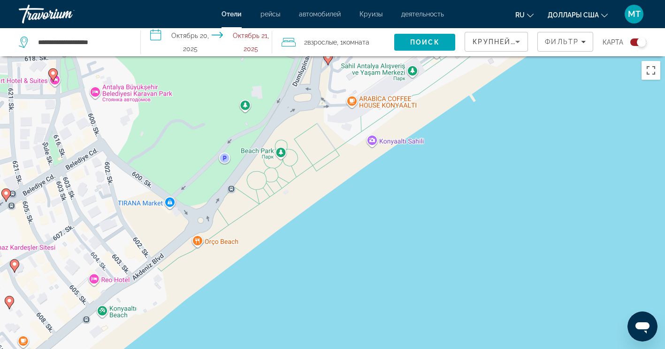
drag, startPoint x: 288, startPoint y: 208, endPoint x: 368, endPoint y: 147, distance: 100.7
click at [367, 148] on div "Чтобы активировать перетаскивание с помощью клавиатуры, нажмите Alt + Ввод. Пос…" at bounding box center [332, 230] width 665 height 349
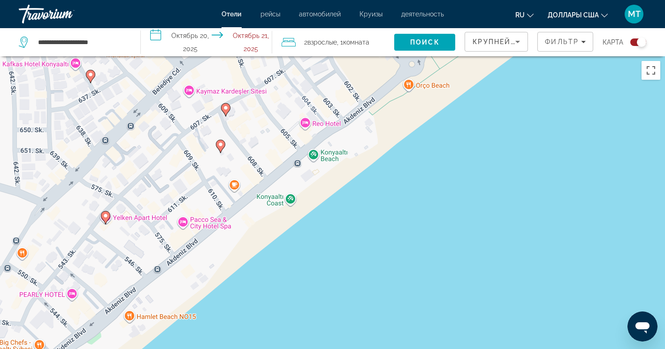
drag, startPoint x: 360, startPoint y: 162, endPoint x: 383, endPoint y: 138, distance: 33.2
click at [383, 138] on div "Чтобы активировать перетаскивание с помощью клавиатуры, нажмите Alt + Ввод. Пос…" at bounding box center [332, 230] width 665 height 349
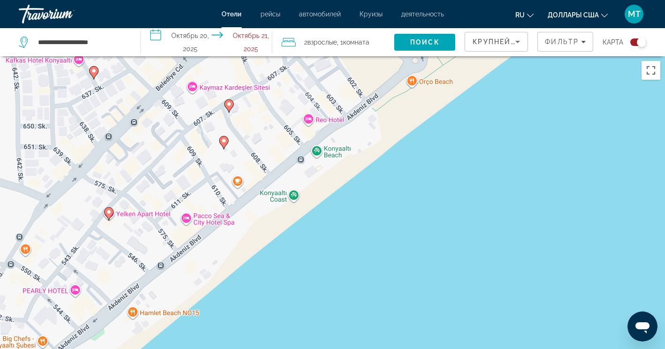
click at [225, 144] on icon "Основное содержание" at bounding box center [223, 143] width 8 height 12
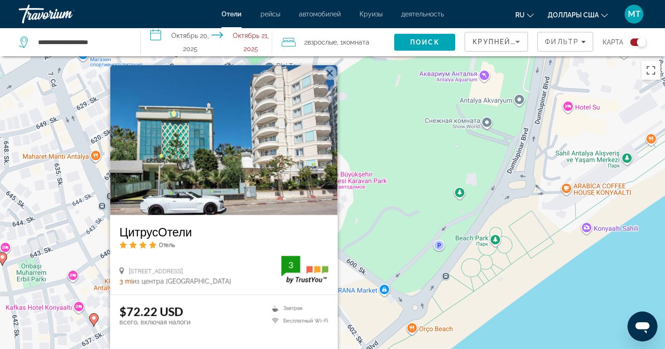
click at [363, 195] on div "Чтобы активировать перетаскивание с помощью клавиатуры, нажмите Alt + Ввод. Пос…" at bounding box center [332, 230] width 665 height 349
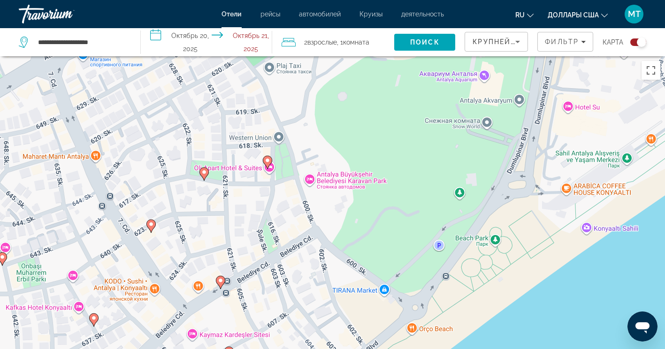
drag, startPoint x: 274, startPoint y: 272, endPoint x: 359, endPoint y: 168, distance: 134.1
click at [352, 178] on div "Чтобы активировать перетаскивание с помощью клавиатуры, нажмите Alt + Ввод. Пос…" at bounding box center [332, 230] width 665 height 349
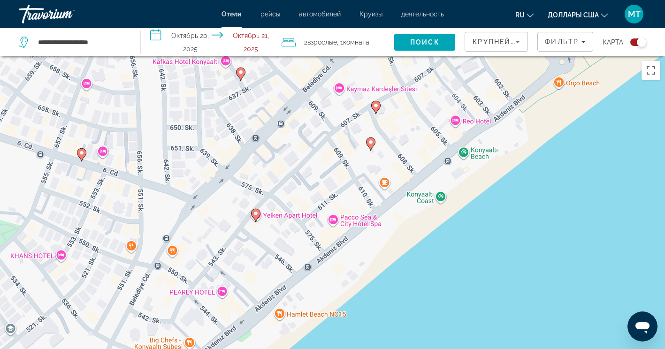
drag, startPoint x: 325, startPoint y: 221, endPoint x: 308, endPoint y: 178, distance: 46.3
click at [308, 178] on div "Чтобы активировать перетаскивание с помощью клавиатуры, нажмите Alt + Ввод. Пос…" at bounding box center [332, 230] width 665 height 349
click at [371, 143] on image "Основное содержание" at bounding box center [371, 142] width 6 height 6
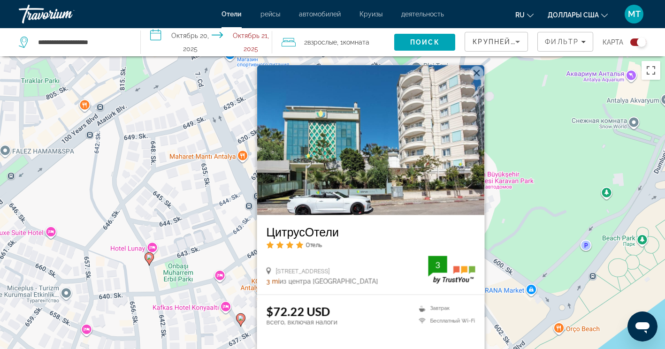
click at [500, 217] on div "Чтобы активировать перетаскивание с помощью клавиатуры, нажмите Alt + Ввод. Пос…" at bounding box center [332, 230] width 665 height 349
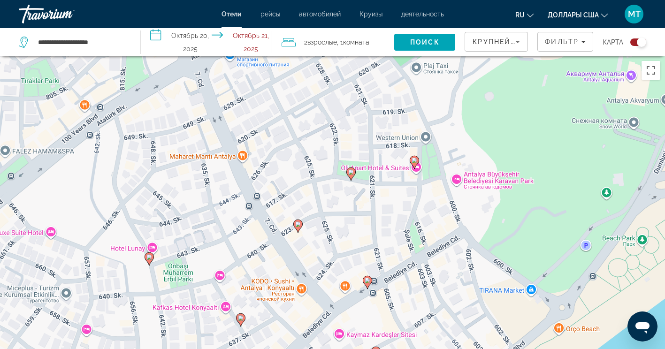
drag, startPoint x: 460, startPoint y: 275, endPoint x: 463, endPoint y: 156, distance: 118.7
click at [462, 172] on div "Чтобы активировать перетаскивание с помощью клавиатуры, нажмите Alt + Ввод. Пос…" at bounding box center [332, 230] width 665 height 349
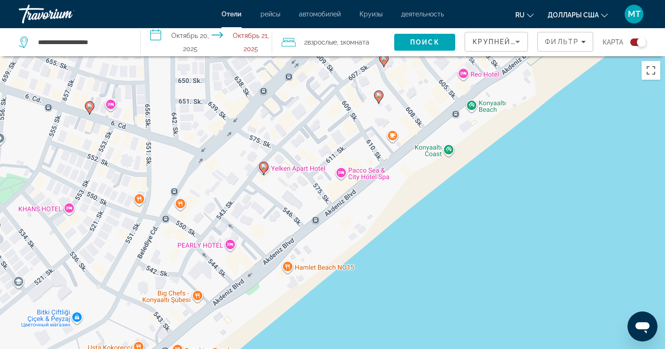
click at [266, 168] on image "Основное содержание" at bounding box center [264, 167] width 6 height 6
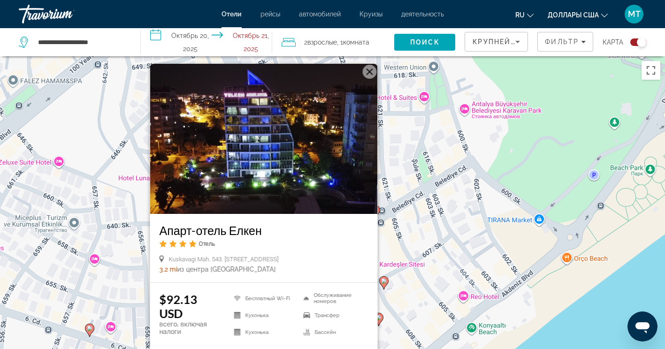
click at [446, 157] on div "Чтобы активировать перетаскивание с помощью клавиатуры, нажмите Alt + Ввод. Пос…" at bounding box center [332, 230] width 665 height 349
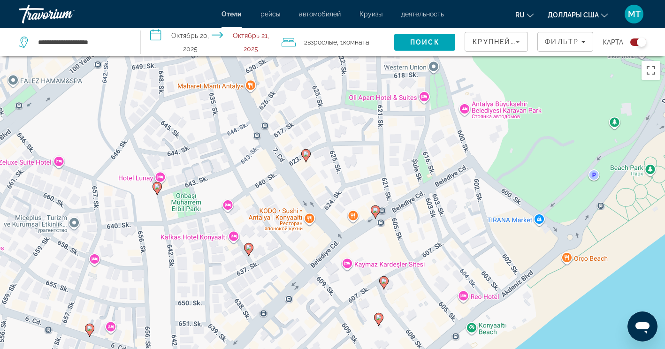
drag, startPoint x: 432, startPoint y: 255, endPoint x: 396, endPoint y: 162, distance: 100.3
click at [397, 178] on div "Чтобы активировать перетаскивание с помощью клавиатуры, нажмите Alt + Ввод. Пос…" at bounding box center [332, 230] width 665 height 349
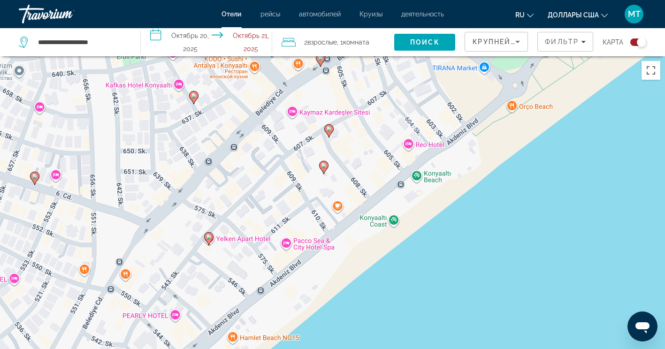
drag, startPoint x: 375, startPoint y: 211, endPoint x: 447, endPoint y: 122, distance: 113.7
click at [446, 124] on div "Чтобы активировать перетаскивание с помощью клавиатуры, нажмите Alt + Ввод. Пос…" at bounding box center [332, 230] width 665 height 349
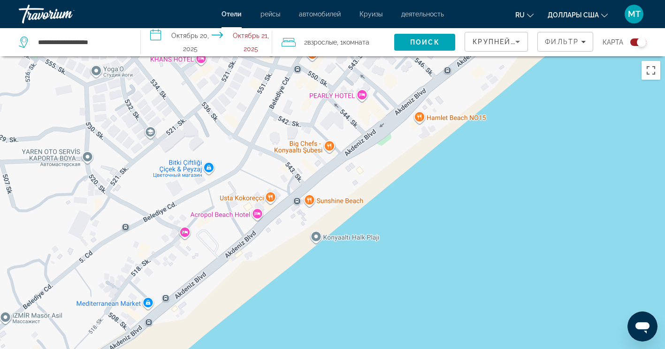
drag, startPoint x: 391, startPoint y: 168, endPoint x: 447, endPoint y: 192, distance: 60.5
click at [447, 192] on div "Чтобы активировать перетаскивание с помощью клавиатуры, нажмите Alt + Ввод. Пос…" at bounding box center [332, 230] width 665 height 349
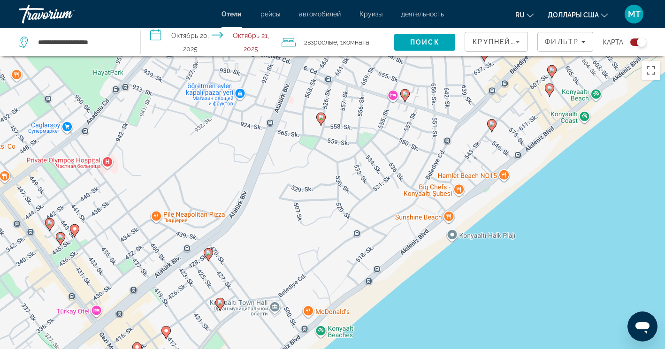
drag, startPoint x: 497, startPoint y: 205, endPoint x: 472, endPoint y: 147, distance: 62.4
click at [476, 151] on div "Чтобы активировать перетаскивание с помощью клавиатуры, нажмите Alt + Ввод. Пос…" at bounding box center [332, 230] width 665 height 349
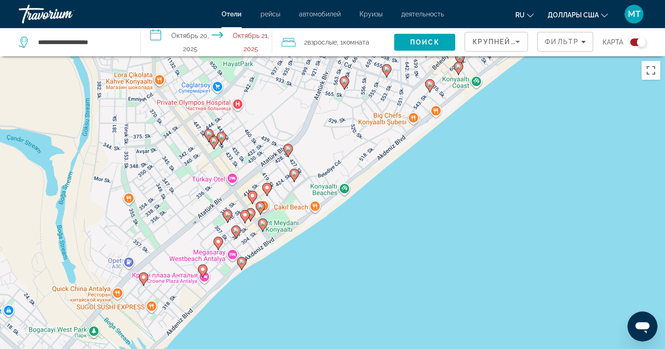
drag, startPoint x: 484, startPoint y: 154, endPoint x: 393, endPoint y: 219, distance: 111.3
click at [380, 227] on div "Чтобы активировать перетаскивание с помощью клавиатуры, нажмите Alt + Ввод. Пос…" at bounding box center [332, 230] width 665 height 349
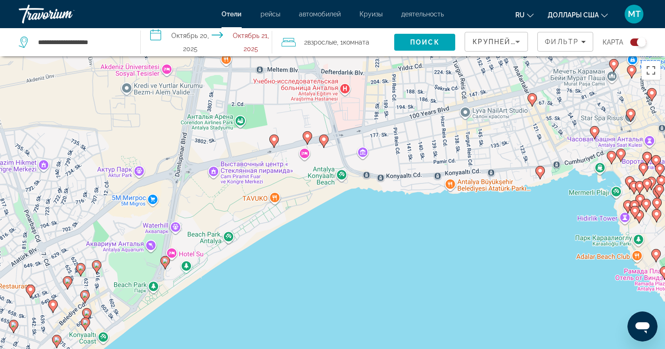
drag, startPoint x: 424, startPoint y: 193, endPoint x: 323, endPoint y: 263, distance: 122.6
click at [323, 263] on div "Чтобы активировать перетаскивание с помощью клавиатуры, нажмите Alt + Ввод. Пос…" at bounding box center [332, 230] width 665 height 349
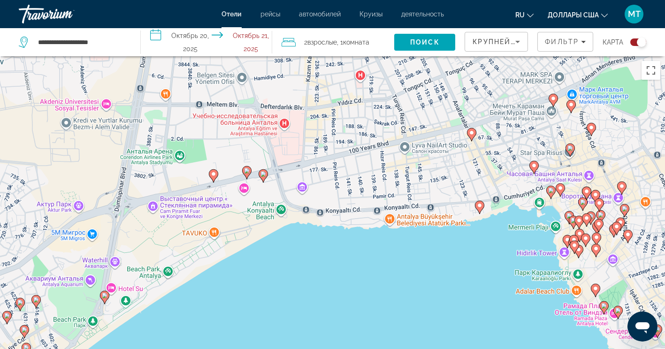
drag, startPoint x: 425, startPoint y: 243, endPoint x: 371, endPoint y: 274, distance: 62.4
click at [371, 274] on div "Чтобы активировать перетаскивание с помощью клавиатуры, нажмите Alt + Ввод. Пос…" at bounding box center [332, 230] width 665 height 349
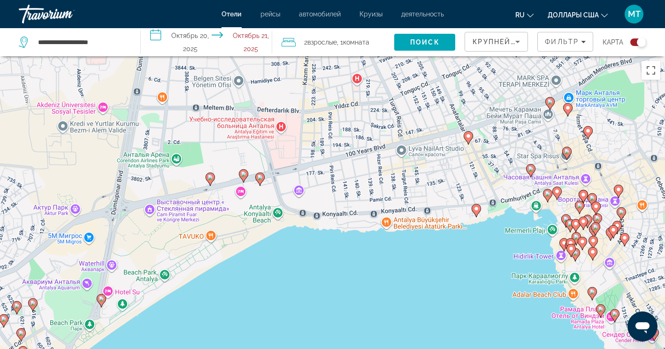
click at [260, 178] on image "Основное содержание" at bounding box center [260, 178] width 6 height 6
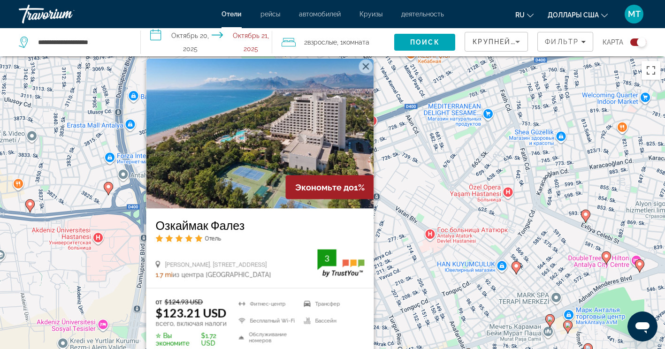
click at [405, 184] on div "Чтобы активировать перетаскивание с помощью клавиатуры, нажмите Alt + Ввод. Пос…" at bounding box center [332, 230] width 665 height 349
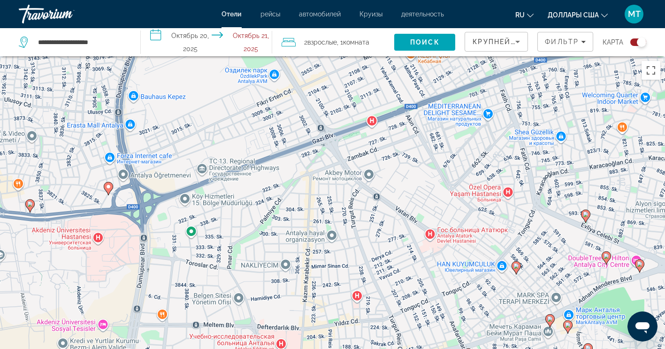
click at [370, 187] on div "Чтобы активировать перетаскивание с помощью клавиатуры, нажмите Alt + Ввод. Пос…" at bounding box center [332, 230] width 665 height 349
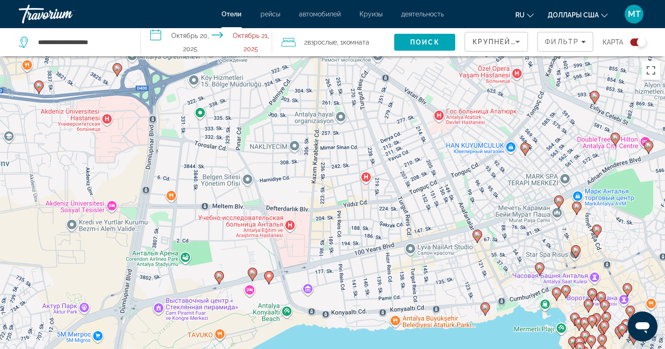
drag, startPoint x: 344, startPoint y: 224, endPoint x: 351, endPoint y: 197, distance: 28.2
click at [351, 199] on div "Чтобы активировать перетаскивание с помощью клавиатуры, нажмите Alt + Ввод. Пос…" at bounding box center [332, 230] width 665 height 349
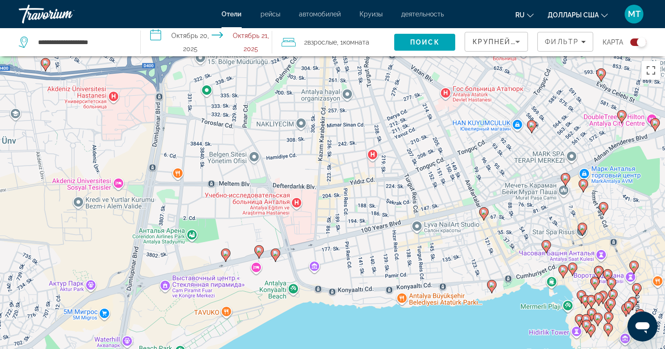
click at [258, 250] on image "Основное содержание" at bounding box center [259, 250] width 6 height 6
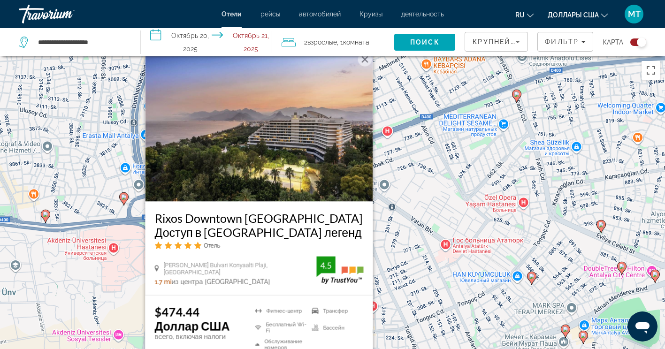
click at [388, 240] on div "Чтобы активировать перетаскивание с помощью клавиатуры, нажмите Alt + Ввод. Пос…" at bounding box center [332, 230] width 665 height 349
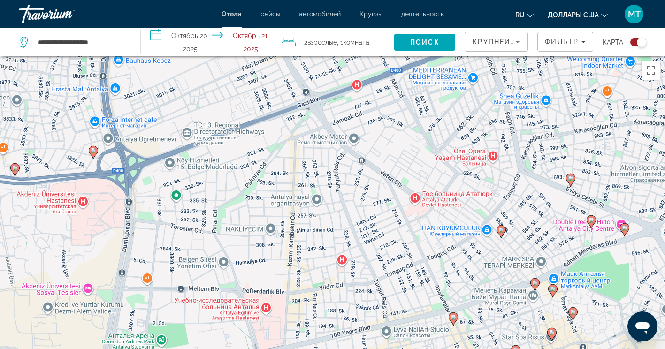
drag, startPoint x: 375, startPoint y: 280, endPoint x: 340, endPoint y: 207, distance: 80.8
click at [342, 211] on div "Чтобы активировать перетаскивание с помощью клавиатуры, нажмите Alt + Ввод. Пос…" at bounding box center [332, 230] width 665 height 349
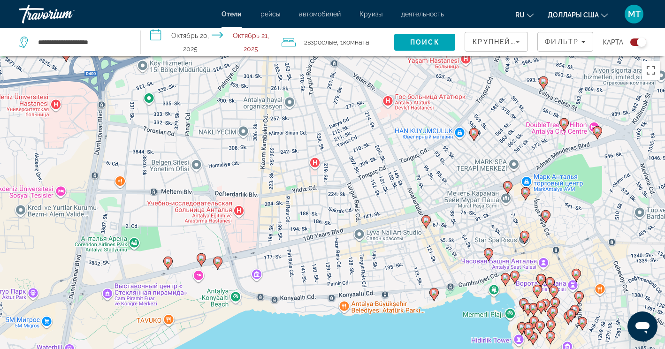
drag, startPoint x: 324, startPoint y: 203, endPoint x: 307, endPoint y: 158, distance: 48.5
click at [316, 179] on div "Чтобы активировать перетаскивание с помощью клавиатуры, нажмите Alt + Ввод. Пос…" at bounding box center [332, 230] width 665 height 349
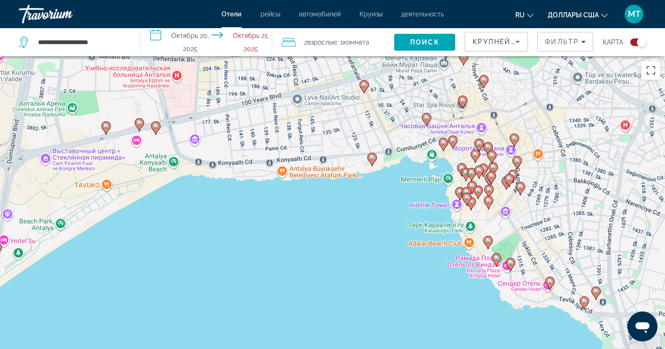
drag, startPoint x: 341, startPoint y: 150, endPoint x: 334, endPoint y: 173, distance: 24.8
click at [334, 173] on div "Чтобы активировать перетаскивание с помощью клавиатуры, нажмите Alt + Ввод. Пос…" at bounding box center [332, 230] width 665 height 349
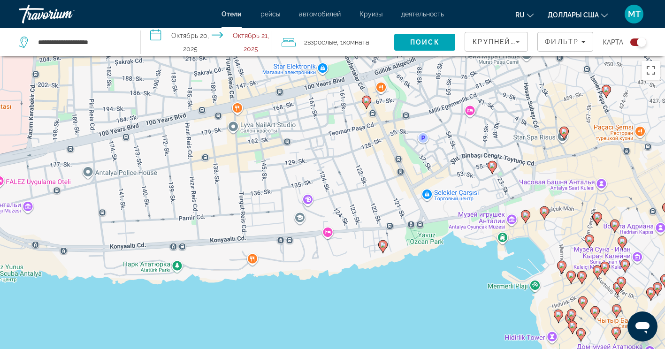
drag, startPoint x: 339, startPoint y: 148, endPoint x: 334, endPoint y: 159, distance: 11.6
click at [336, 156] on div "Чтобы активировать перетаскивание с помощью клавиатуры, нажмите Alt + Ввод. Пос…" at bounding box center [332, 230] width 665 height 349
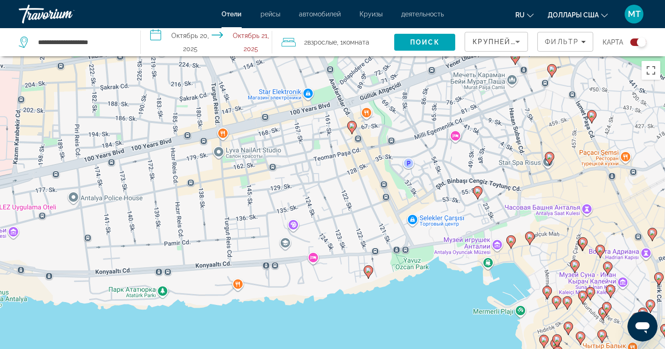
drag, startPoint x: 332, startPoint y: 164, endPoint x: 324, endPoint y: 175, distance: 14.1
click at [324, 175] on div "Чтобы активировать перетаскивание с помощью клавиатуры, нажмите Alt + Ввод. Пос…" at bounding box center [332, 230] width 665 height 349
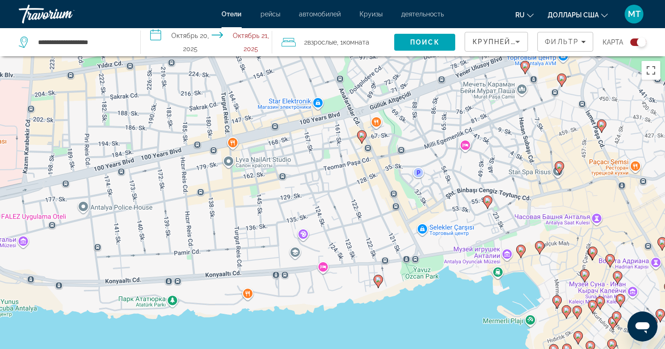
drag, startPoint x: 280, startPoint y: 174, endPoint x: 338, endPoint y: 220, distance: 74.5
click at [338, 220] on div "Чтобы активировать перетаскивание с помощью клавиатуры, нажмите Alt + Ввод. Пос…" at bounding box center [332, 230] width 665 height 349
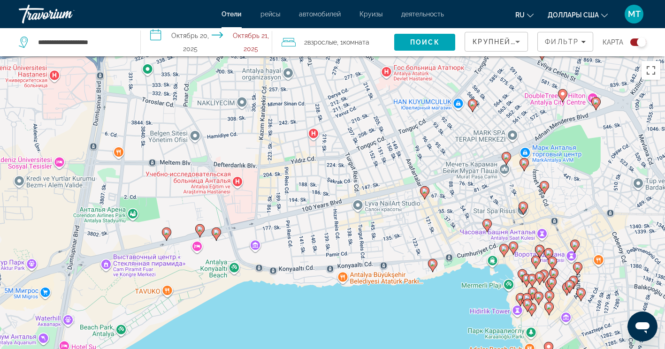
drag, startPoint x: 372, startPoint y: 246, endPoint x: 361, endPoint y: 206, distance: 41.2
click at [361, 206] on div "Чтобы активировать перетаскивание с помощью клавиатуры, нажмите Alt + Ввод. Пос…" at bounding box center [332, 230] width 665 height 349
